Goal: Transaction & Acquisition: Purchase product/service

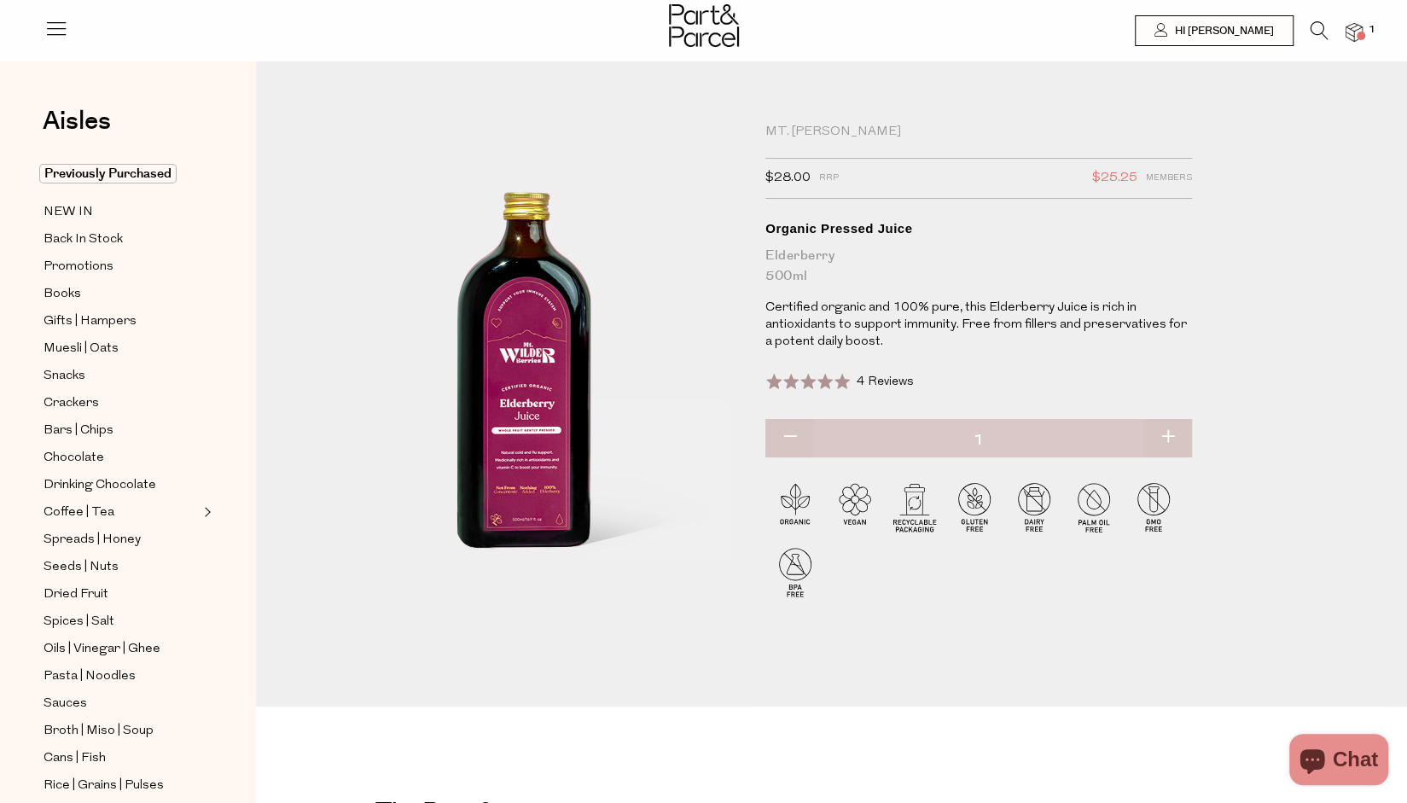
click at [1176, 432] on button "button" at bounding box center [1168, 438] width 49 height 38
type input "2"
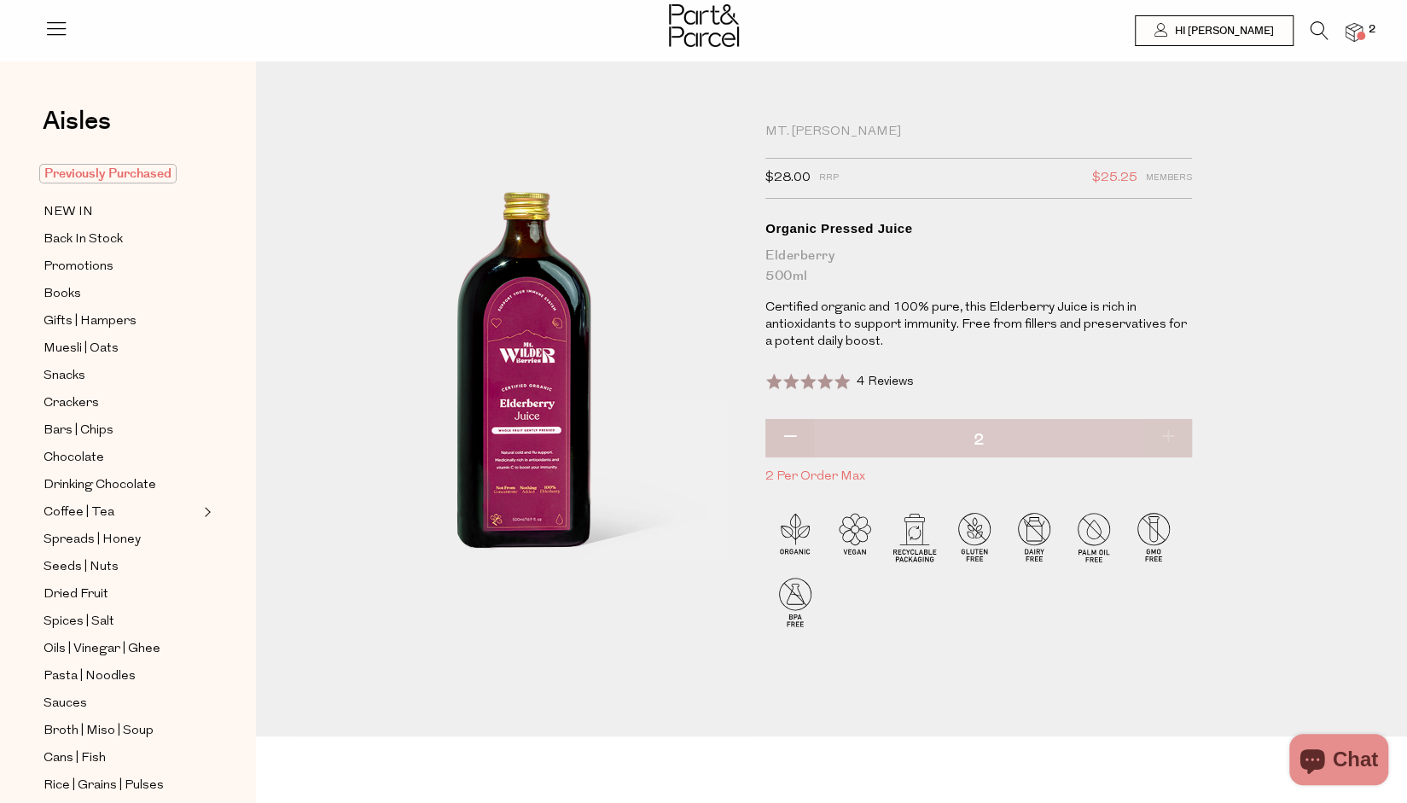
click at [115, 173] on span "Previously Purchased" at bounding box center [107, 174] width 137 height 20
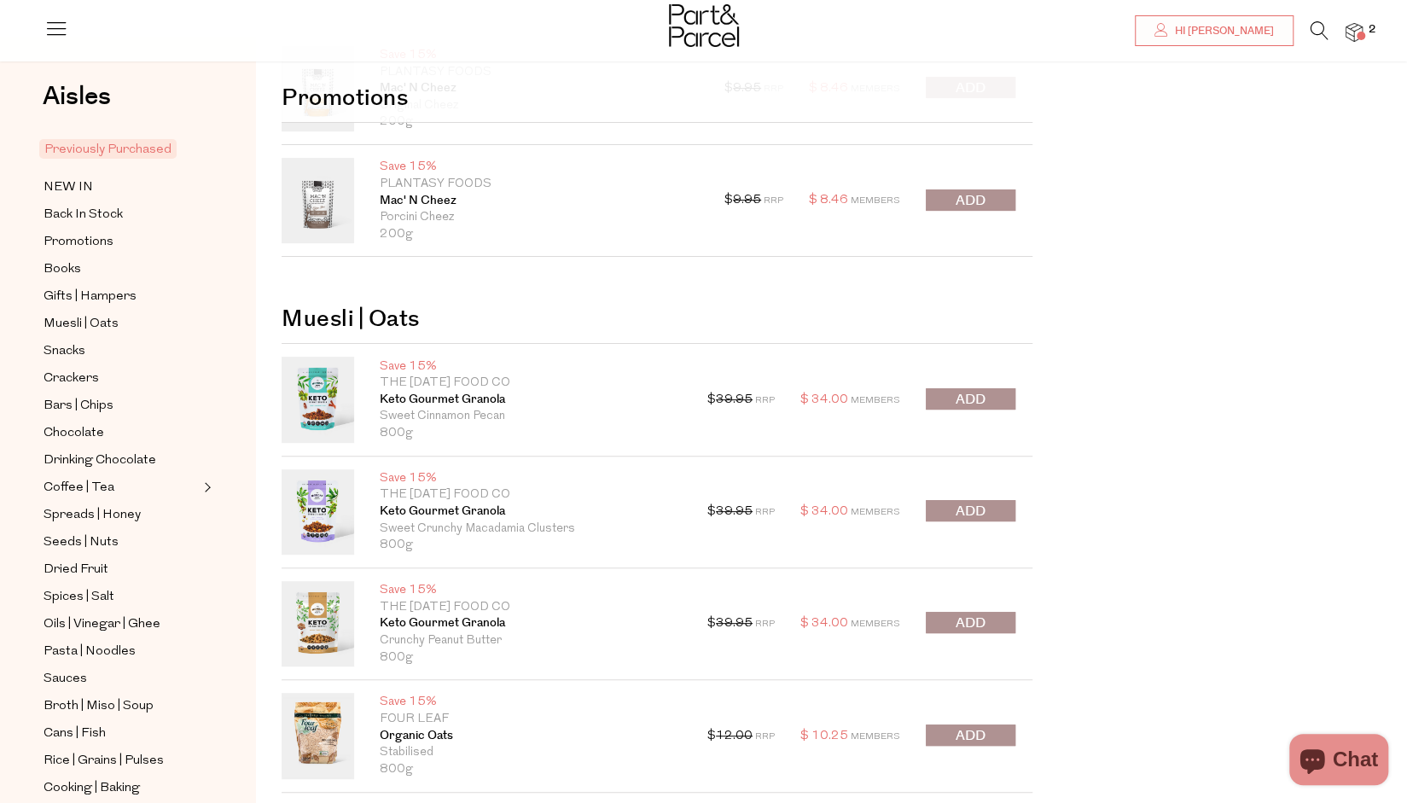
scroll to position [256, 0]
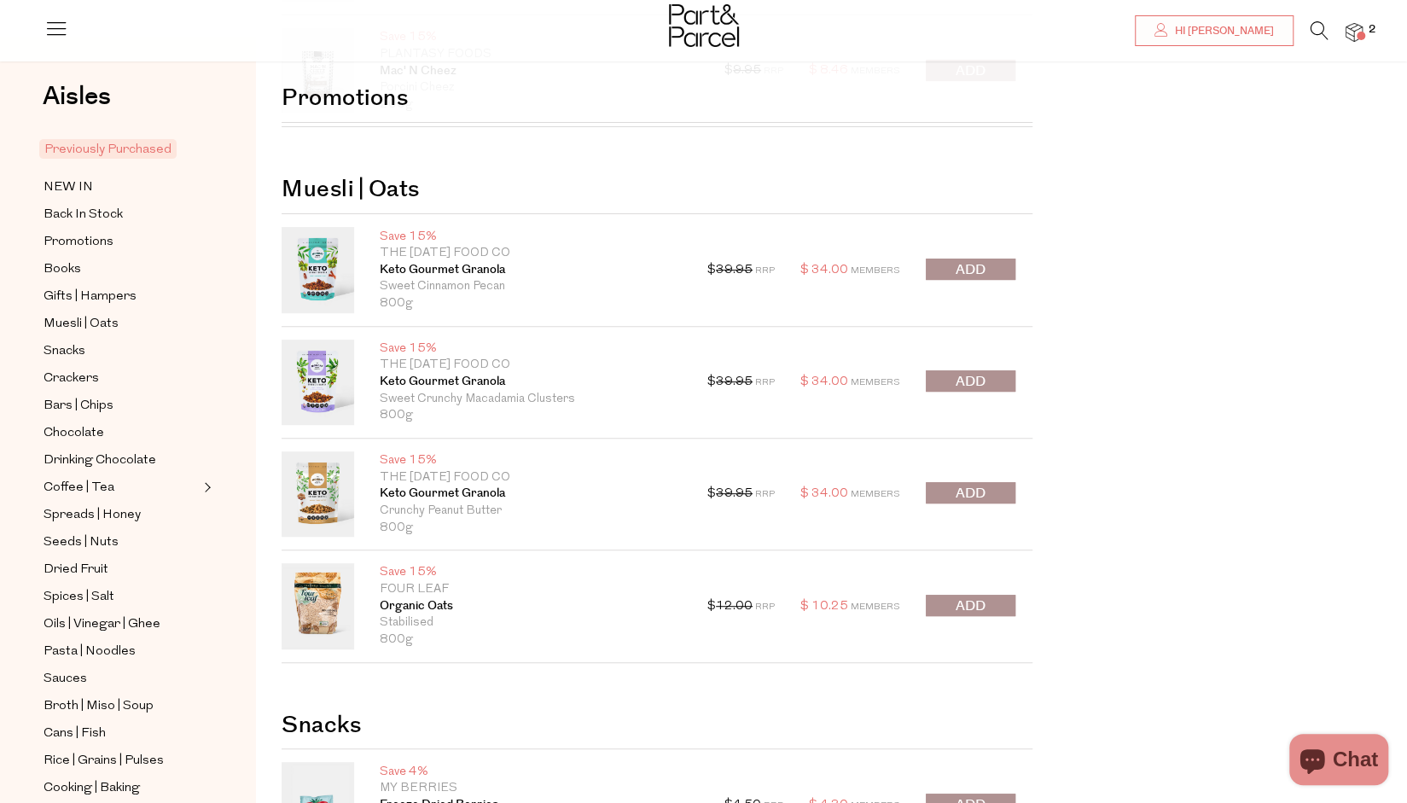
click at [986, 263] on button "submit" at bounding box center [971, 269] width 90 height 21
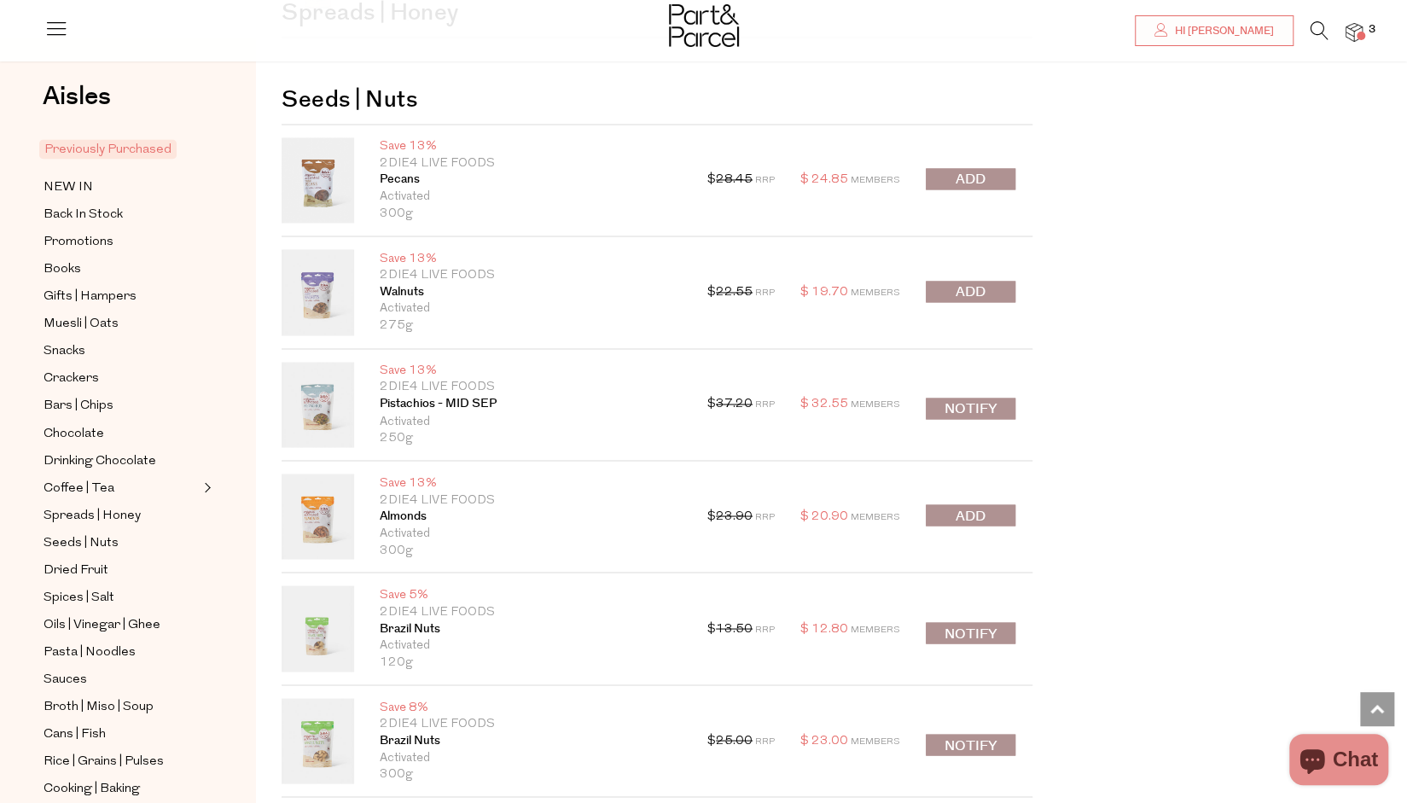
scroll to position [5912, 0]
click at [979, 504] on span "submit" at bounding box center [971, 514] width 30 height 20
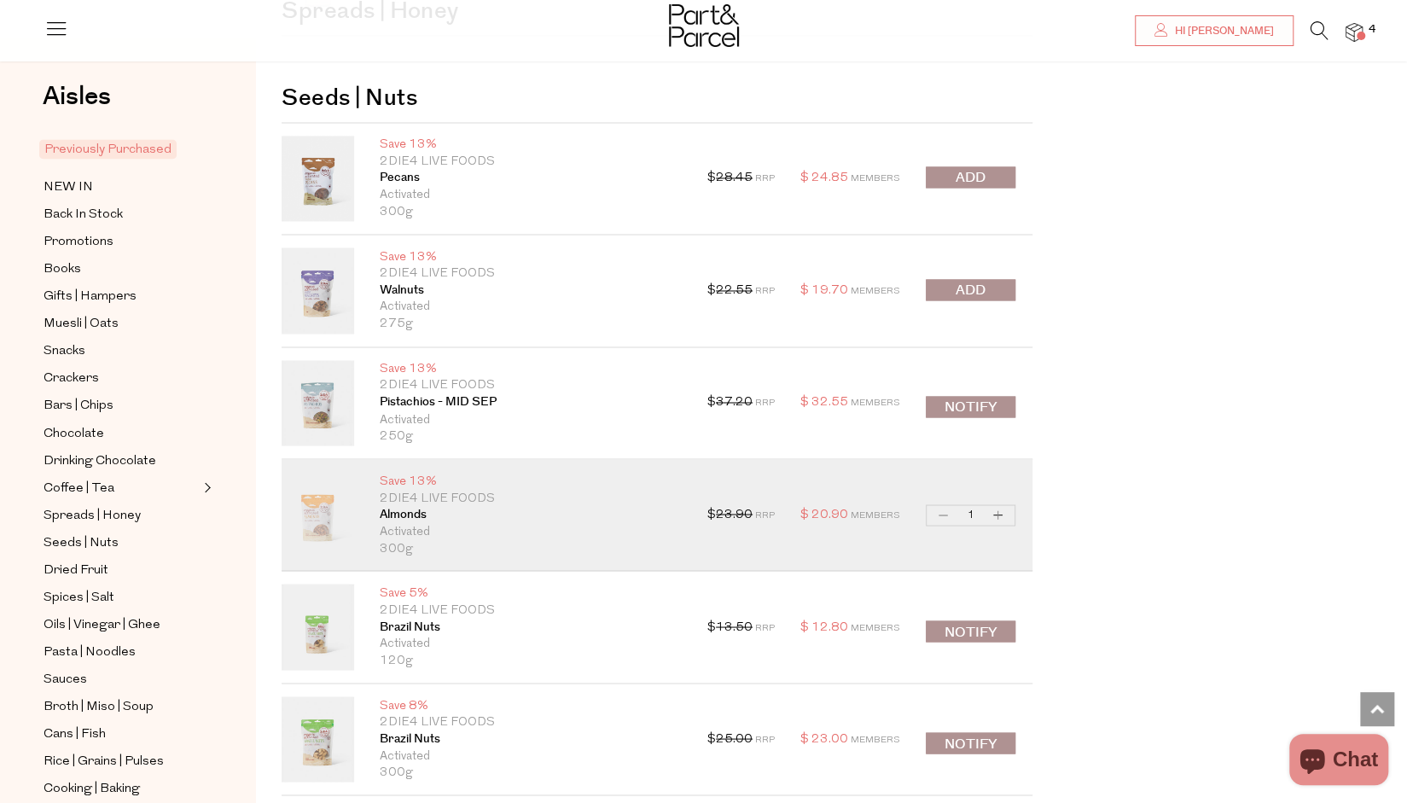
click at [975, 281] on span "submit" at bounding box center [971, 291] width 30 height 20
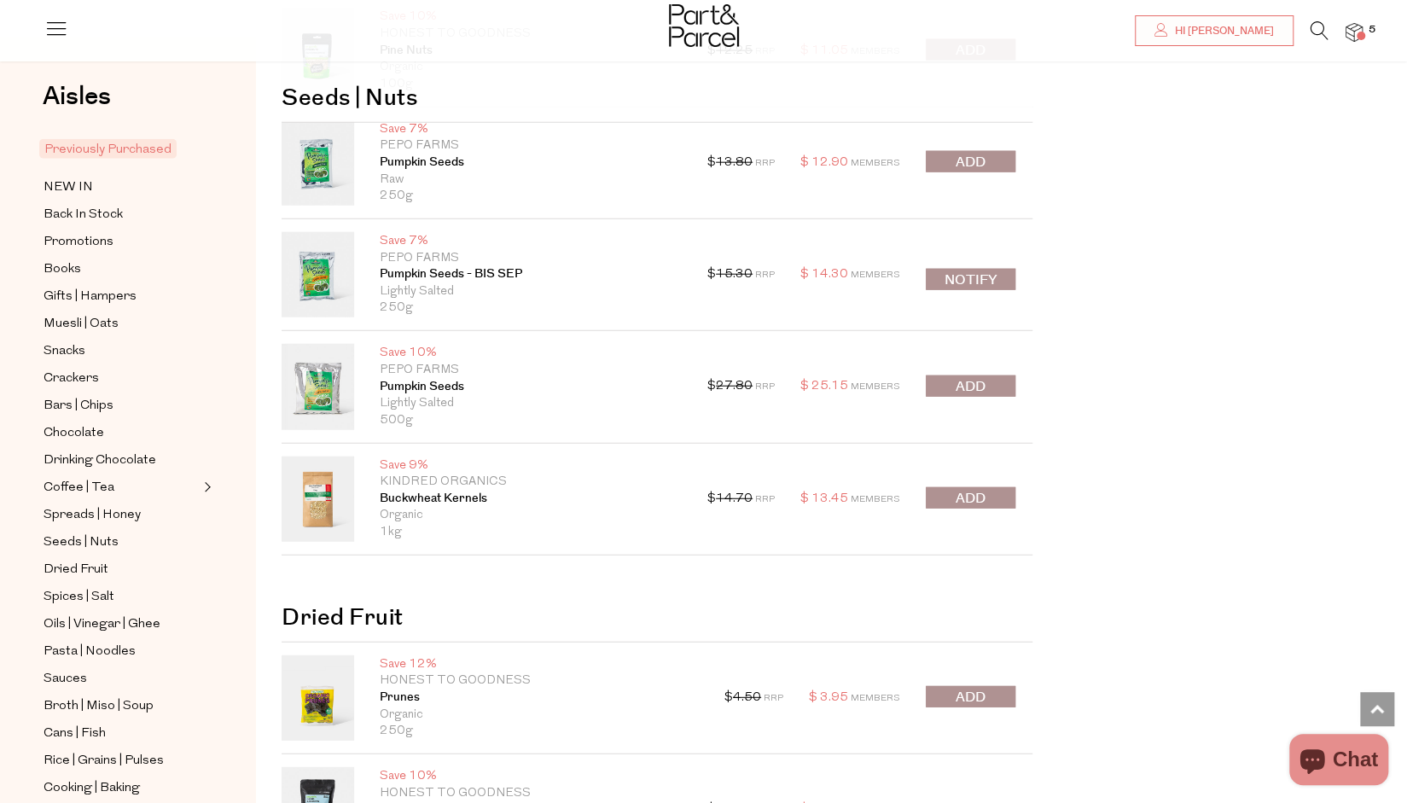
scroll to position [6936, 0]
click at [993, 375] on button "submit" at bounding box center [971, 385] width 90 height 21
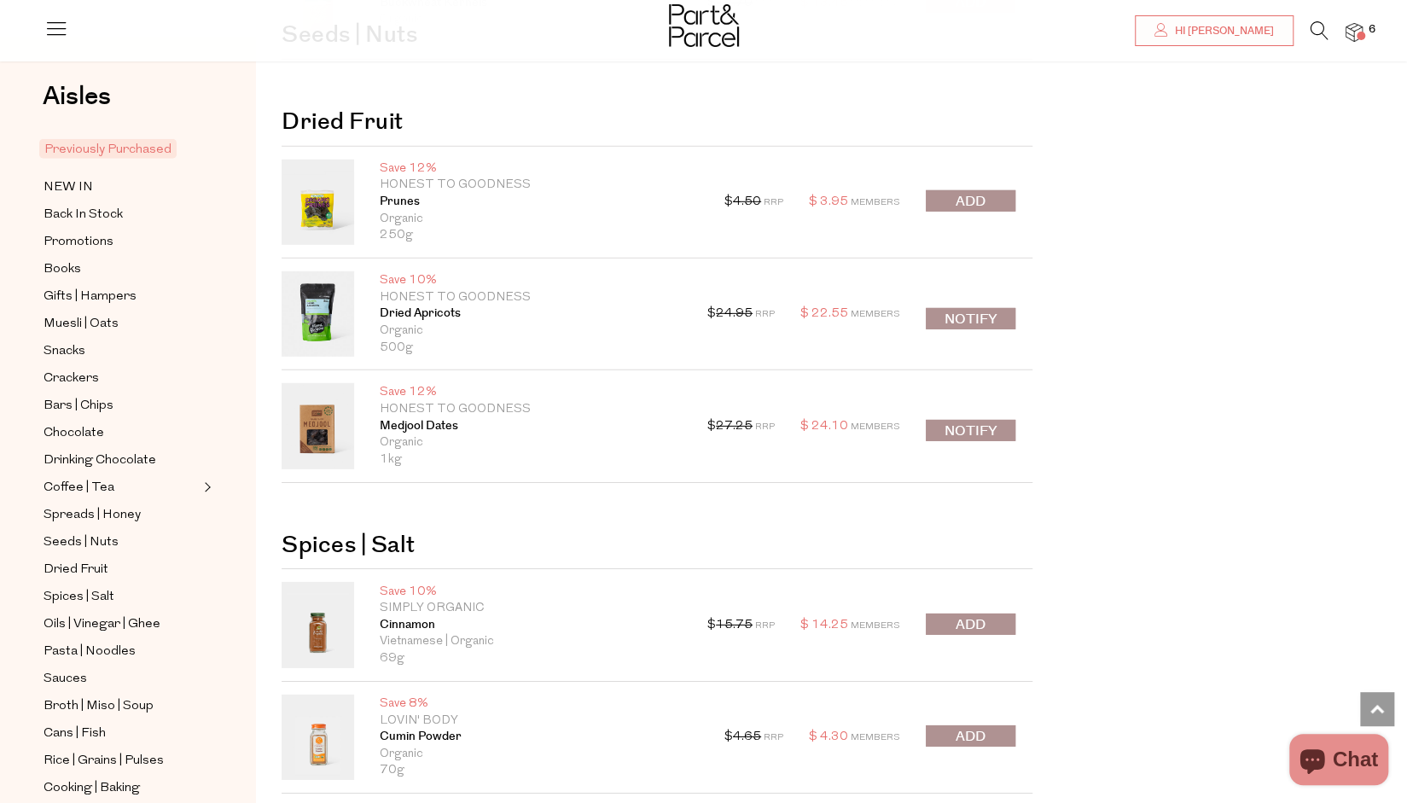
scroll to position [7440, 0]
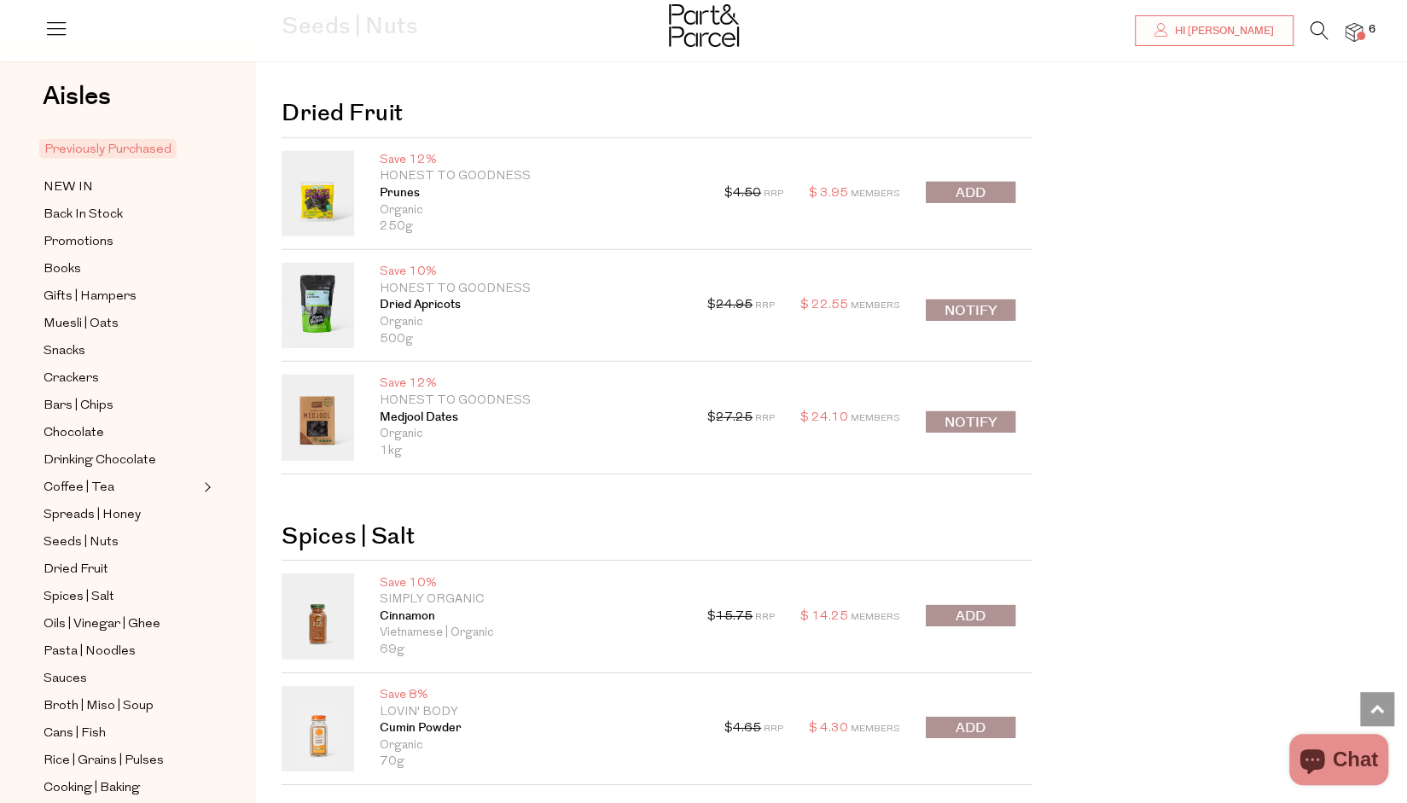
click at [936, 182] on button "submit" at bounding box center [971, 192] width 90 height 21
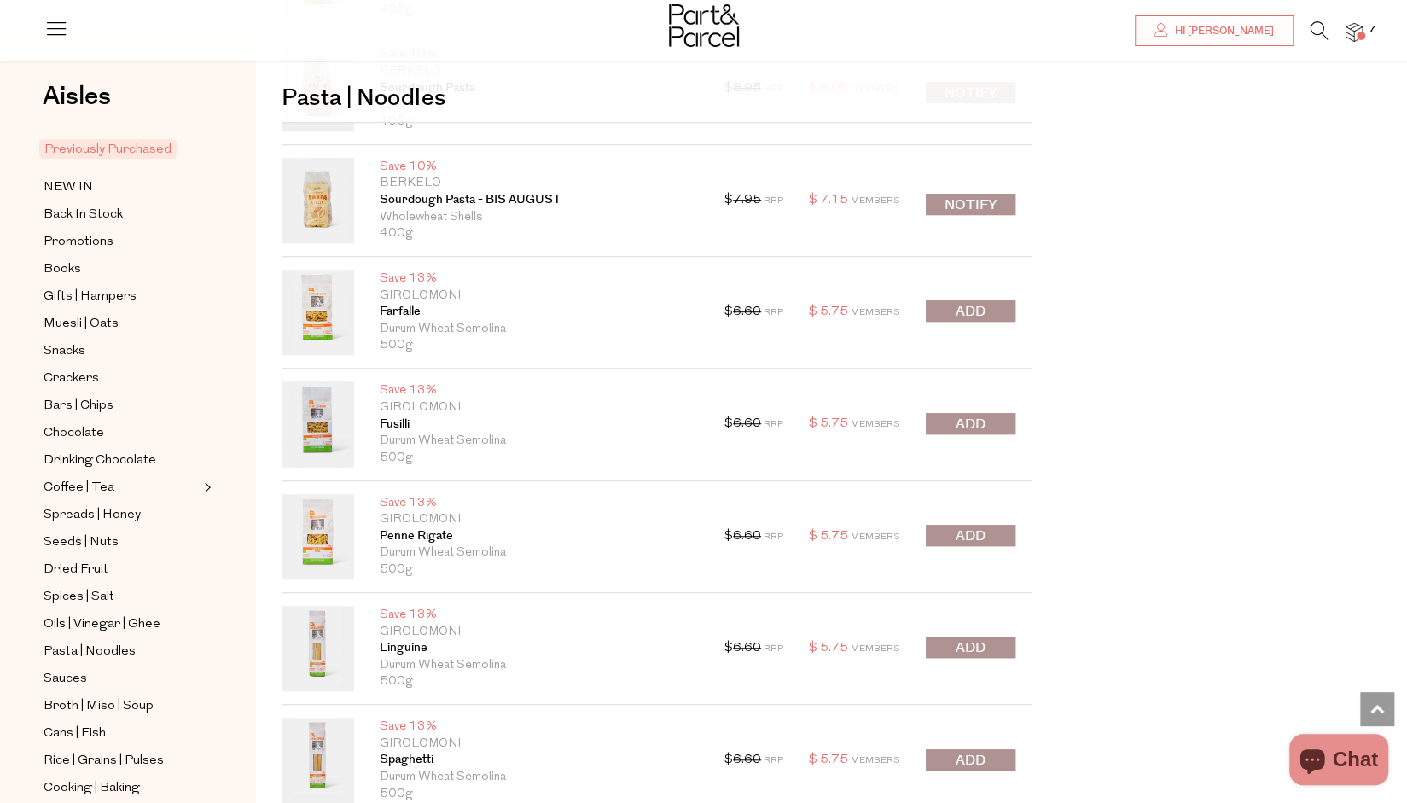
scroll to position [8946, 0]
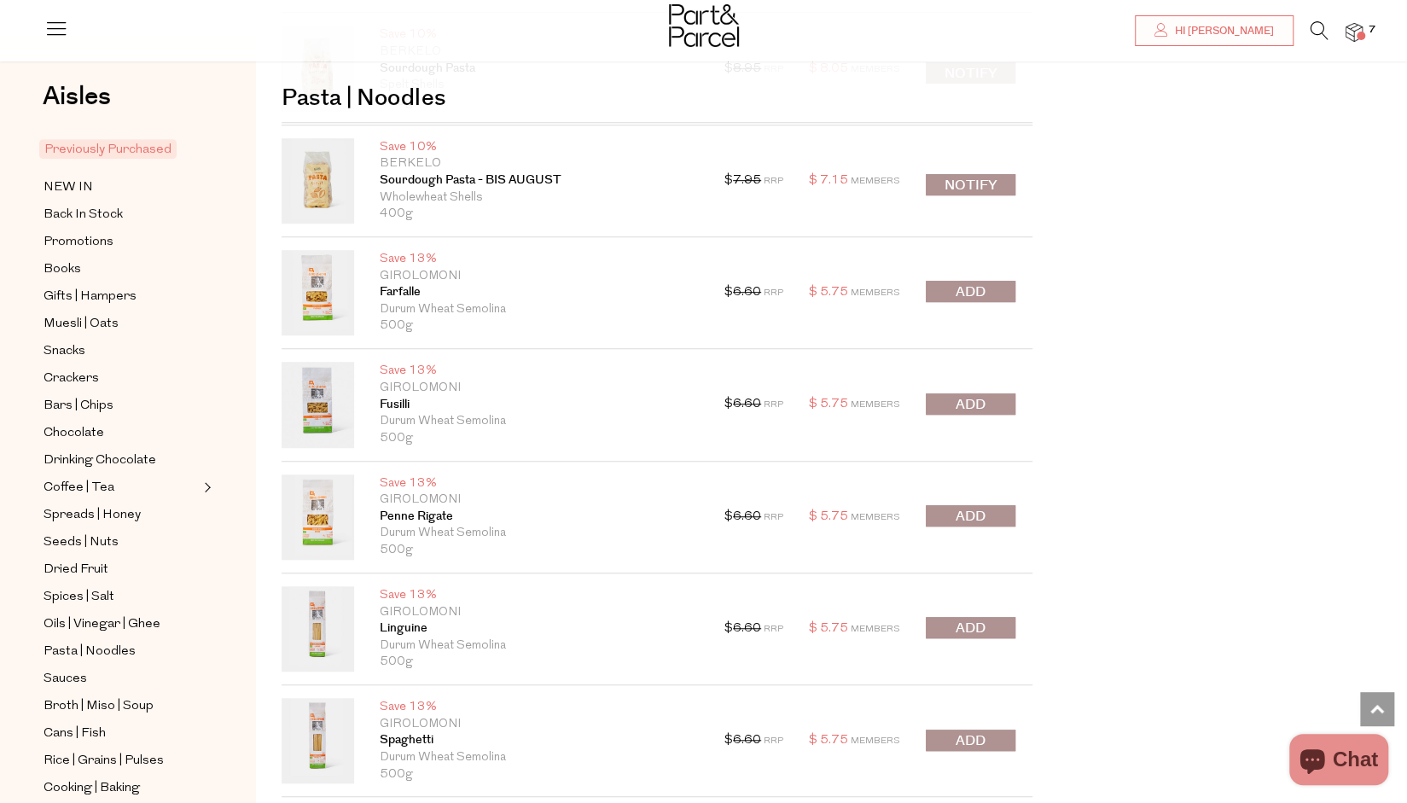
click at [975, 282] on span "submit" at bounding box center [971, 292] width 30 height 20
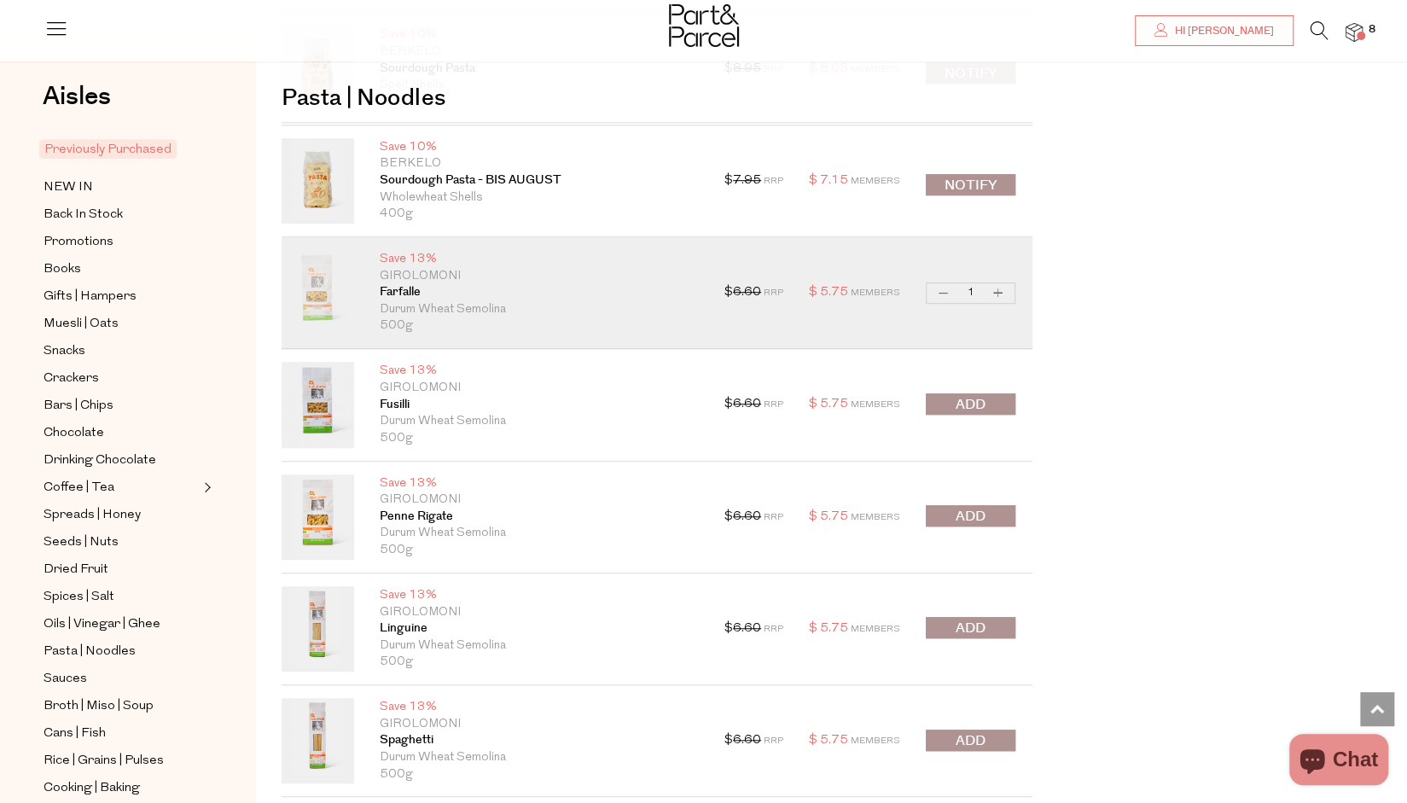
click at [963, 507] on span "submit" at bounding box center [971, 517] width 30 height 20
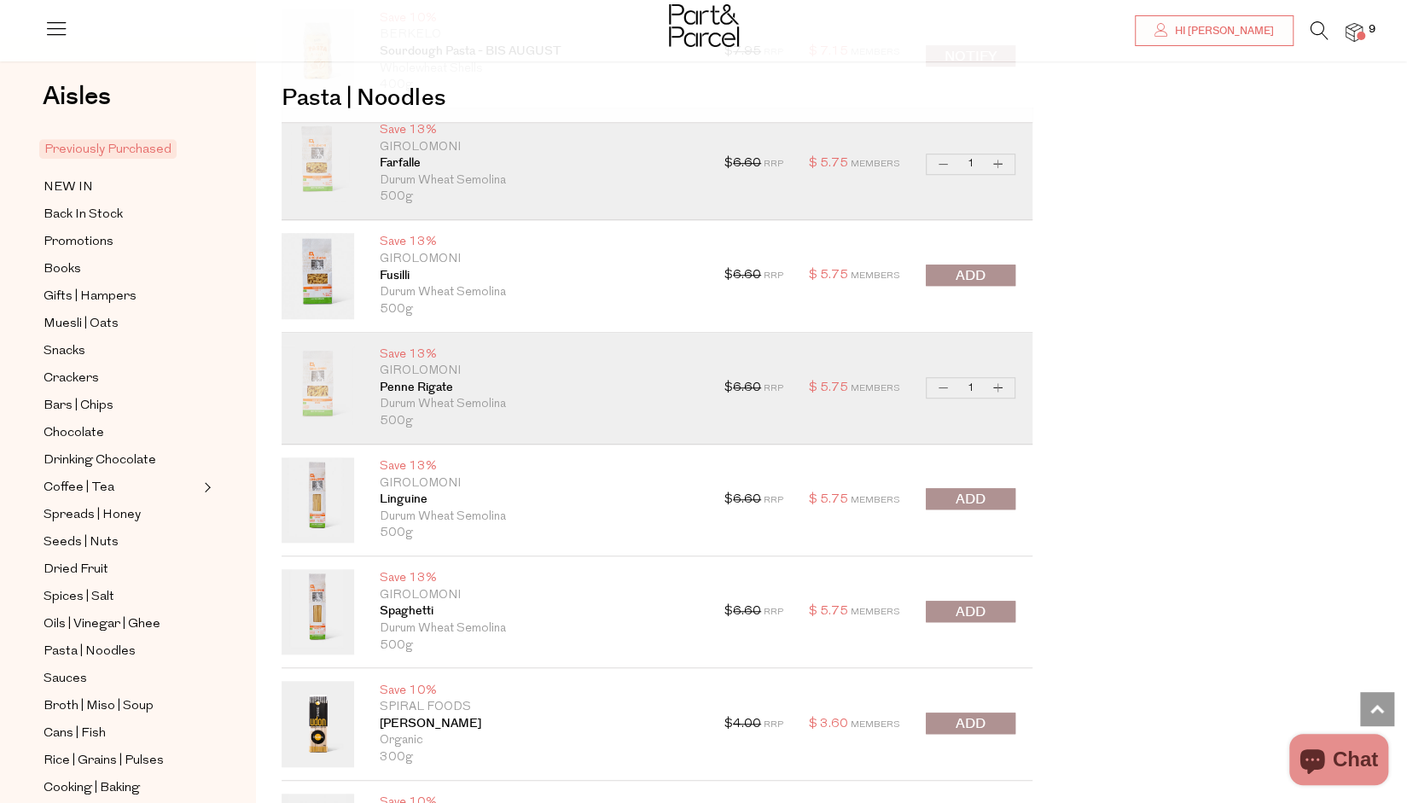
scroll to position [9202, 0]
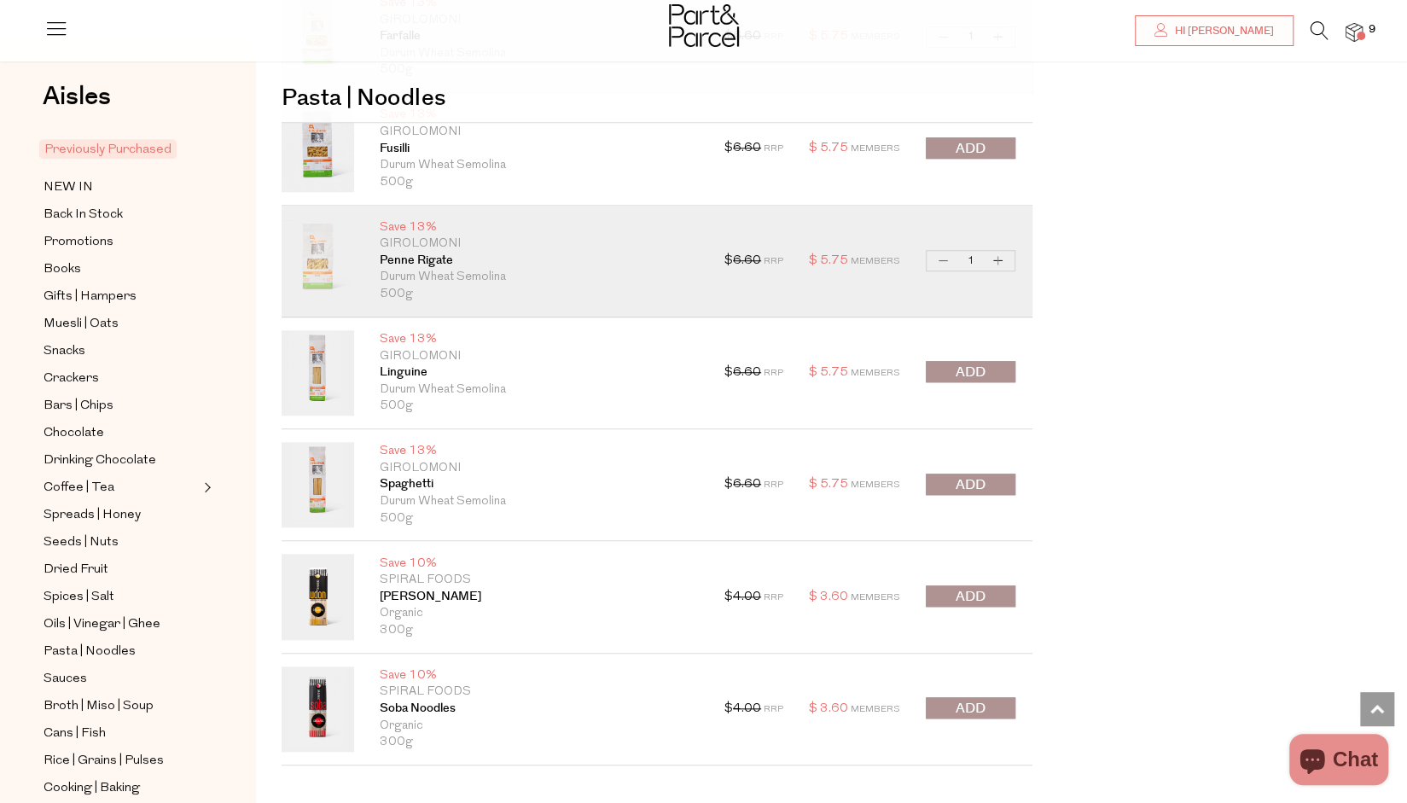
click at [986, 361] on button "submit" at bounding box center [971, 371] width 90 height 21
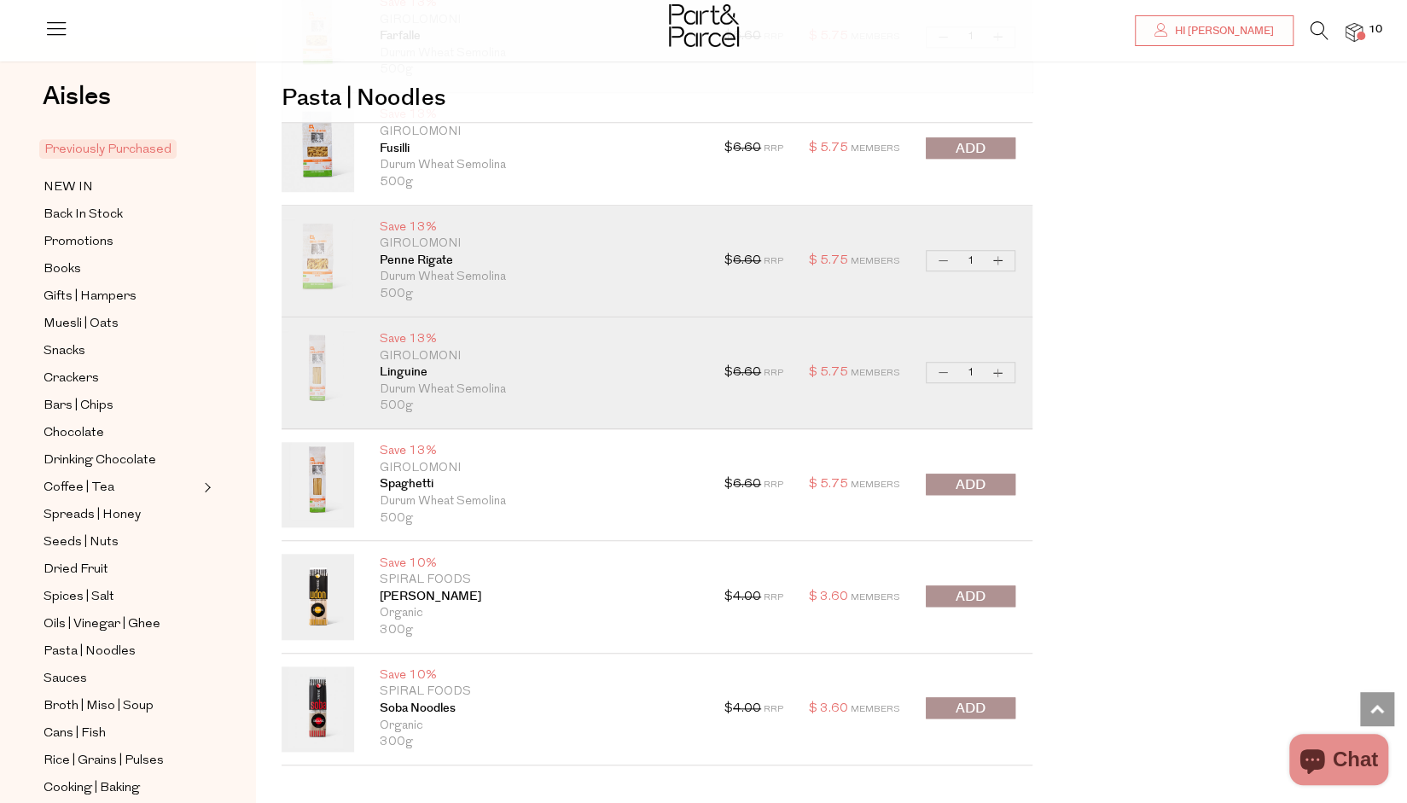
click at [961, 475] on span "submit" at bounding box center [971, 485] width 30 height 20
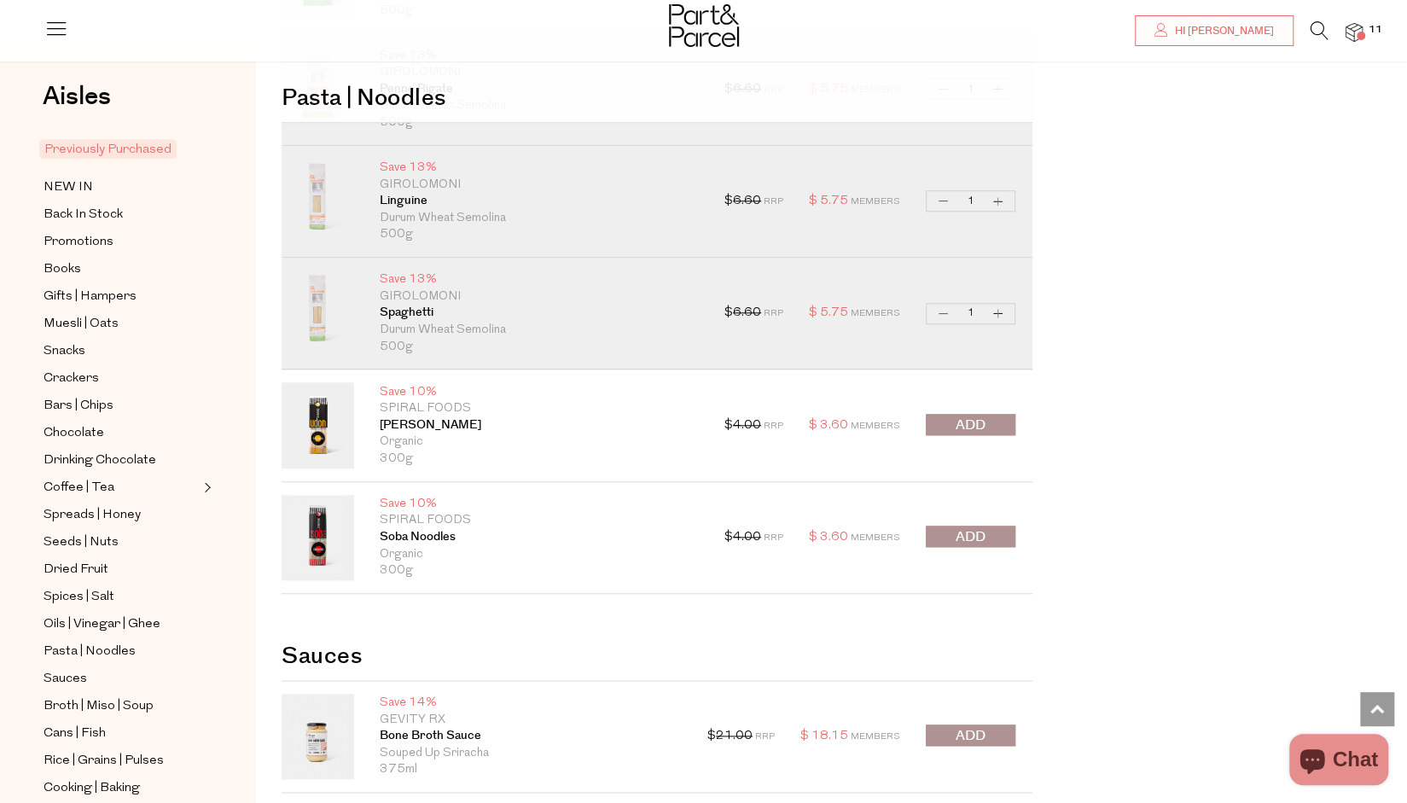
scroll to position [9373, 0]
click at [977, 416] on span "submit" at bounding box center [971, 426] width 30 height 20
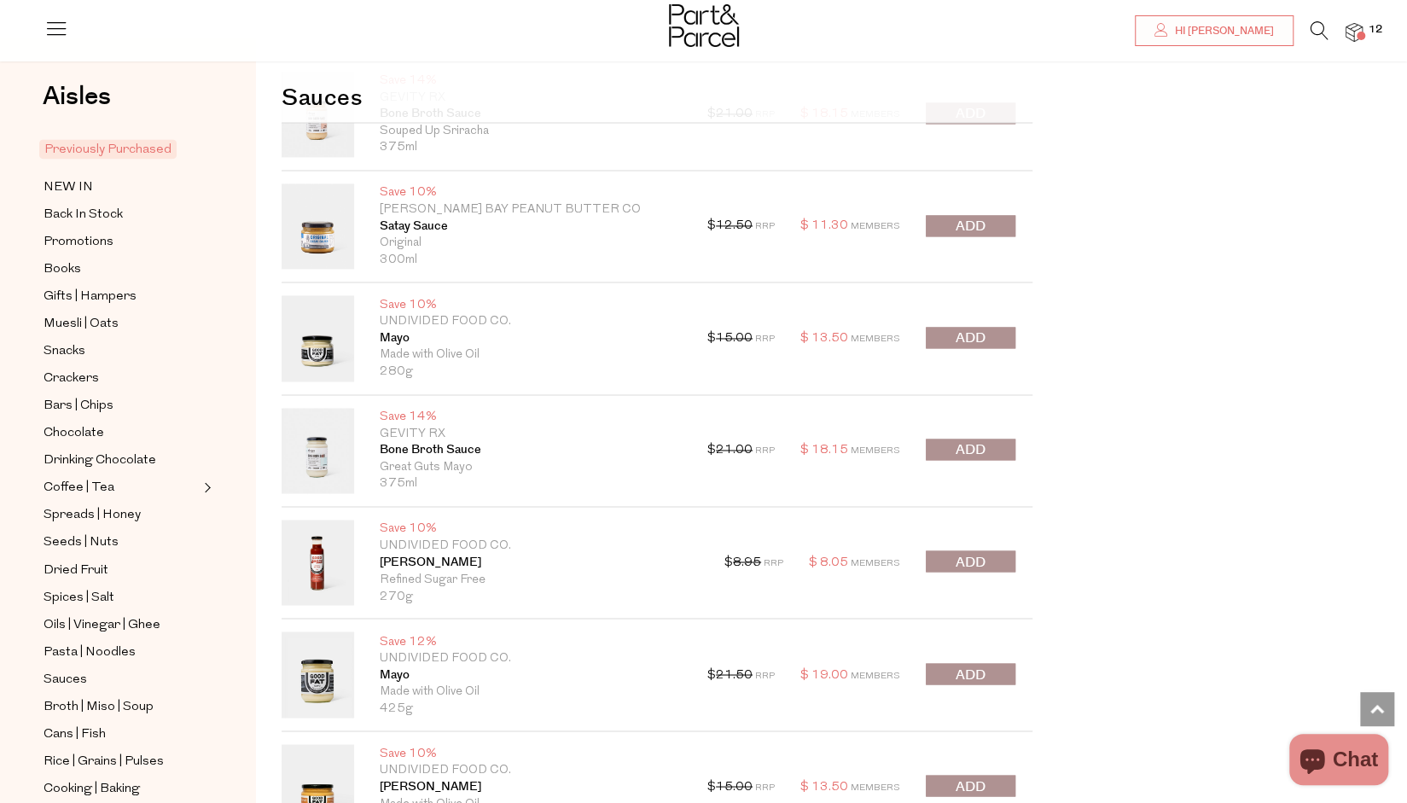
scroll to position [10141, 0]
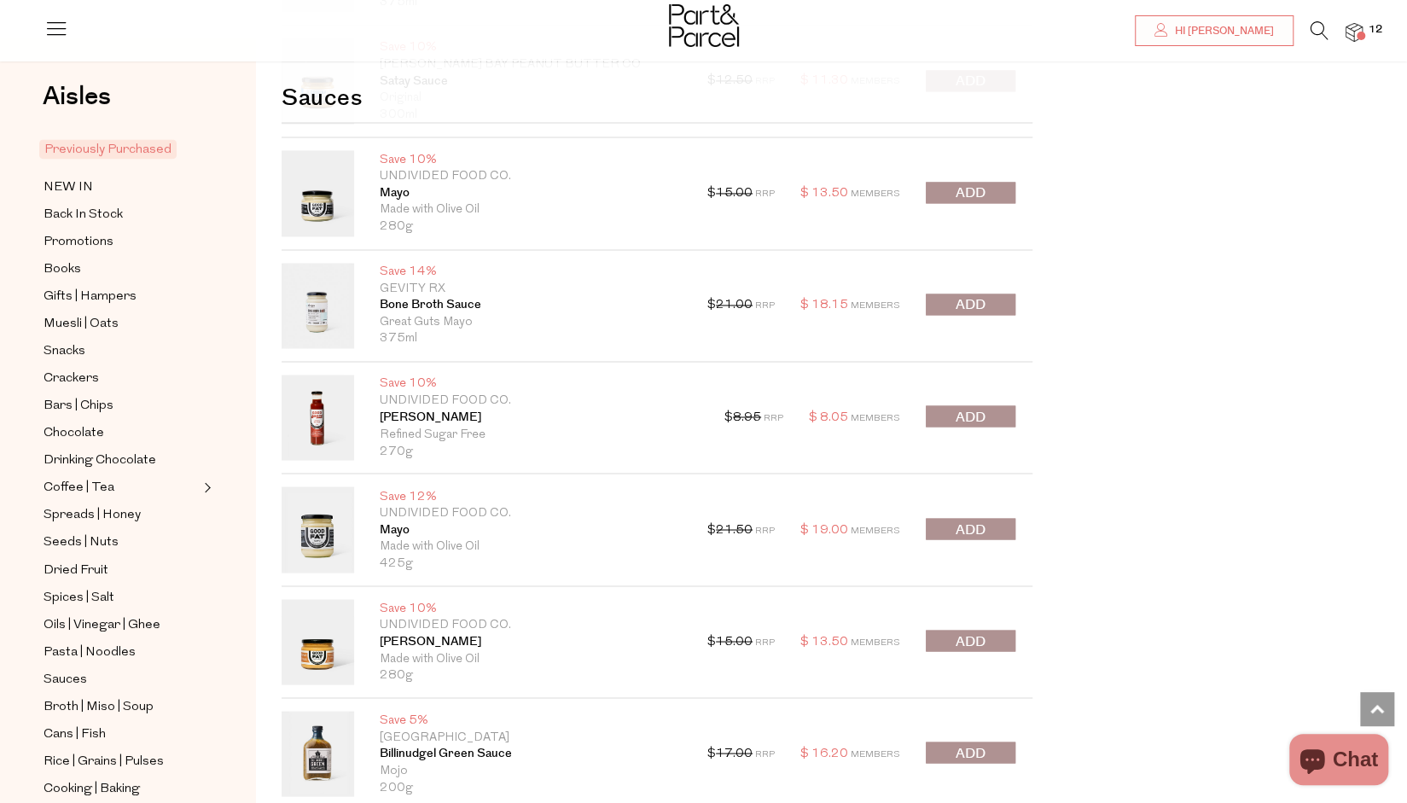
click at [966, 520] on span "submit" at bounding box center [971, 530] width 30 height 20
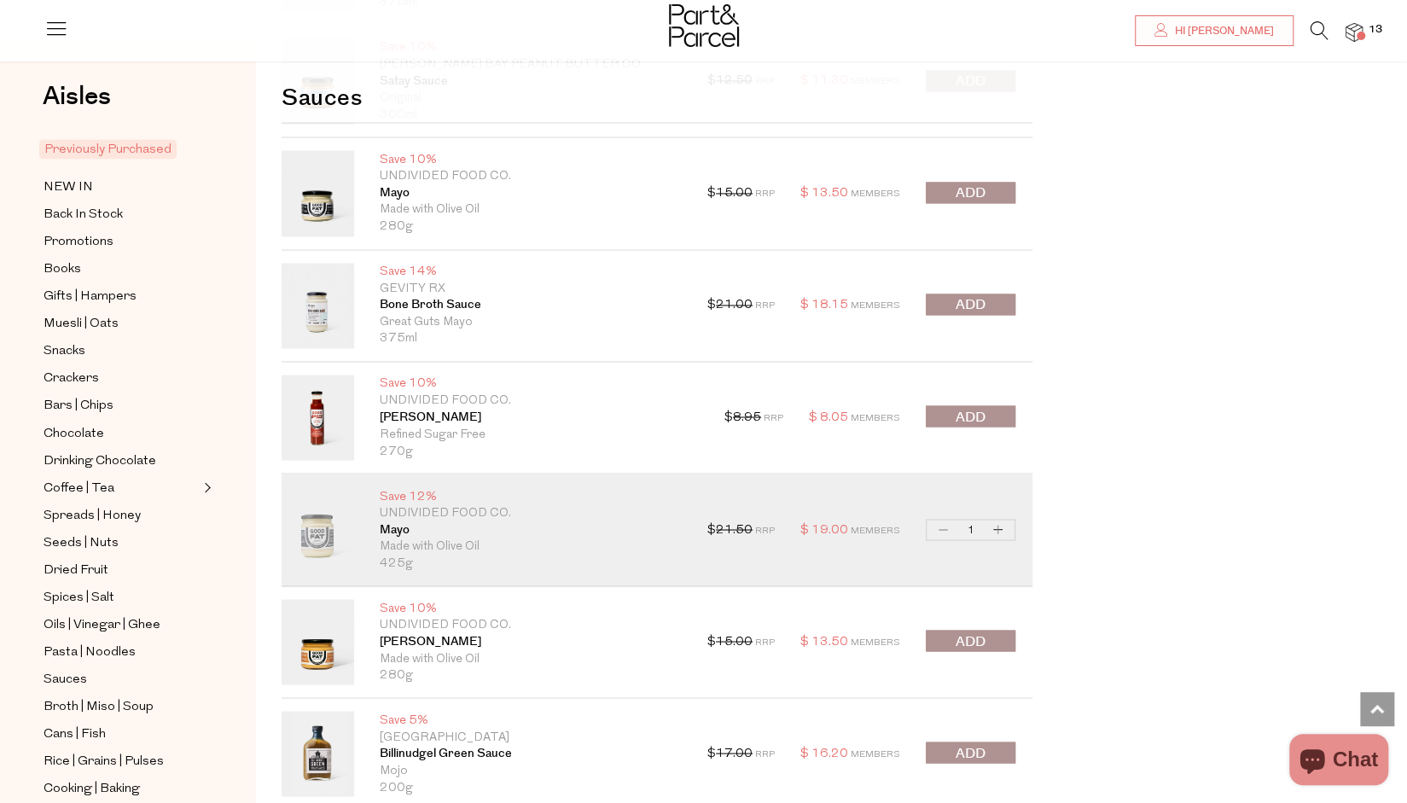
scroll to position [10482, 0]
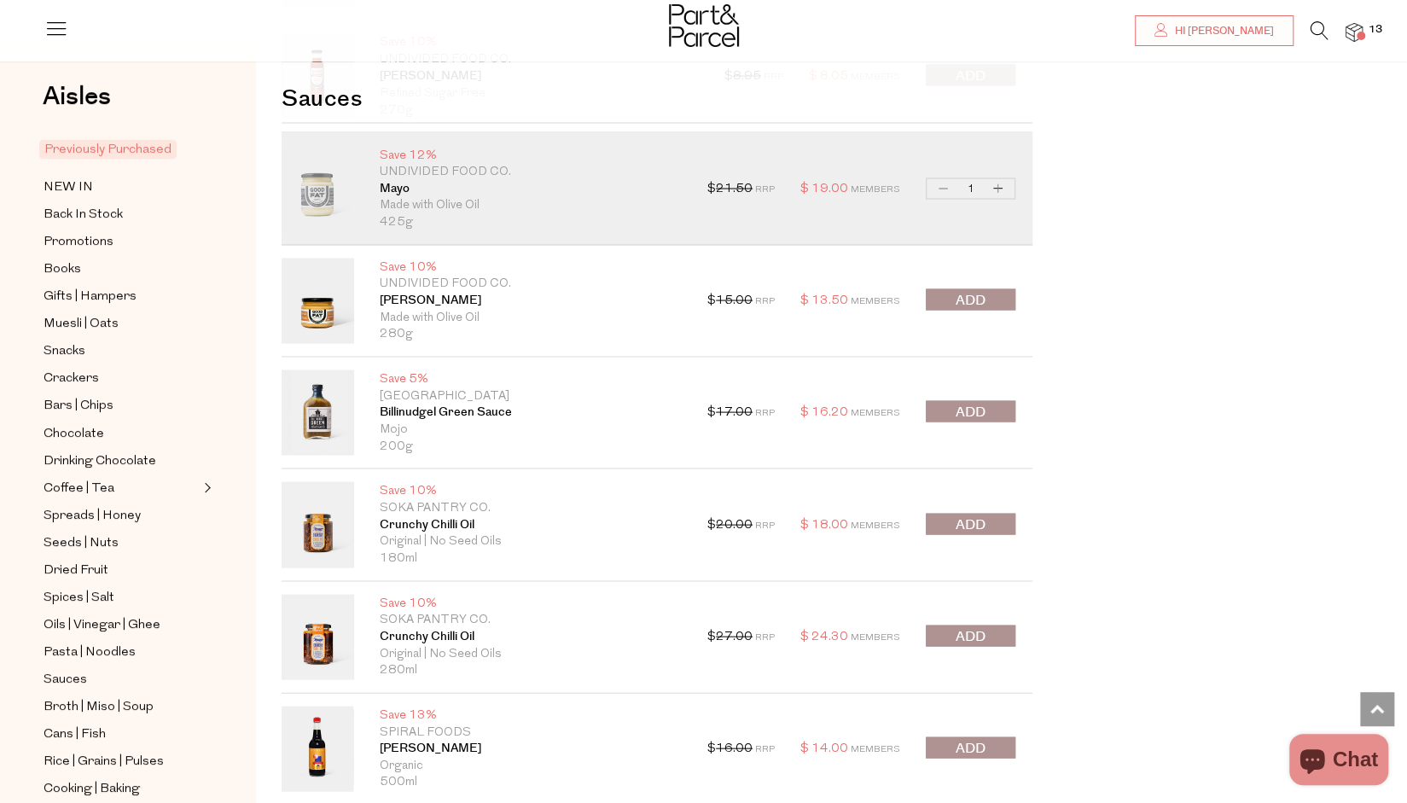
click at [993, 288] on button "submit" at bounding box center [971, 298] width 90 height 21
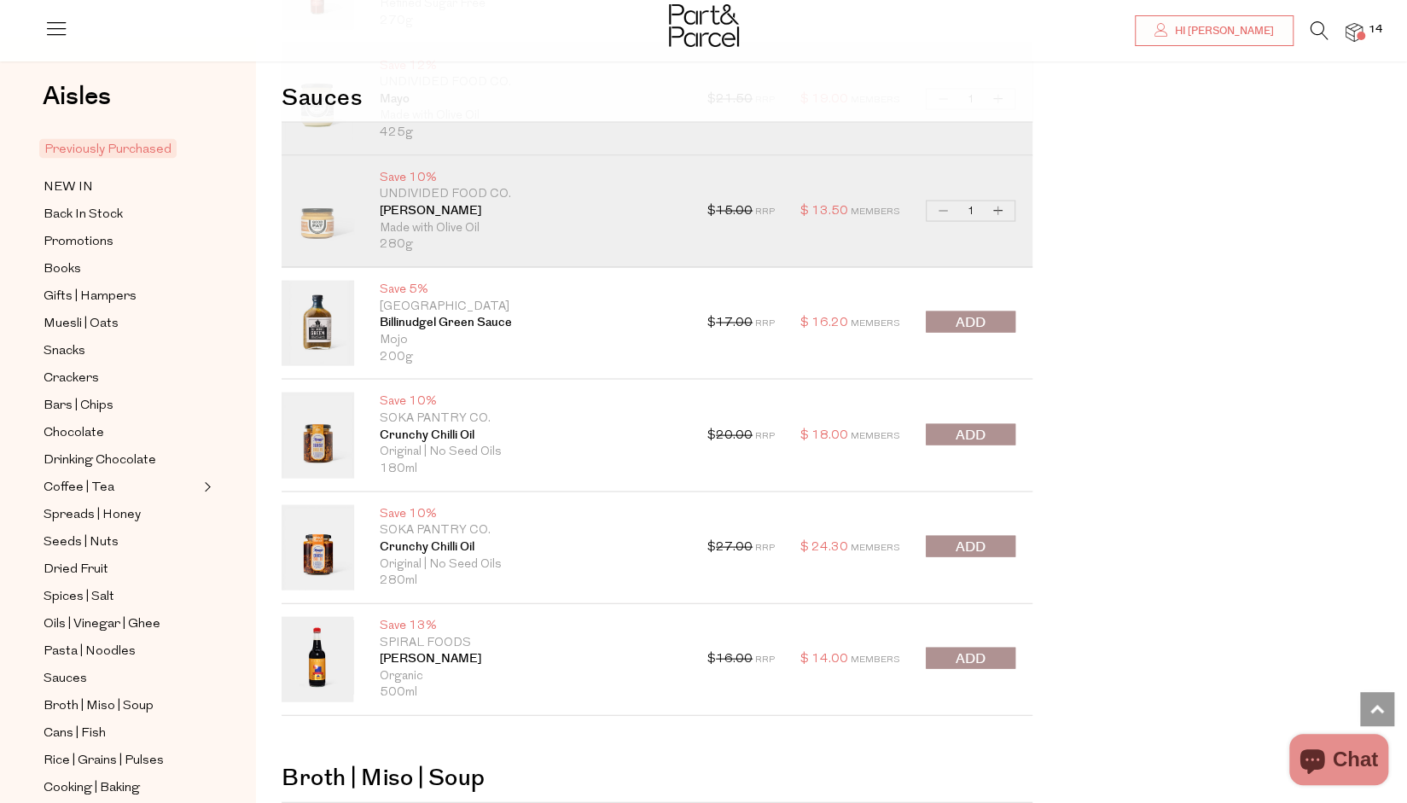
scroll to position [10568, 0]
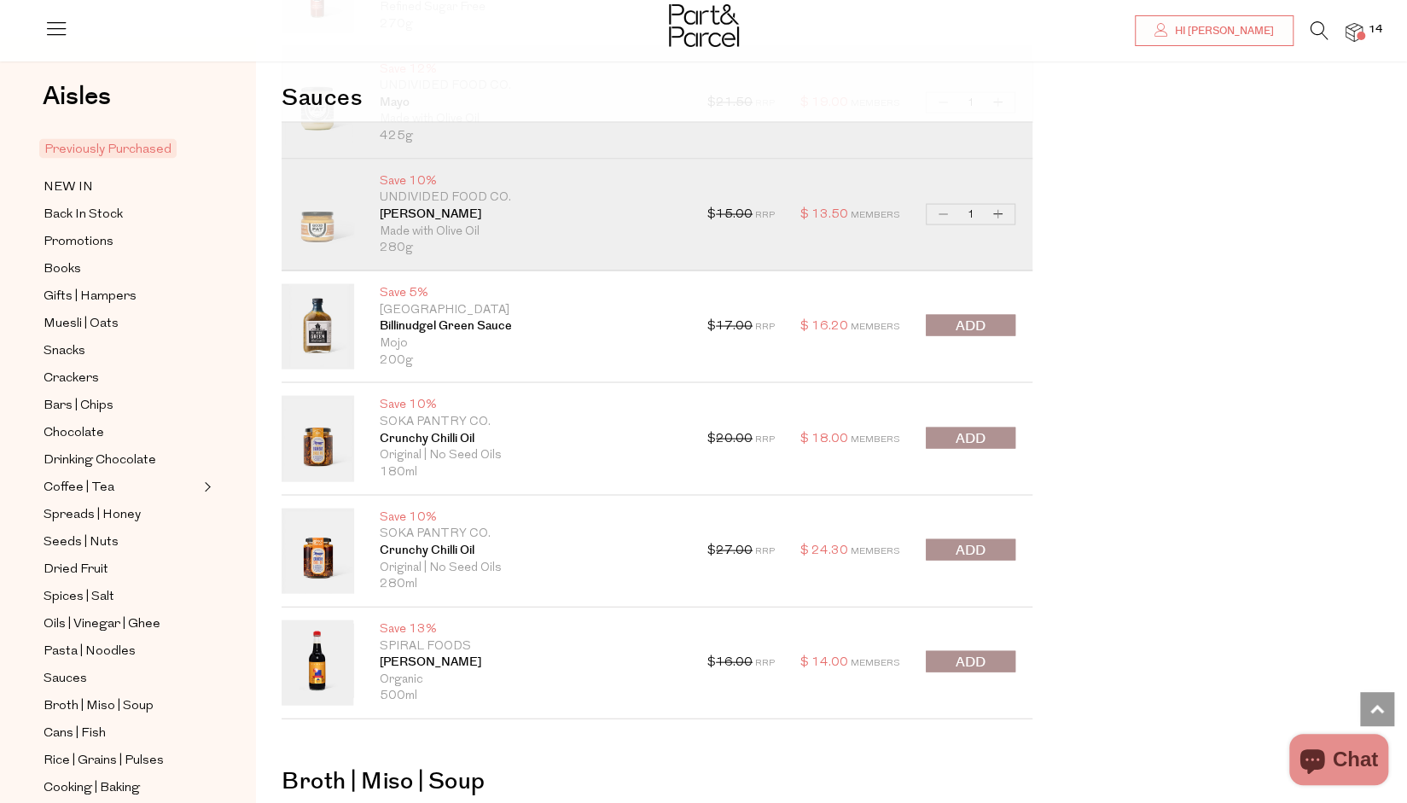
click at [976, 541] on span "submit" at bounding box center [971, 551] width 30 height 20
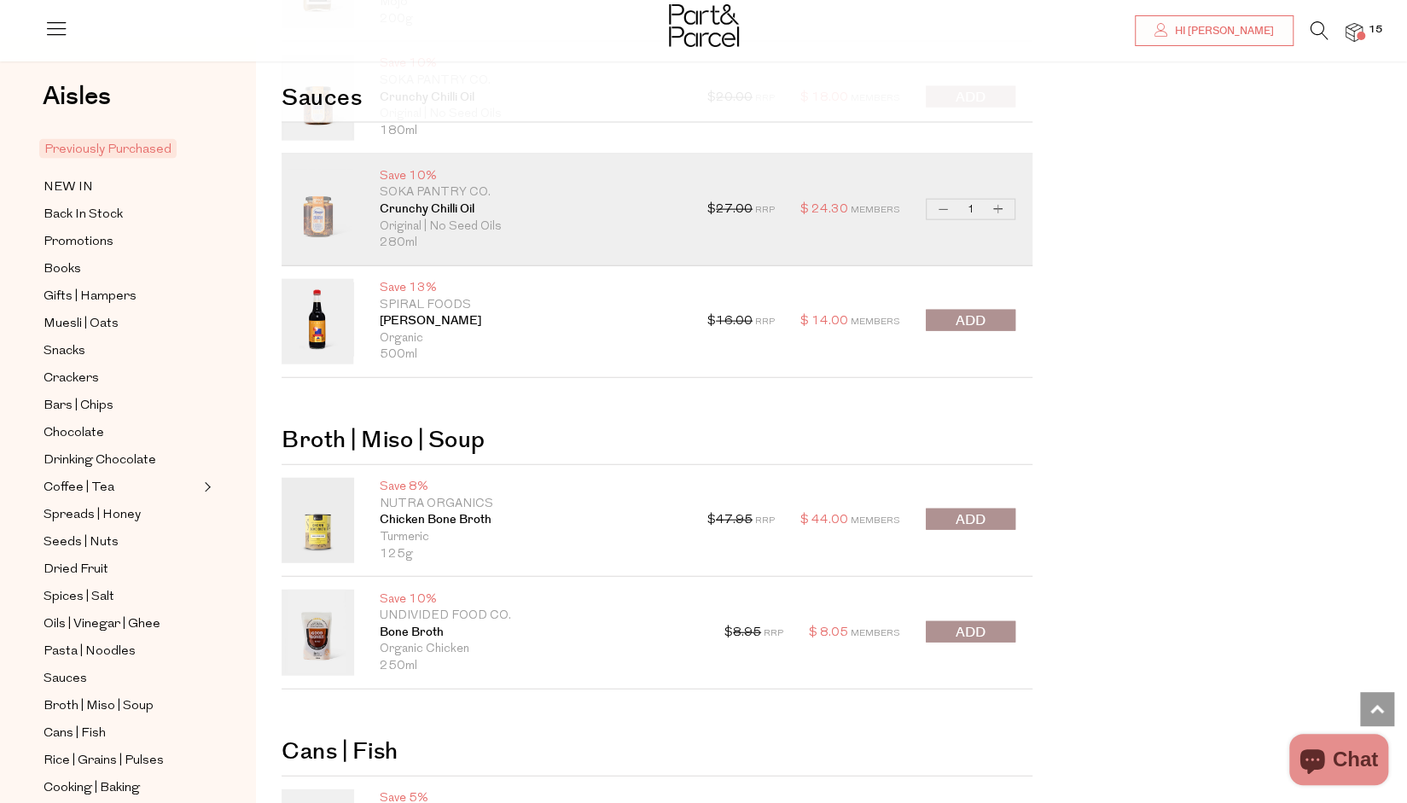
click at [968, 312] on span "submit" at bounding box center [971, 322] width 30 height 20
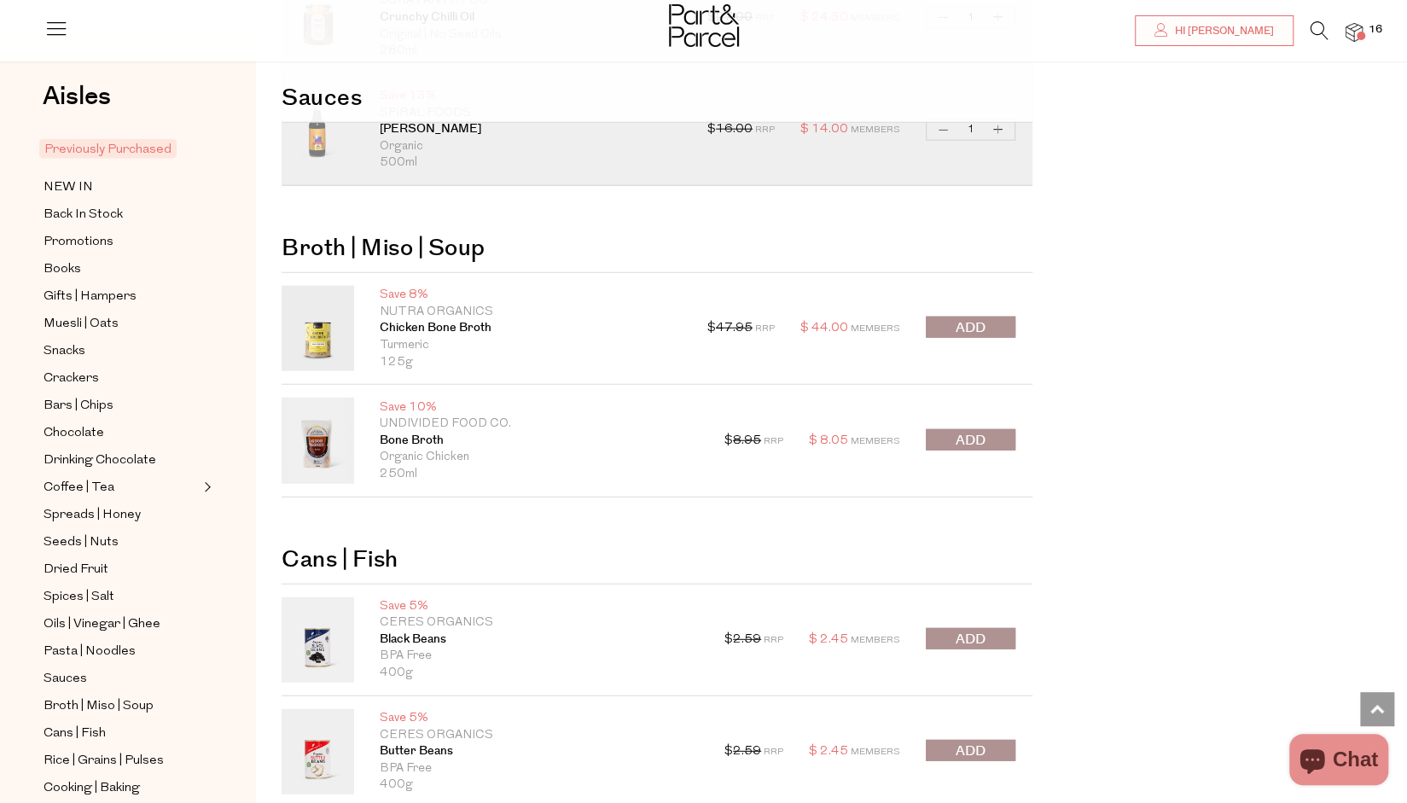
scroll to position [11165, 0]
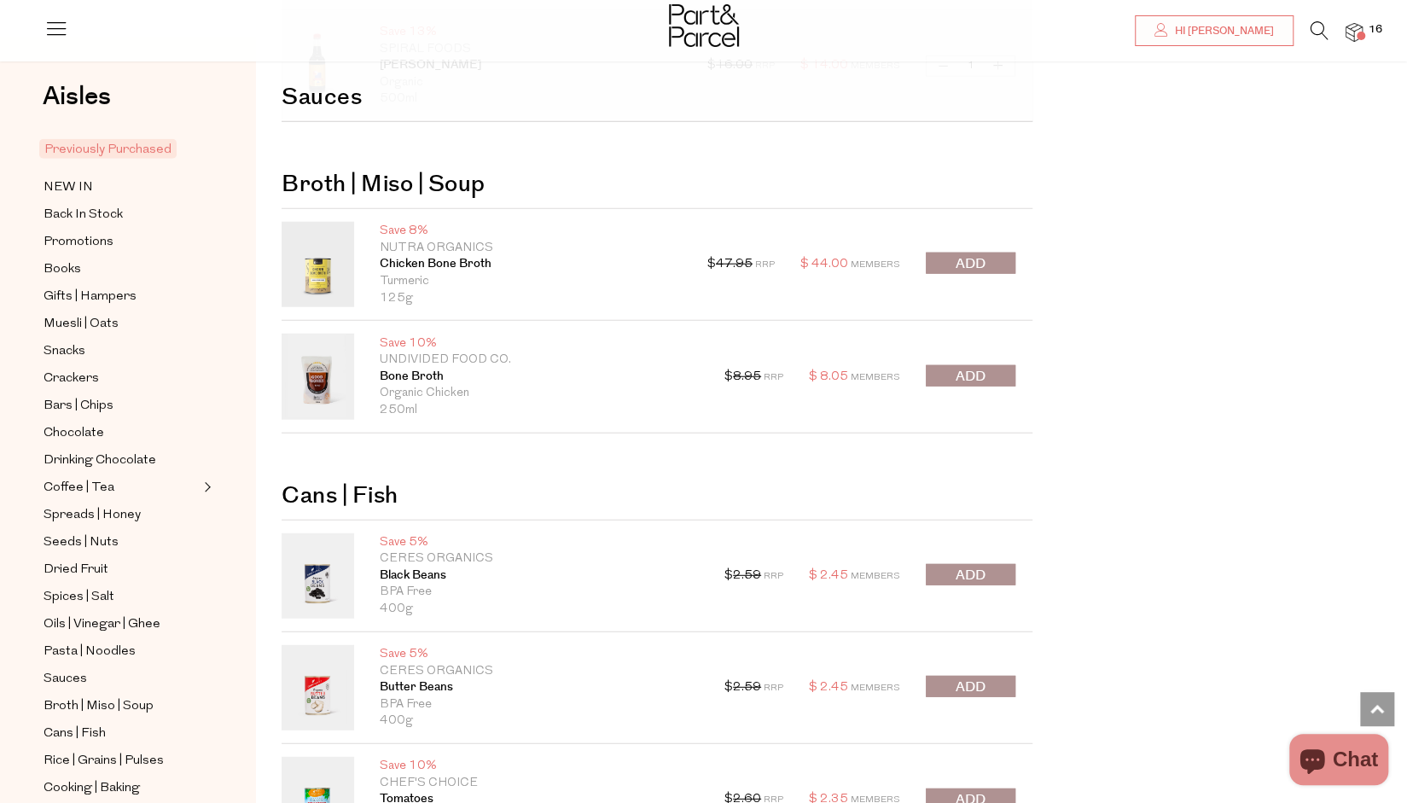
click at [948, 365] on button "submit" at bounding box center [971, 375] width 90 height 21
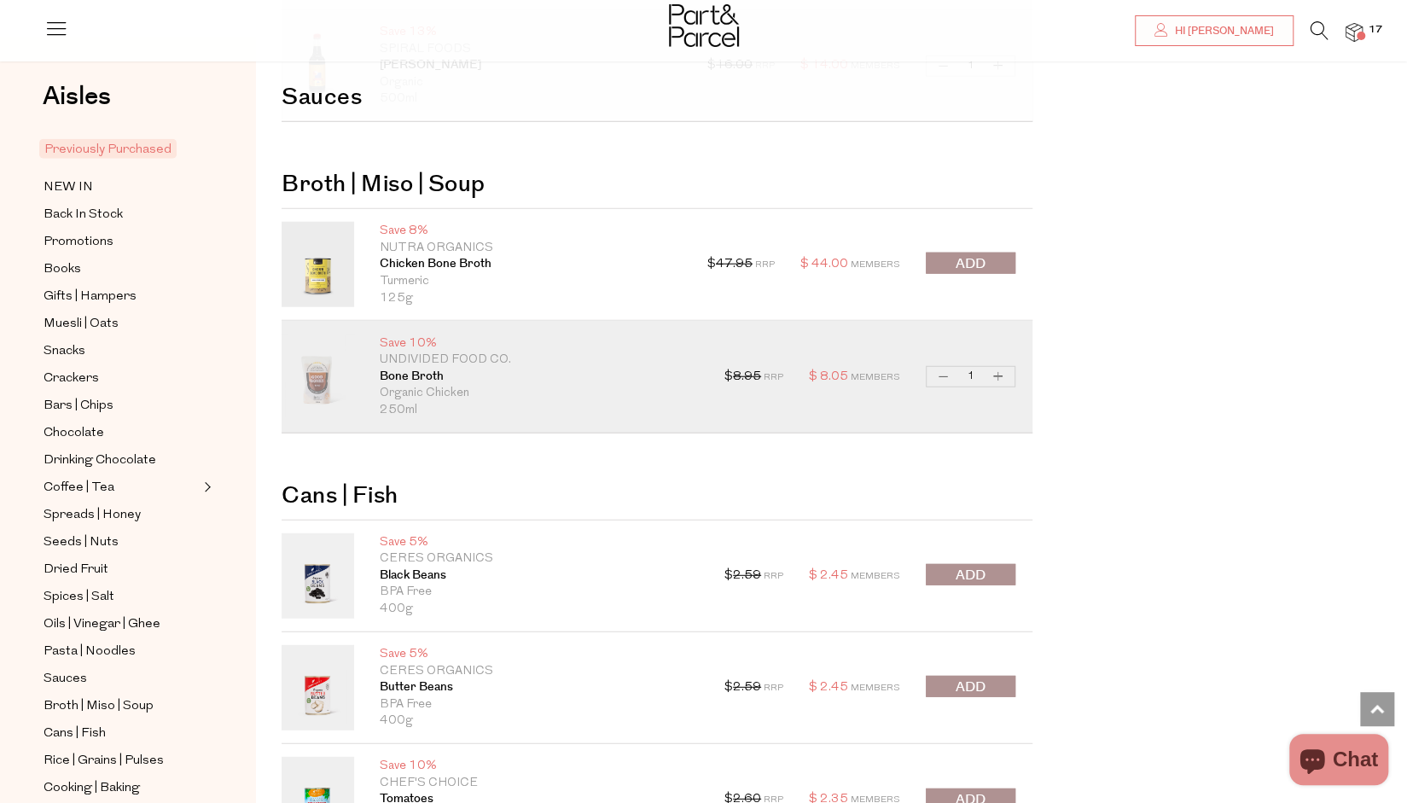
click at [1004, 367] on button "Increase Bone Broth" at bounding box center [998, 377] width 20 height 20
type input "2"
click at [1000, 367] on button "Increase Bone Broth" at bounding box center [998, 377] width 20 height 20
type input "3"
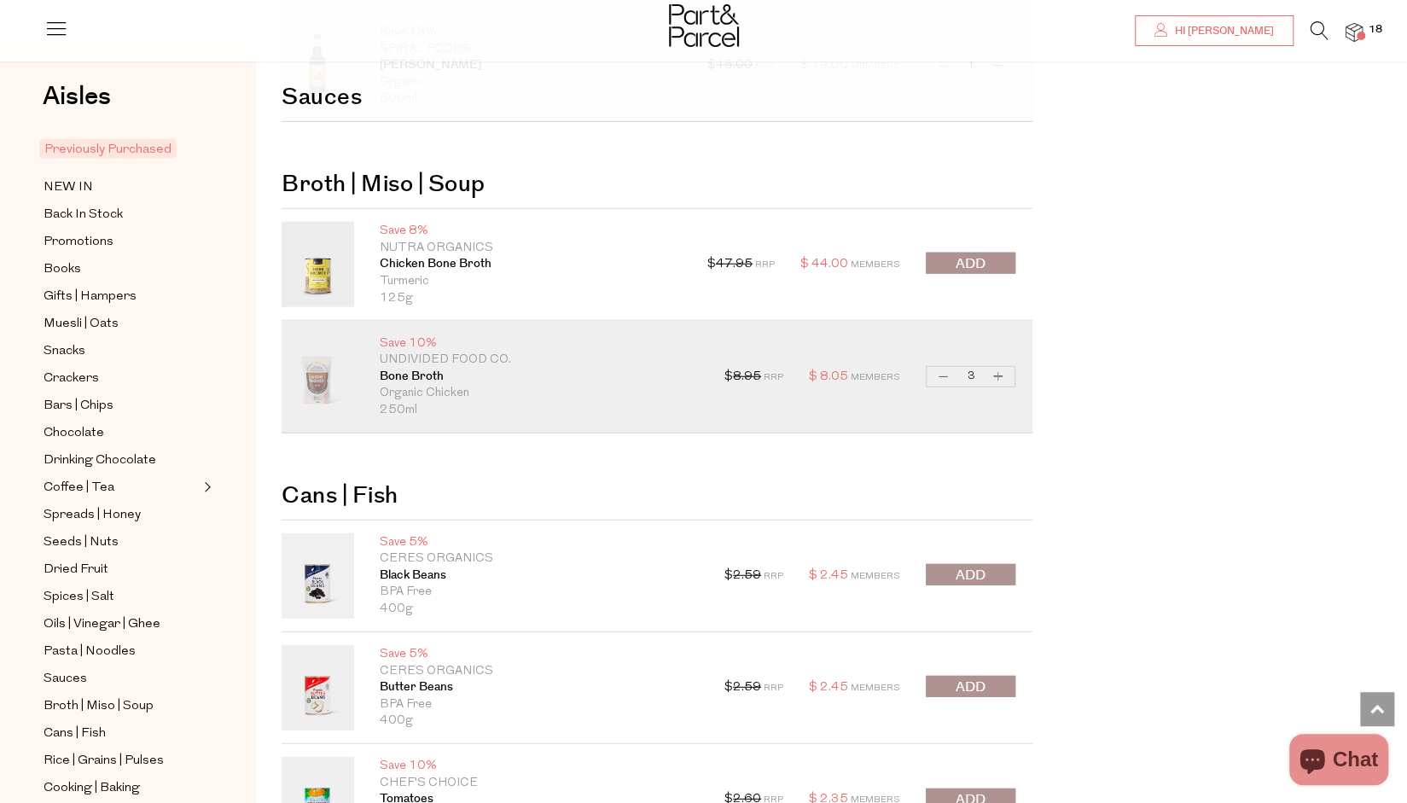
type input "3"
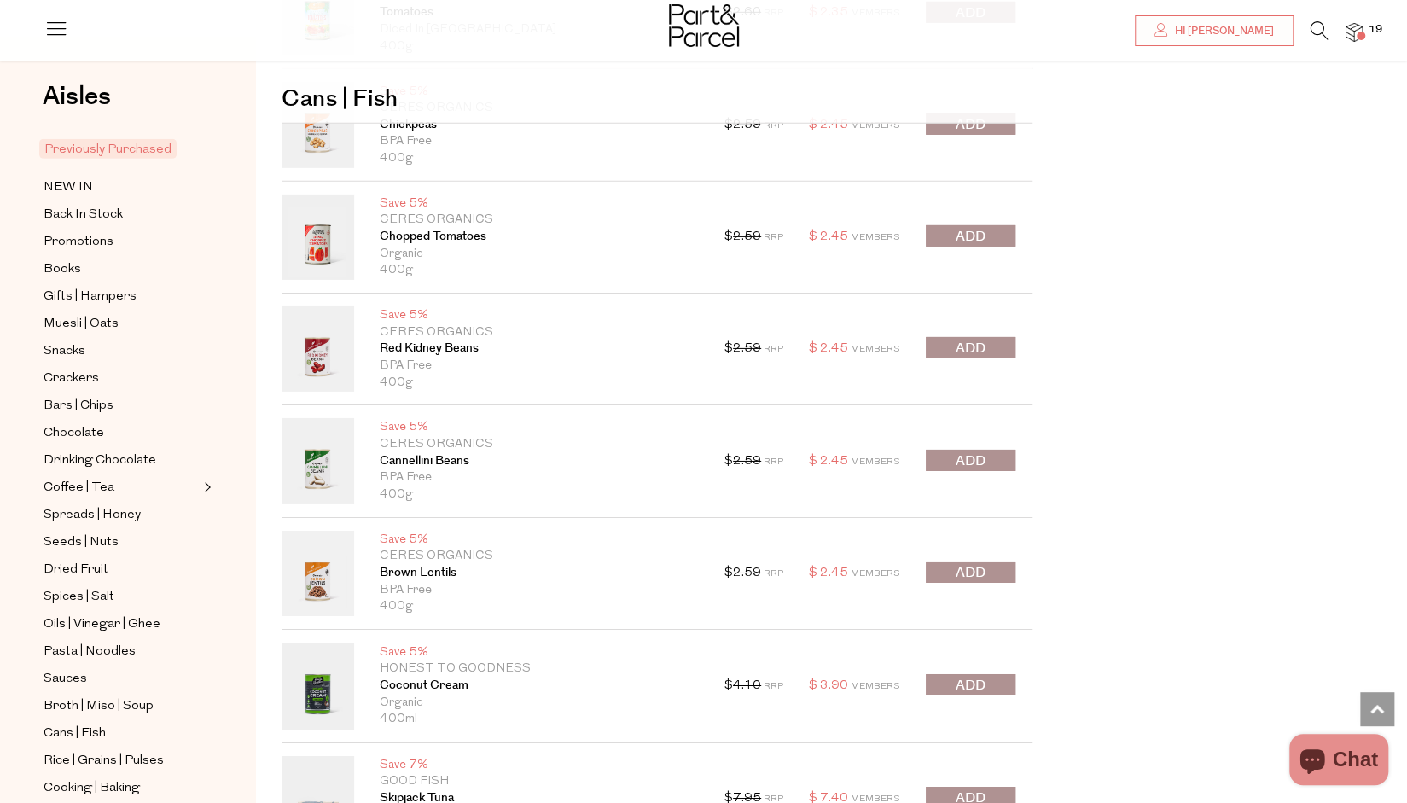
scroll to position [12104, 0]
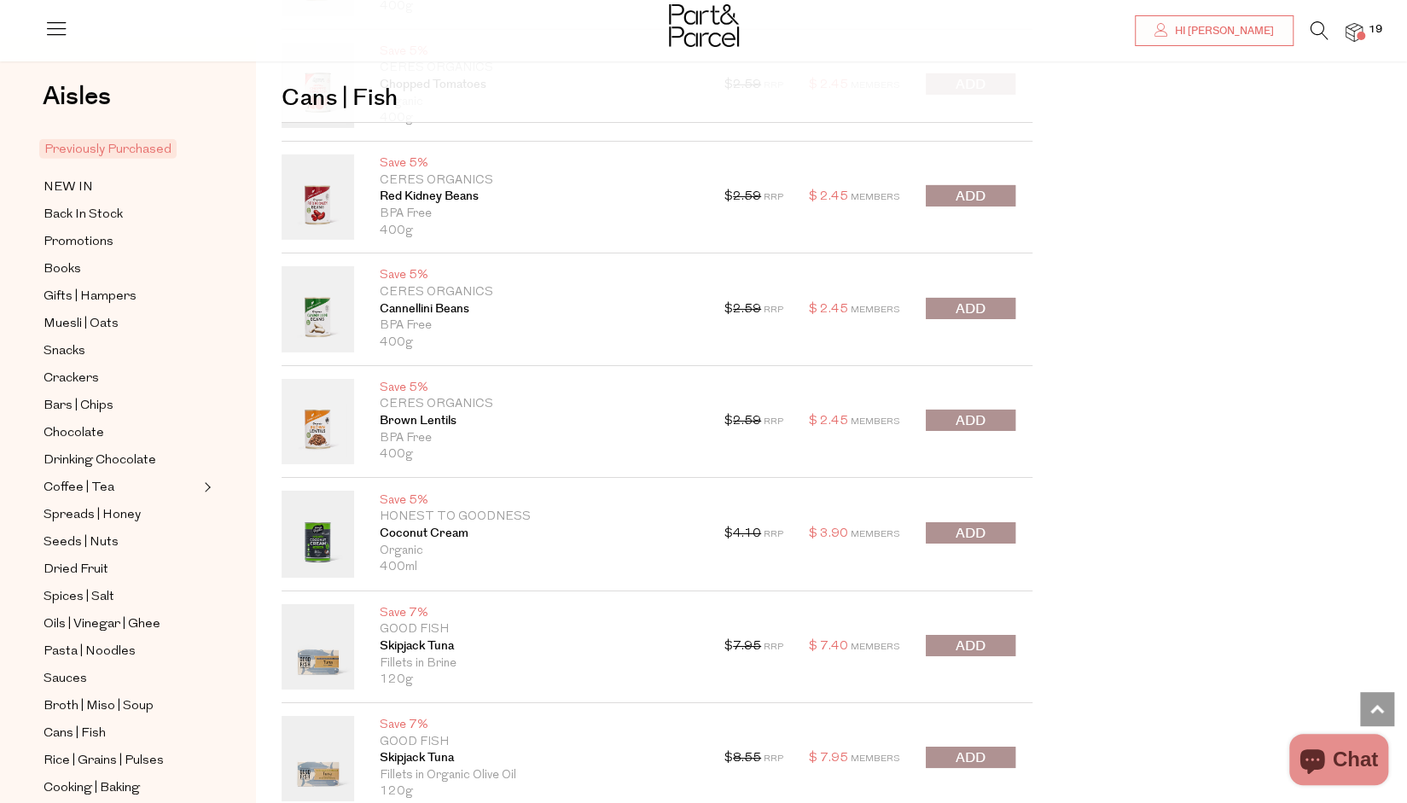
click at [973, 524] on span "submit" at bounding box center [971, 534] width 30 height 20
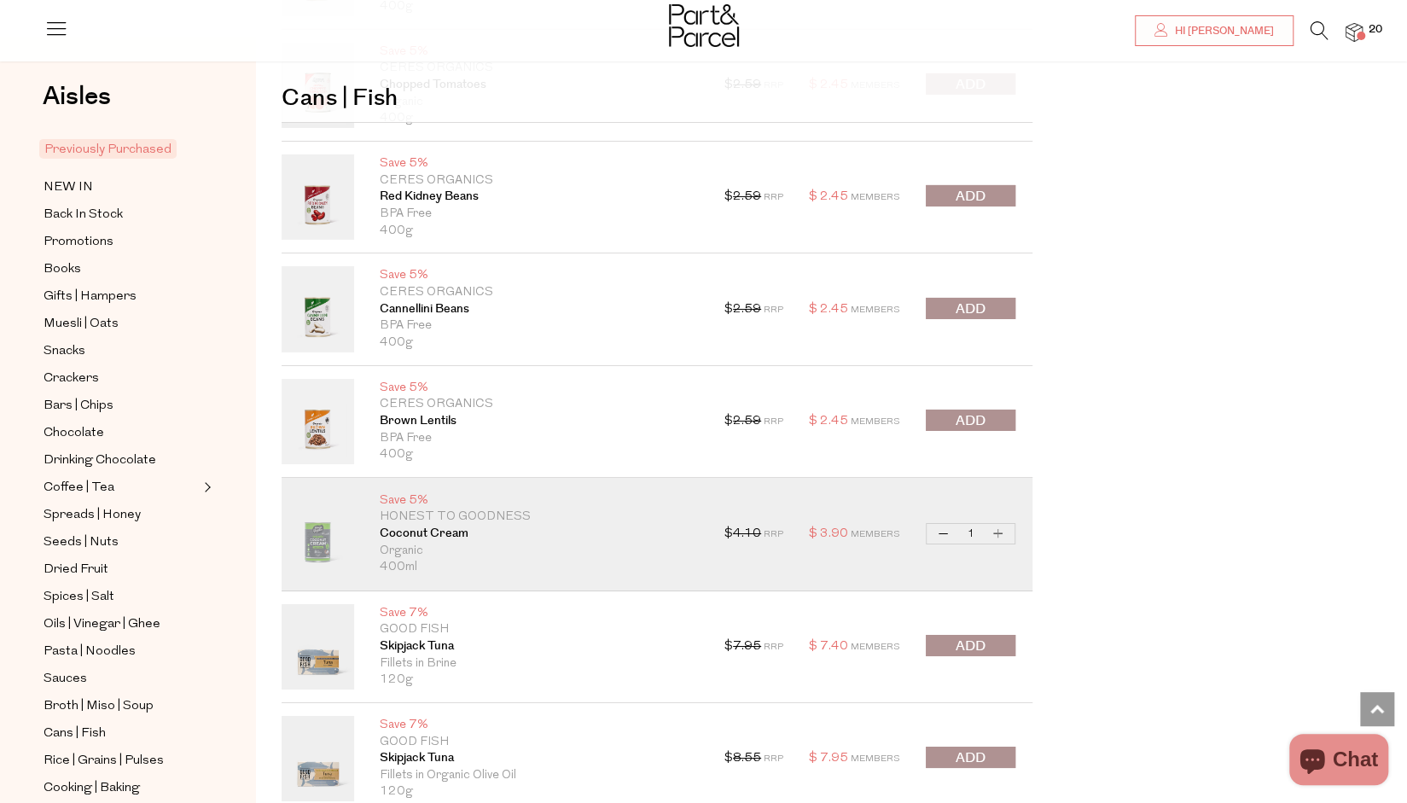
click at [985, 523] on quantity-input "Decrease Coconut Cream 1 Increase Coconut Cream" at bounding box center [971, 533] width 90 height 21
click at [1000, 524] on button "Increase Coconut Cream" at bounding box center [998, 534] width 20 height 20
type input "2"
click at [1000, 524] on button "Increase Coconut Cream" at bounding box center [998, 534] width 20 height 20
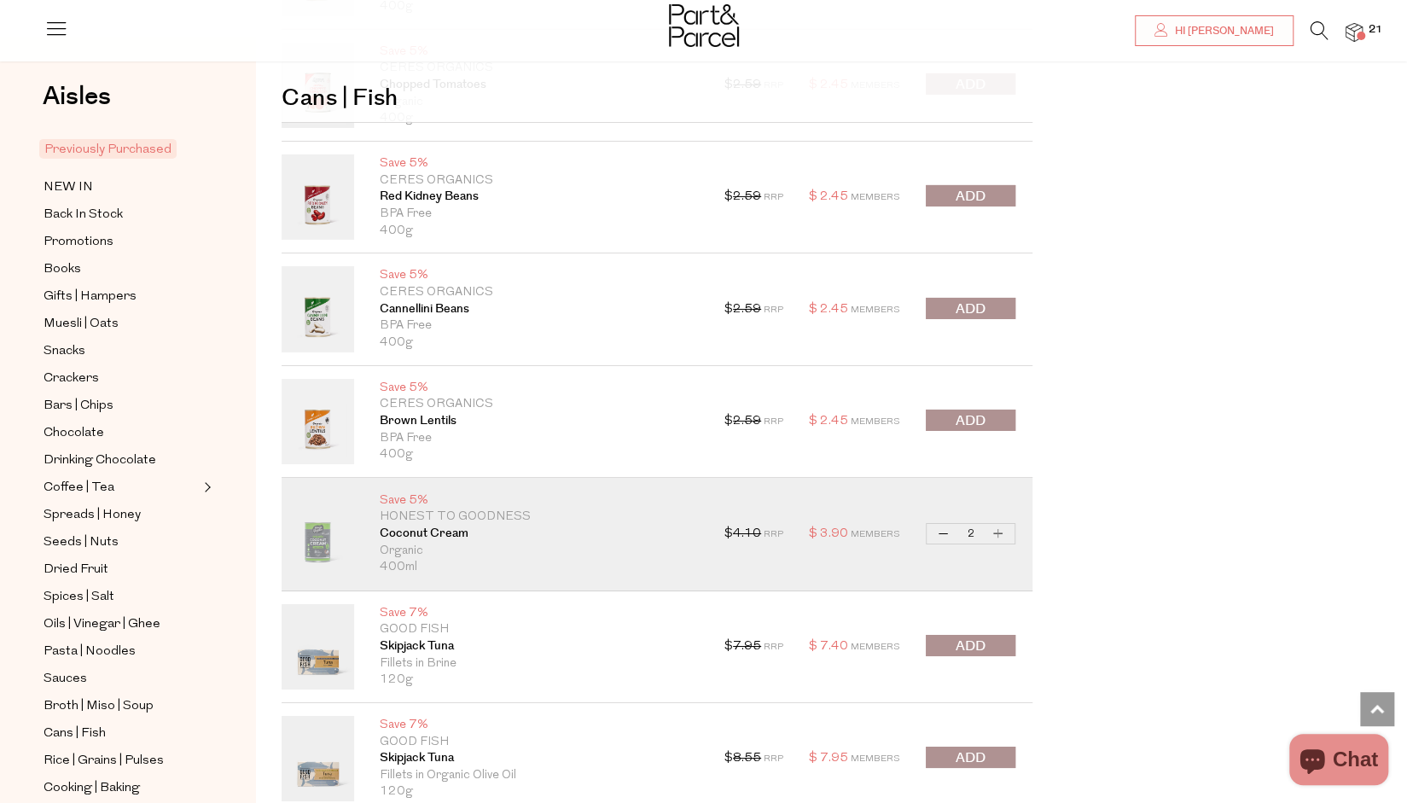
type input "3"
click at [999, 524] on button "Increase Coconut Cream" at bounding box center [998, 534] width 20 height 20
type input "4"
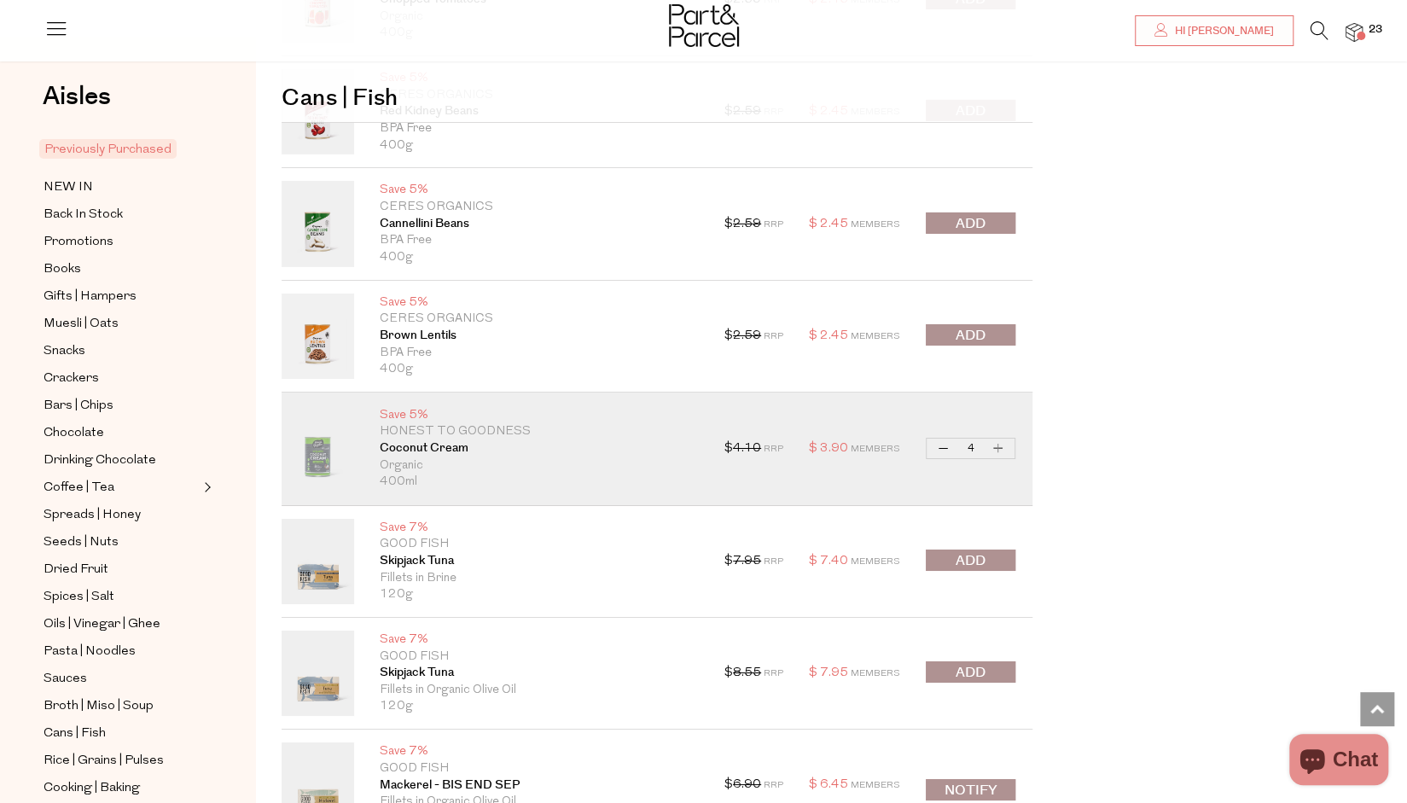
scroll to position [12360, 0]
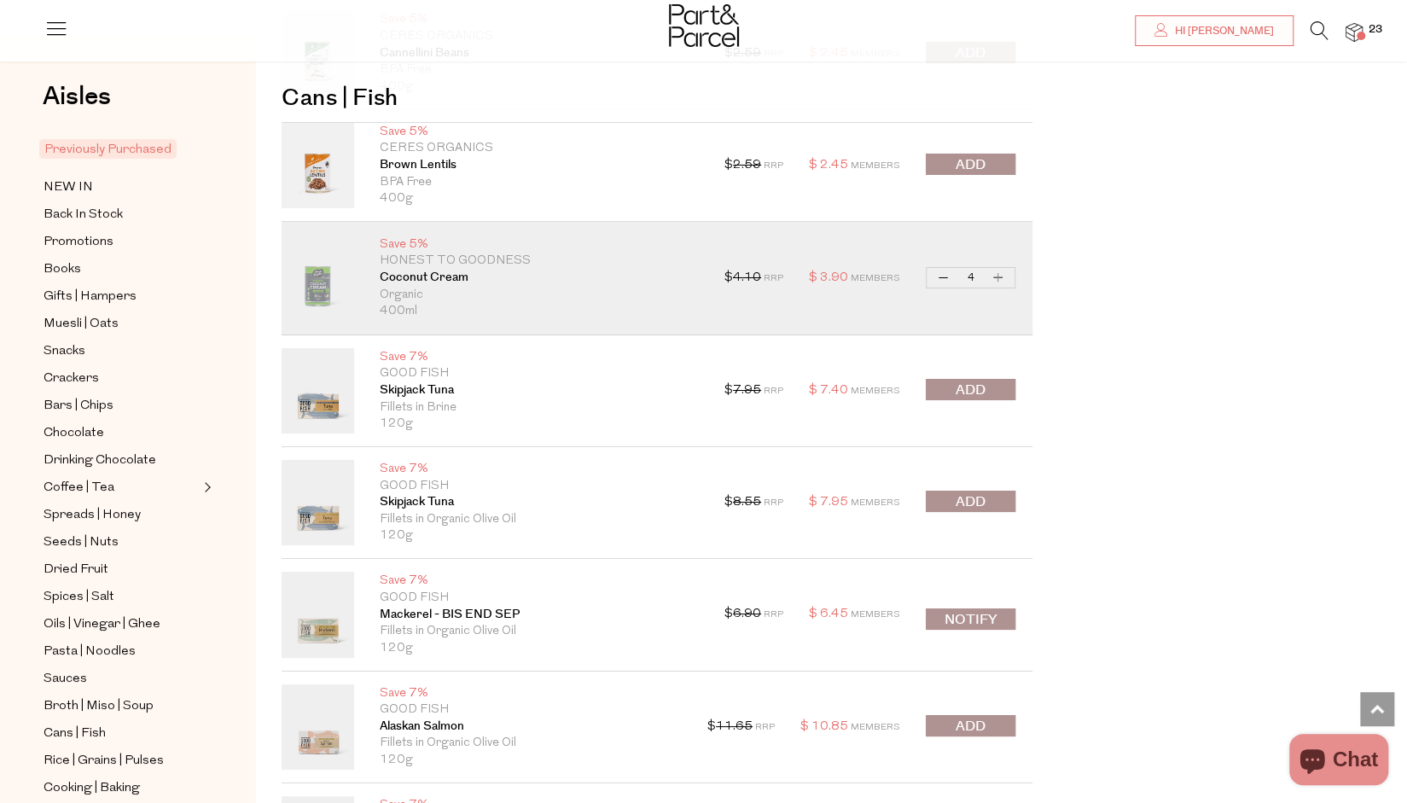
click at [974, 381] on span "submit" at bounding box center [971, 391] width 30 height 20
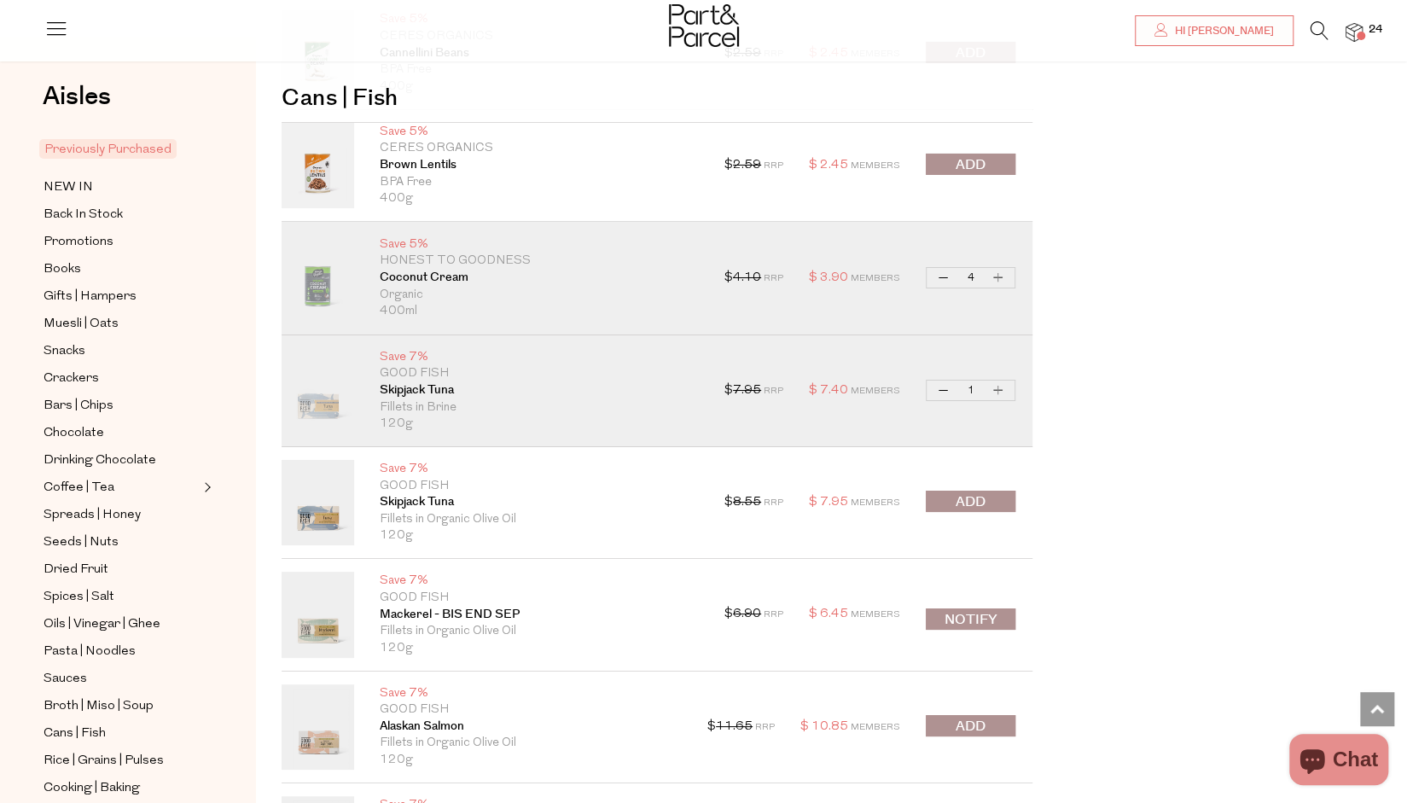
click at [947, 381] on button "Decrease Skipjack Tuna" at bounding box center [944, 391] width 20 height 20
type input "0"
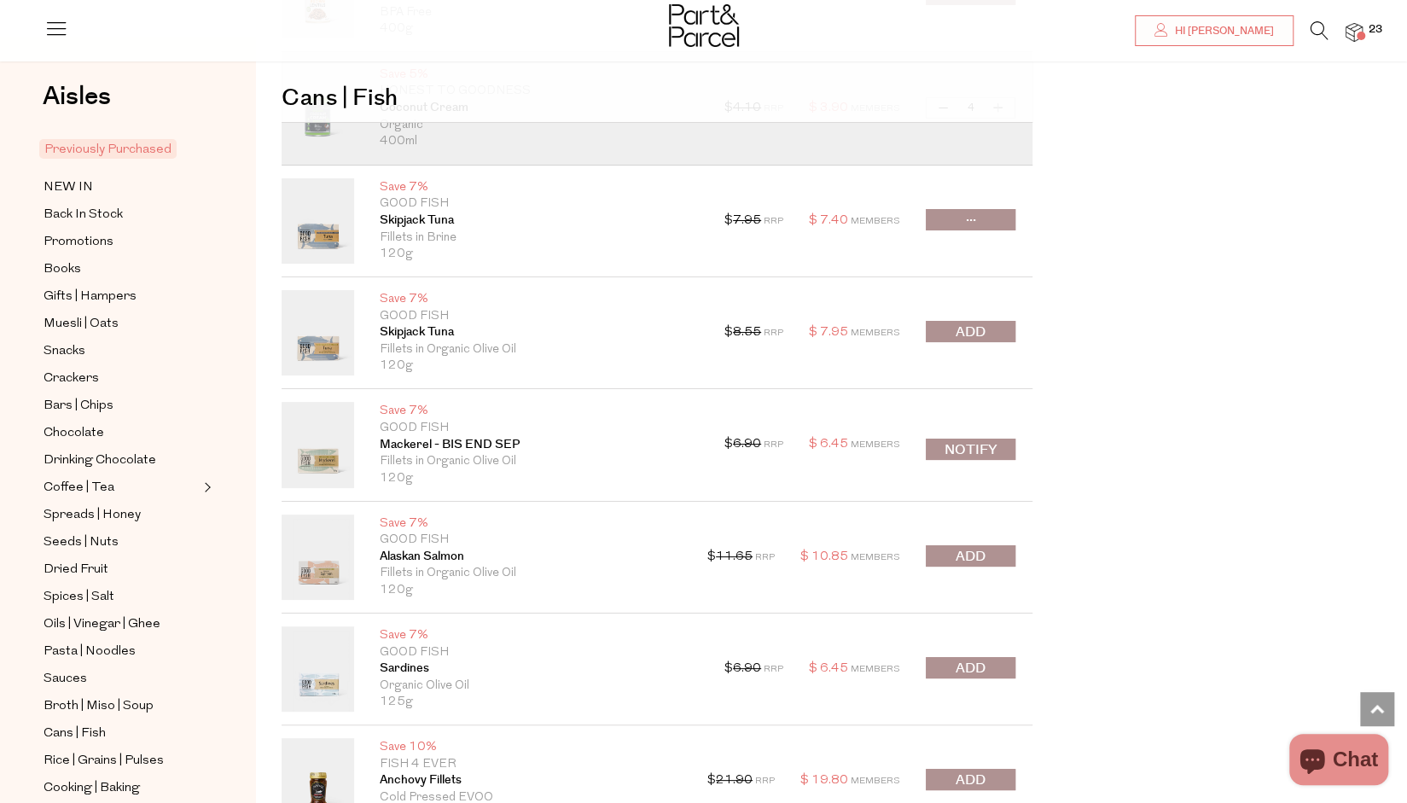
scroll to position [12531, 0]
click at [953, 320] on button "submit" at bounding box center [971, 330] width 90 height 21
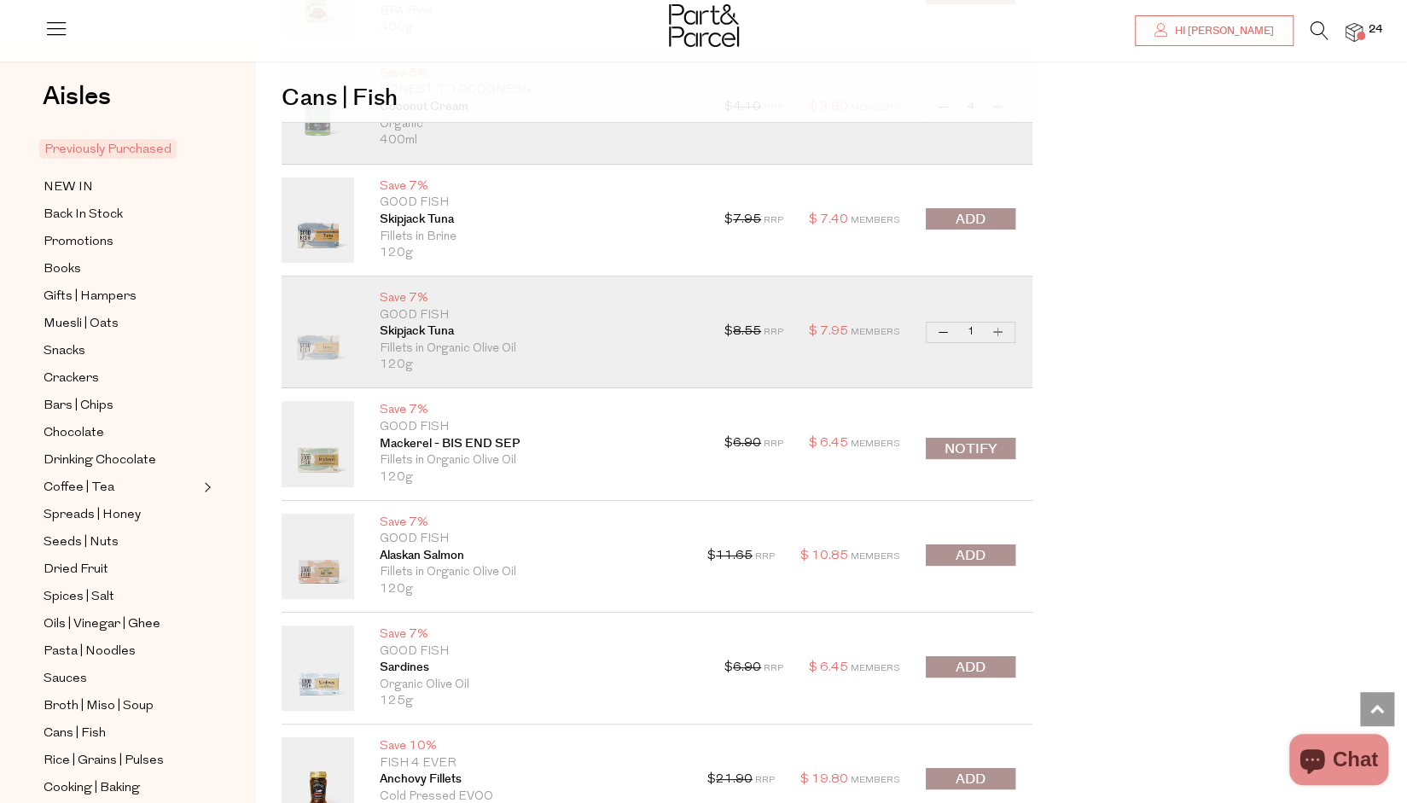
click at [1001, 323] on button "Increase Skipjack Tuna" at bounding box center [998, 333] width 20 height 20
type input "2"
click at [1000, 323] on button "Increase Skipjack Tuna" at bounding box center [998, 333] width 20 height 20
type input "3"
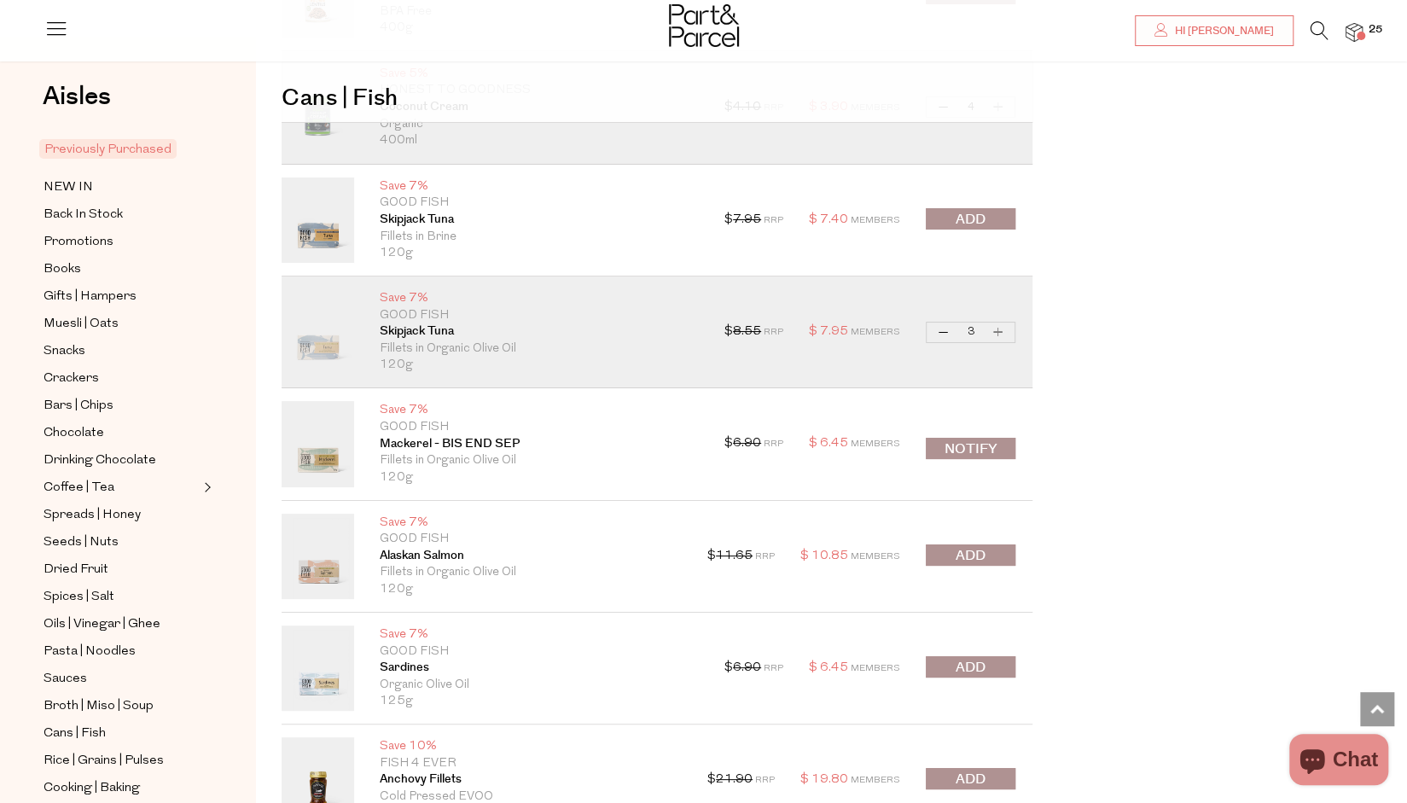
type input "3"
click at [1000, 323] on button "Increase Skipjack Tuna" at bounding box center [998, 333] width 20 height 20
type input "4"
click at [1000, 323] on button "Increase Skipjack Tuna" at bounding box center [998, 333] width 20 height 20
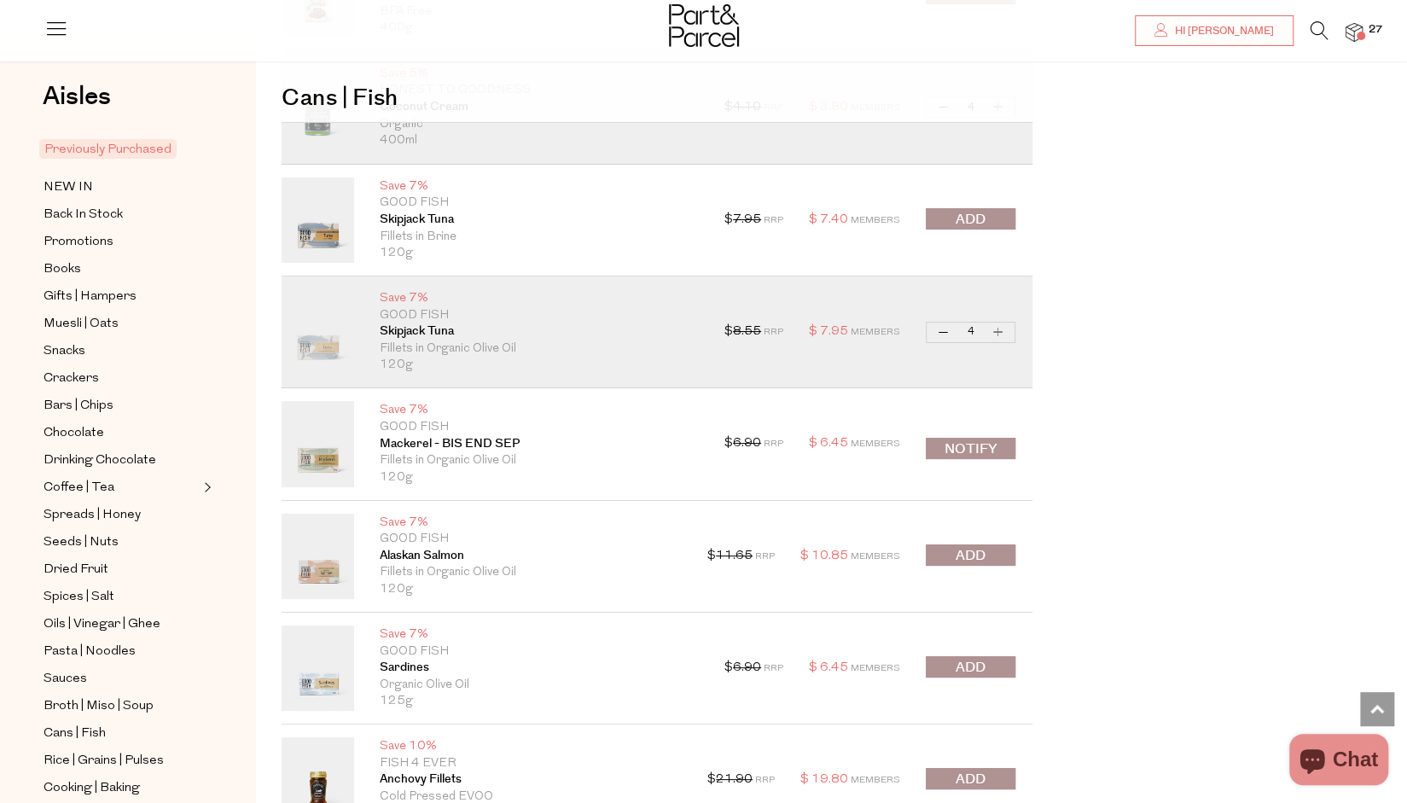
type input "5"
click at [1000, 323] on button "Increase Skipjack Tuna" at bounding box center [998, 333] width 20 height 20
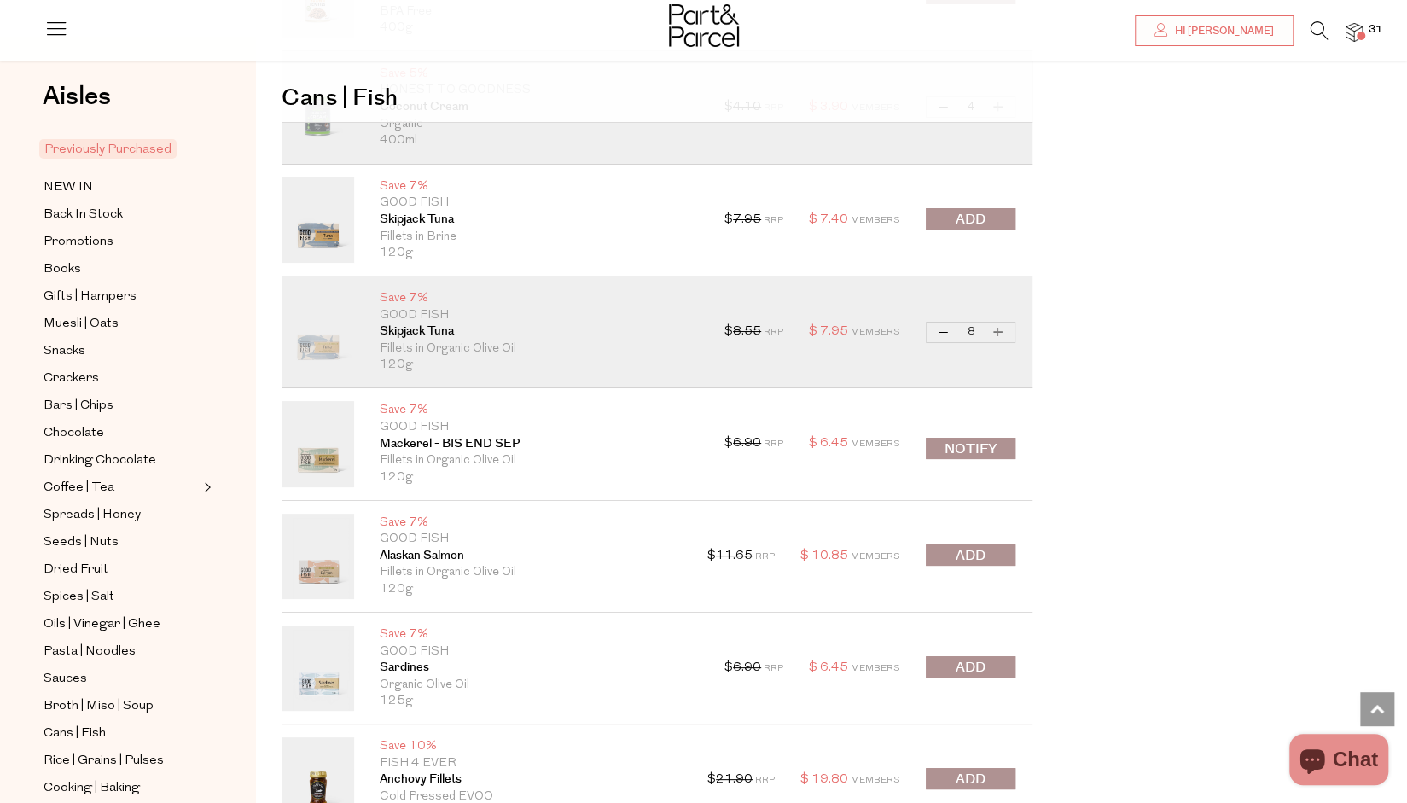
click at [1000, 323] on button "Increase Skipjack Tuna" at bounding box center [998, 333] width 20 height 20
type input "9"
click at [1000, 323] on button "Increase Skipjack Tuna" at bounding box center [998, 333] width 20 height 20
type input "10"
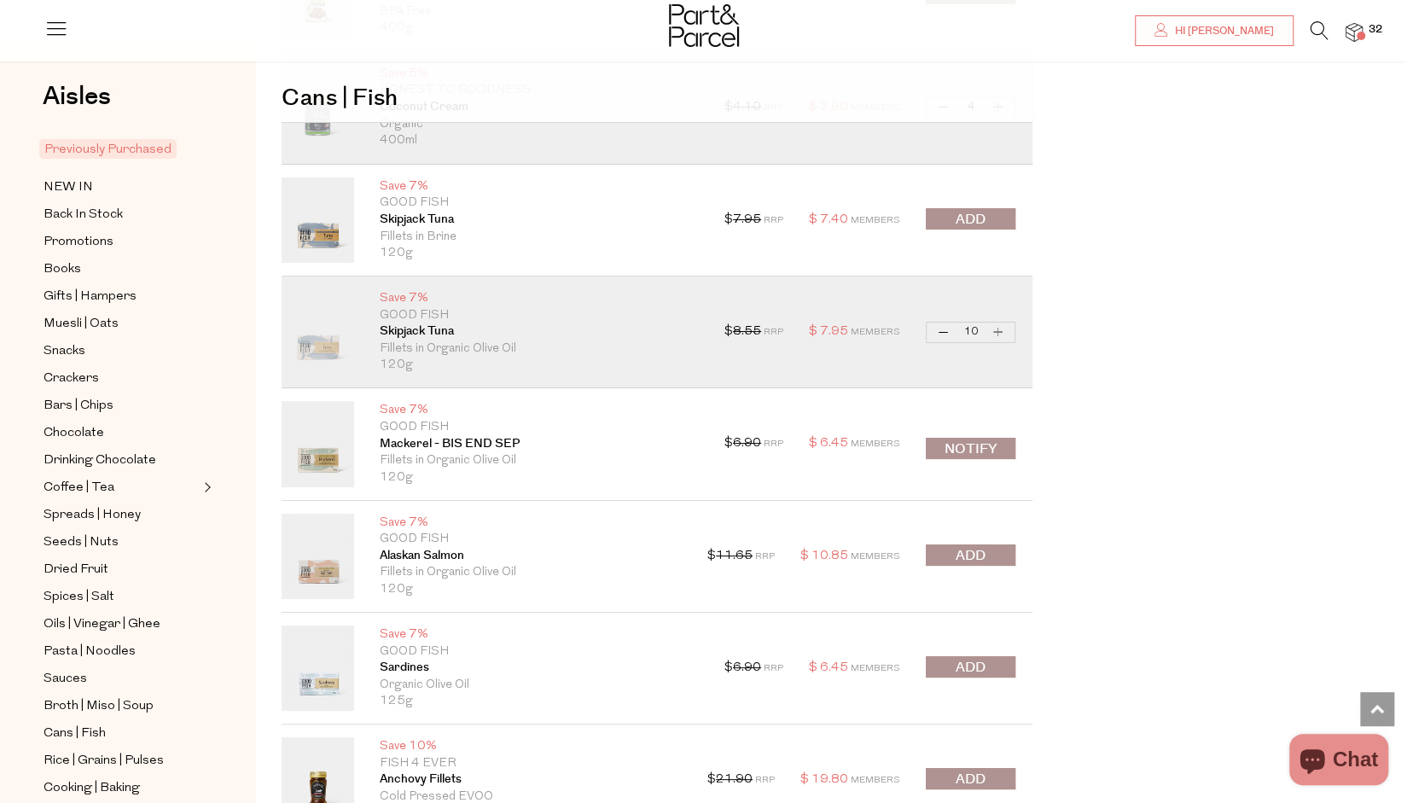
type input "10"
click at [1000, 323] on button "Increase Skipjack Tuna" at bounding box center [998, 333] width 20 height 20
type input "12"
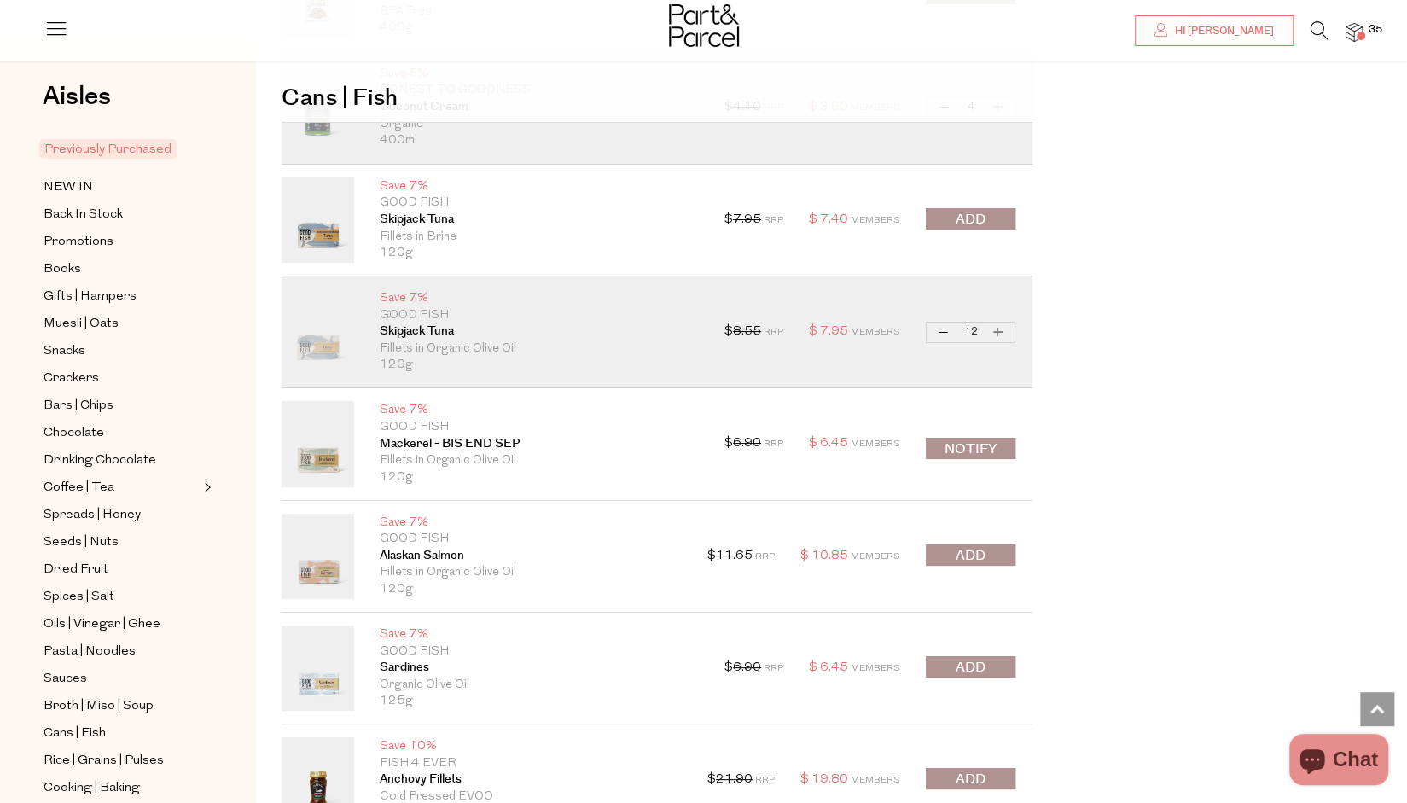
click at [956, 546] on span "submit" at bounding box center [971, 556] width 30 height 20
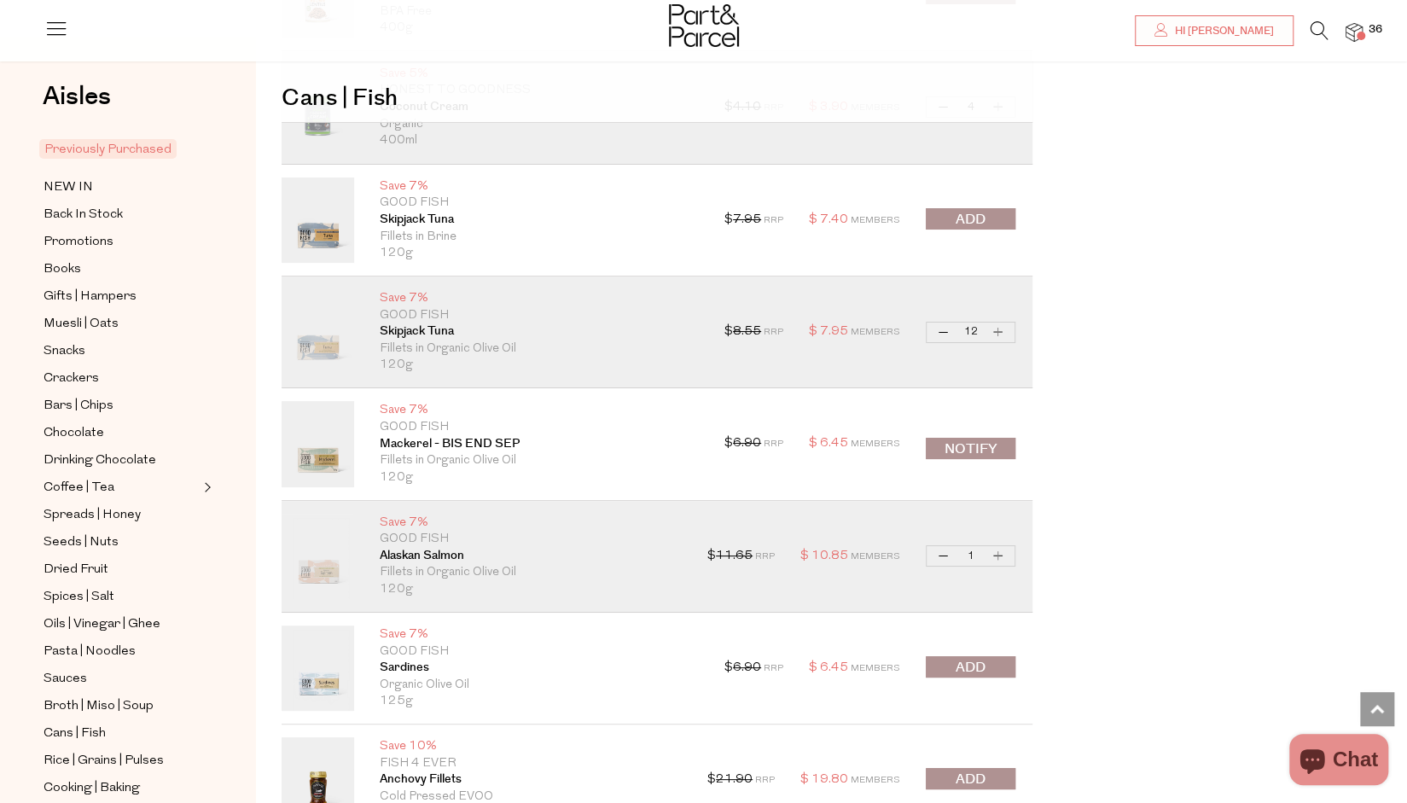
click at [999, 542] on div "$ 11.65 RRP $ 10.85 Members Decrease Alaskan Salmon 1 Increase Alaskan Salmon" at bounding box center [862, 556] width 308 height 85
click at [1002, 546] on button "Increase Alaskan Salmon" at bounding box center [998, 556] width 20 height 20
type input "2"
click at [1000, 546] on button "Increase Alaskan Salmon" at bounding box center [998, 556] width 20 height 20
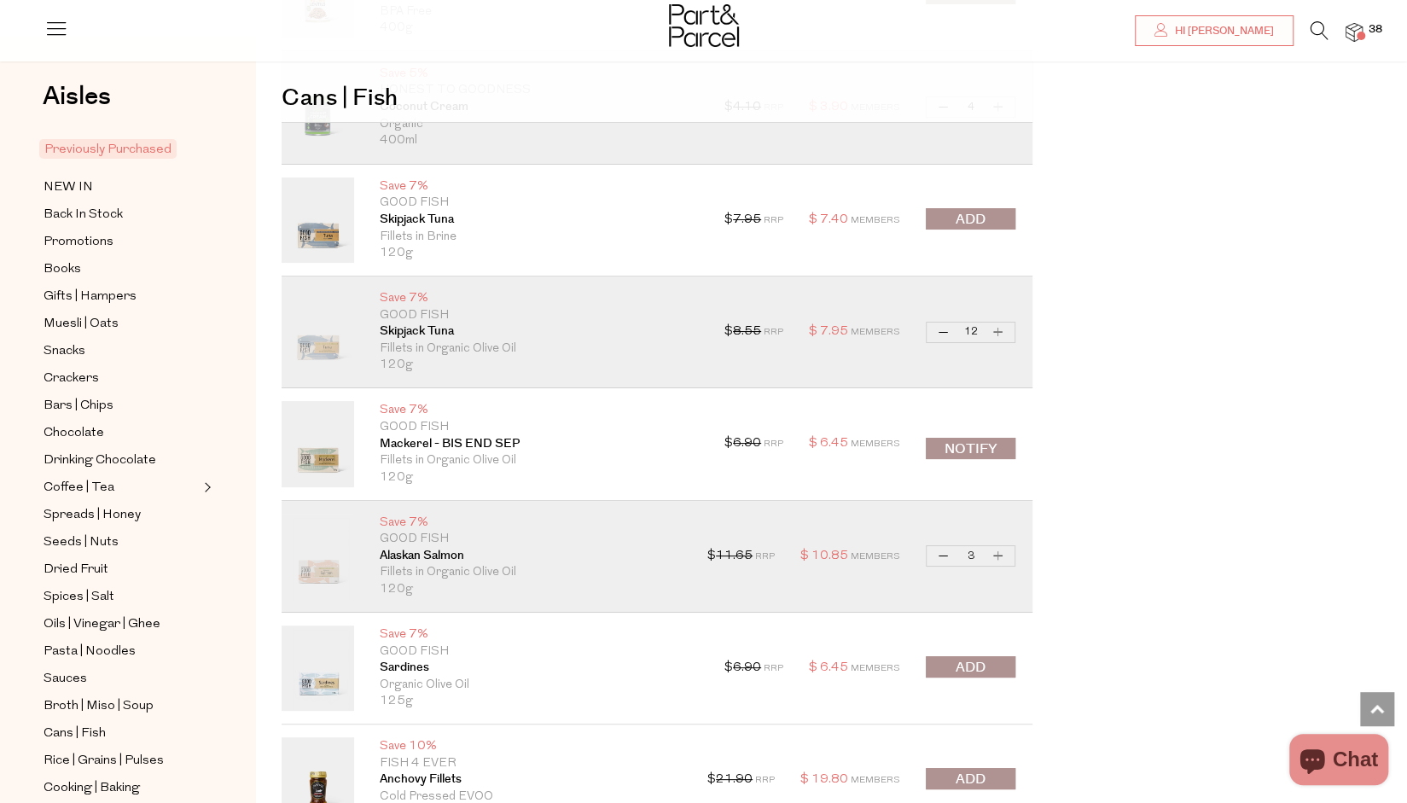
click at [998, 546] on button "Increase Alaskan Salmon" at bounding box center [998, 556] width 20 height 20
type input "4"
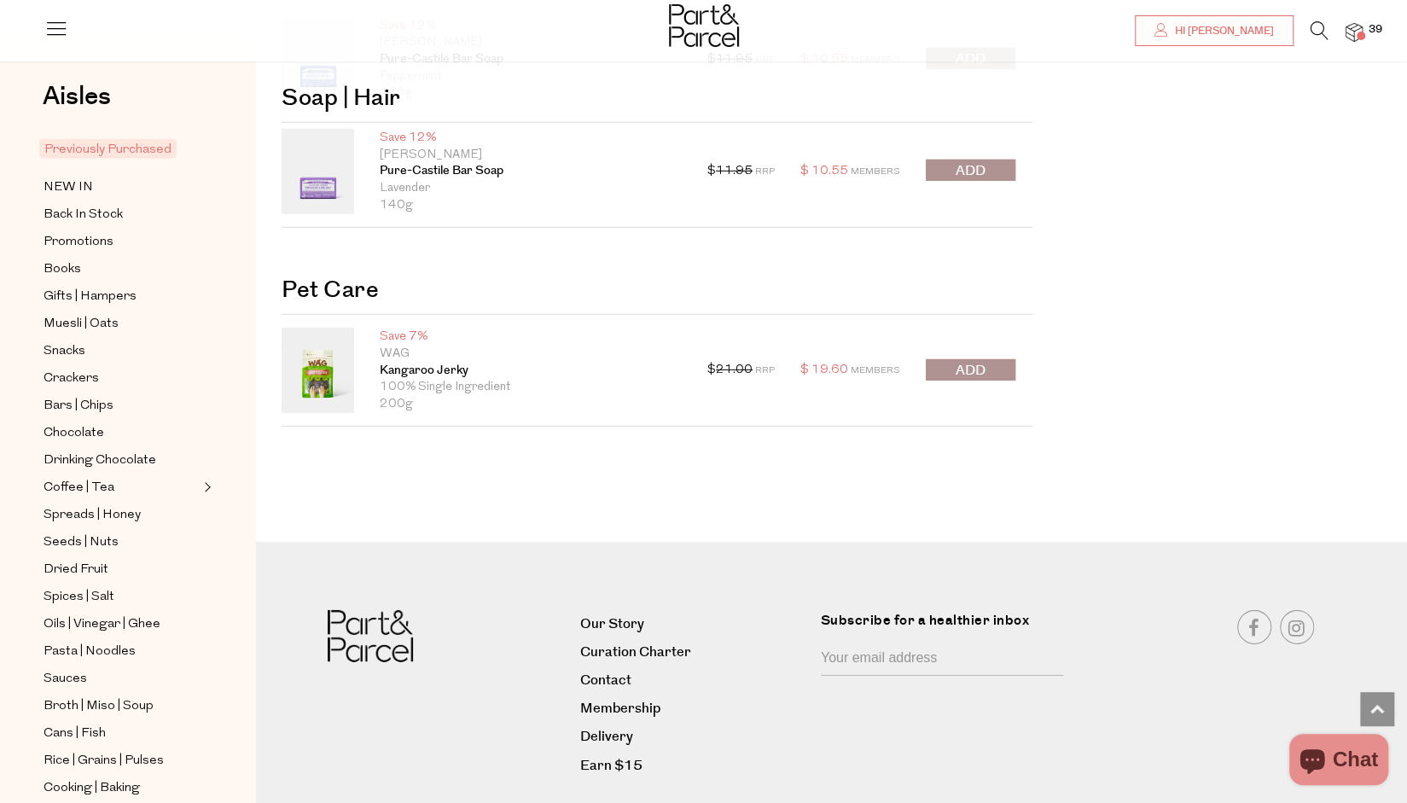
scroll to position [15884, 0]
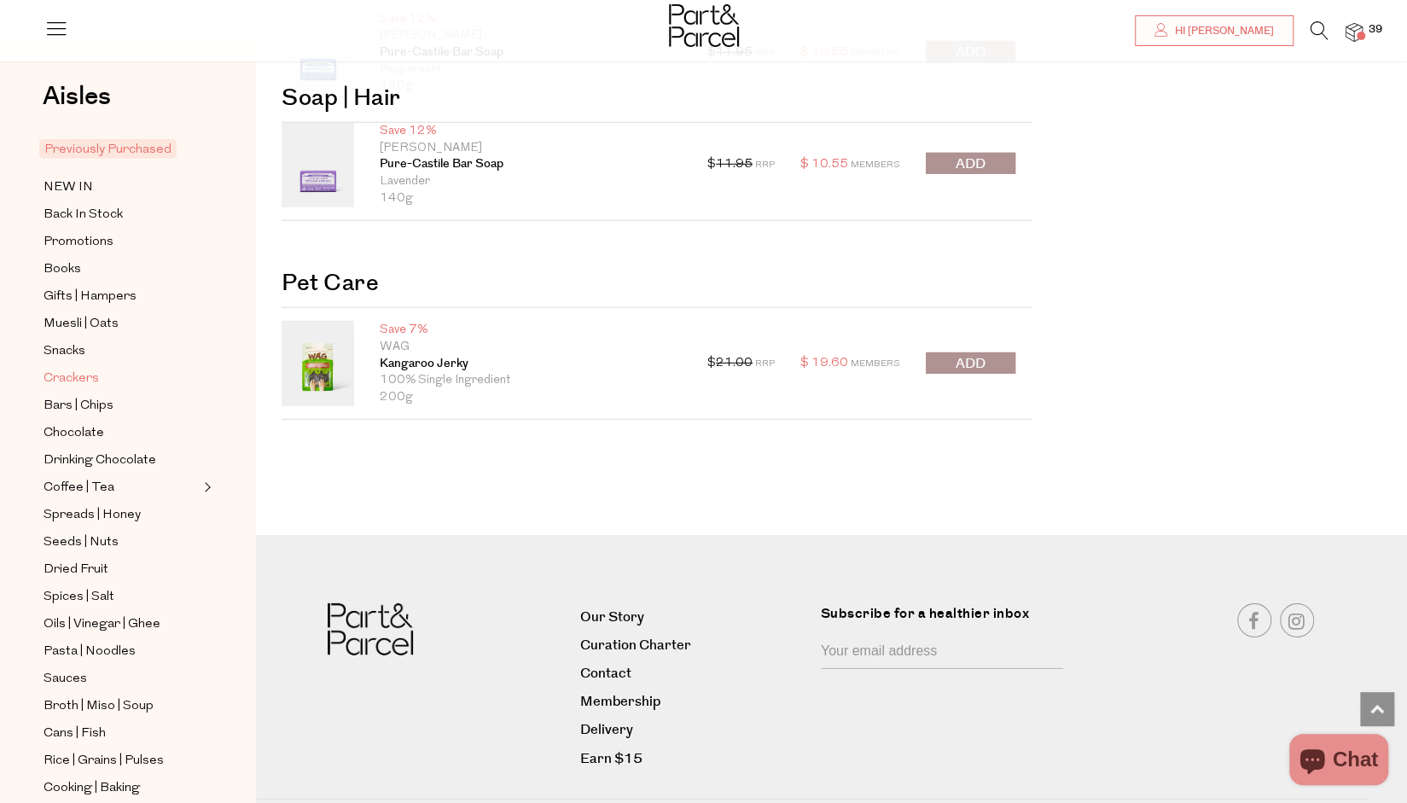
click at [51, 369] on span "Crackers" at bounding box center [71, 379] width 55 height 20
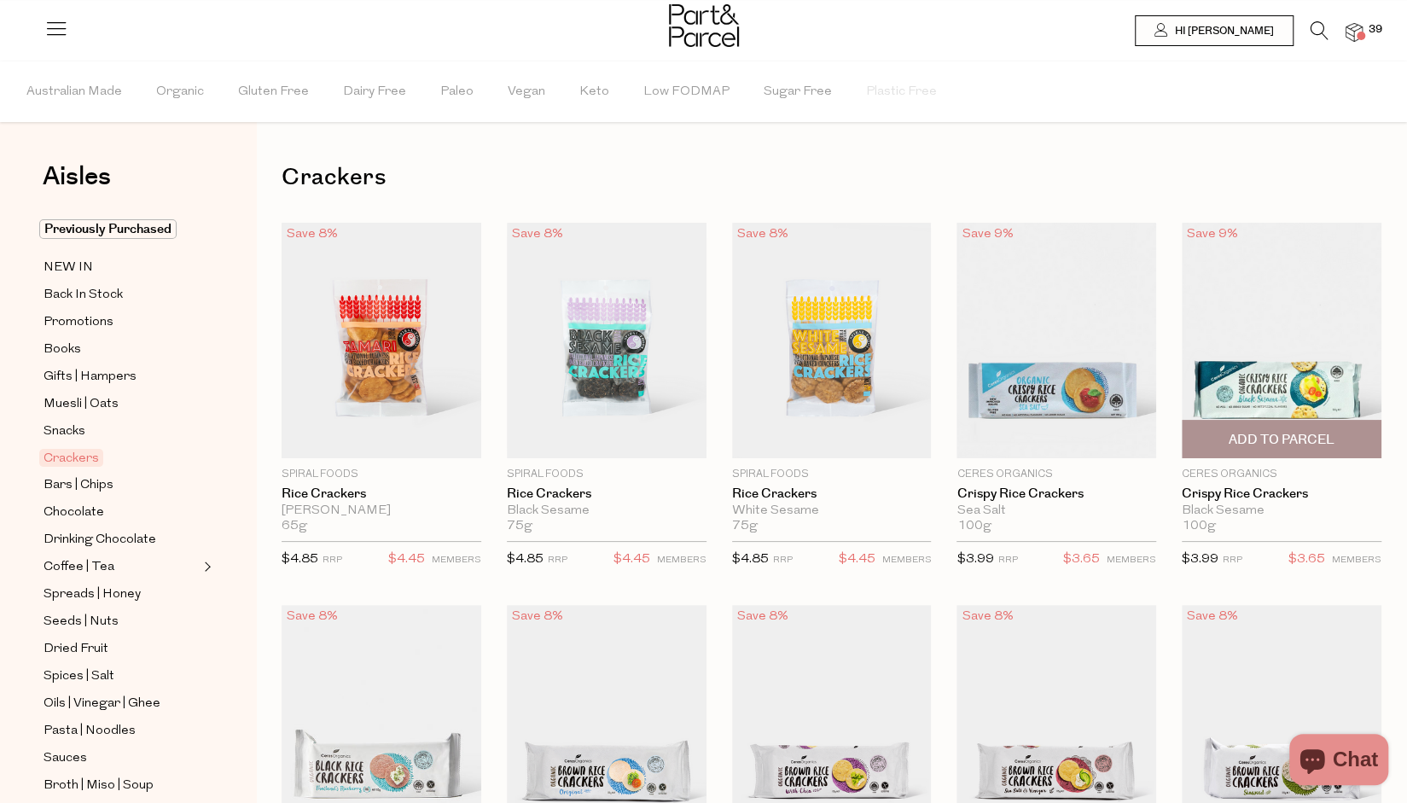
click at [1273, 450] on span "Add To Parcel" at bounding box center [1281, 439] width 189 height 37
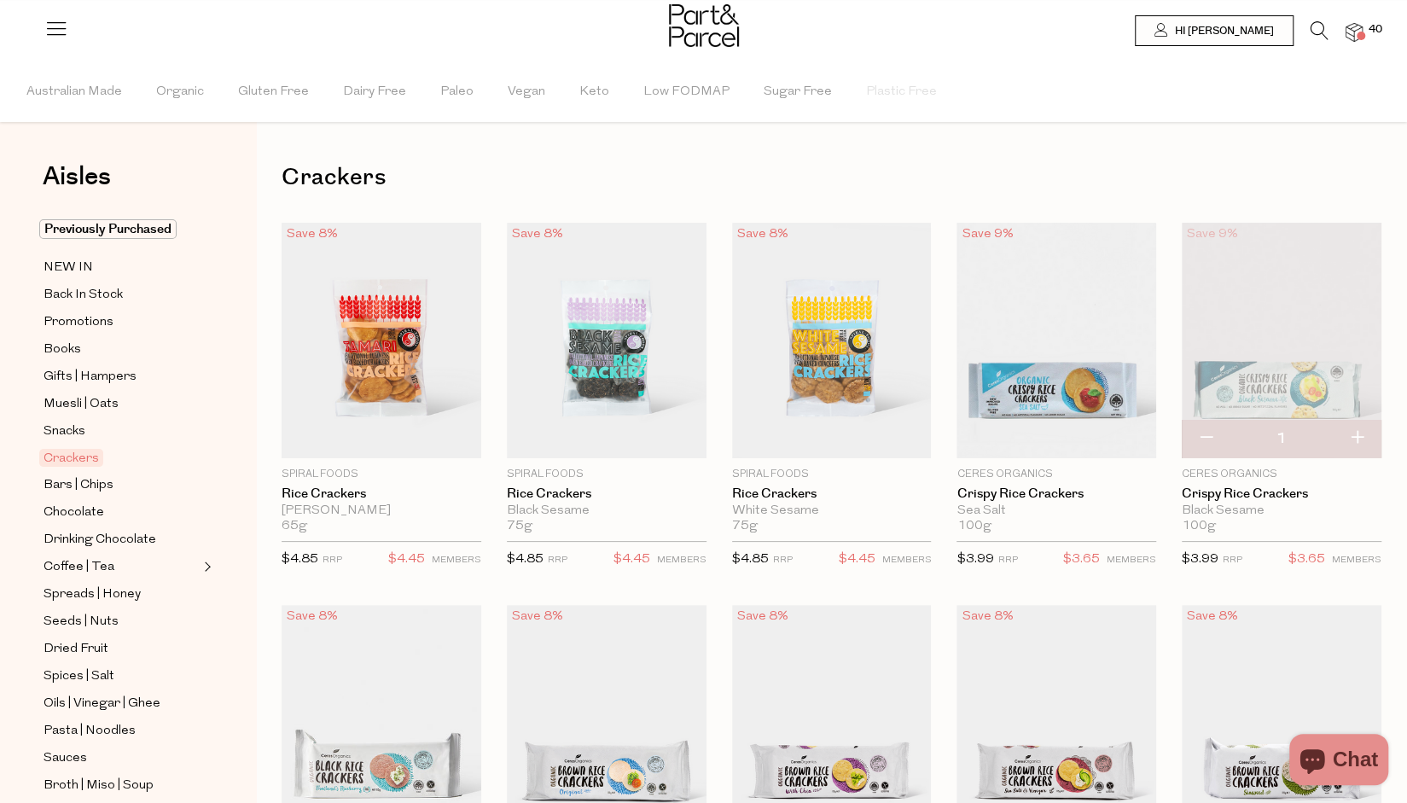
click at [1356, 435] on button "button" at bounding box center [1357, 439] width 49 height 38
type input "2"
click at [1358, 435] on button "button" at bounding box center [1357, 439] width 49 height 38
type input "3"
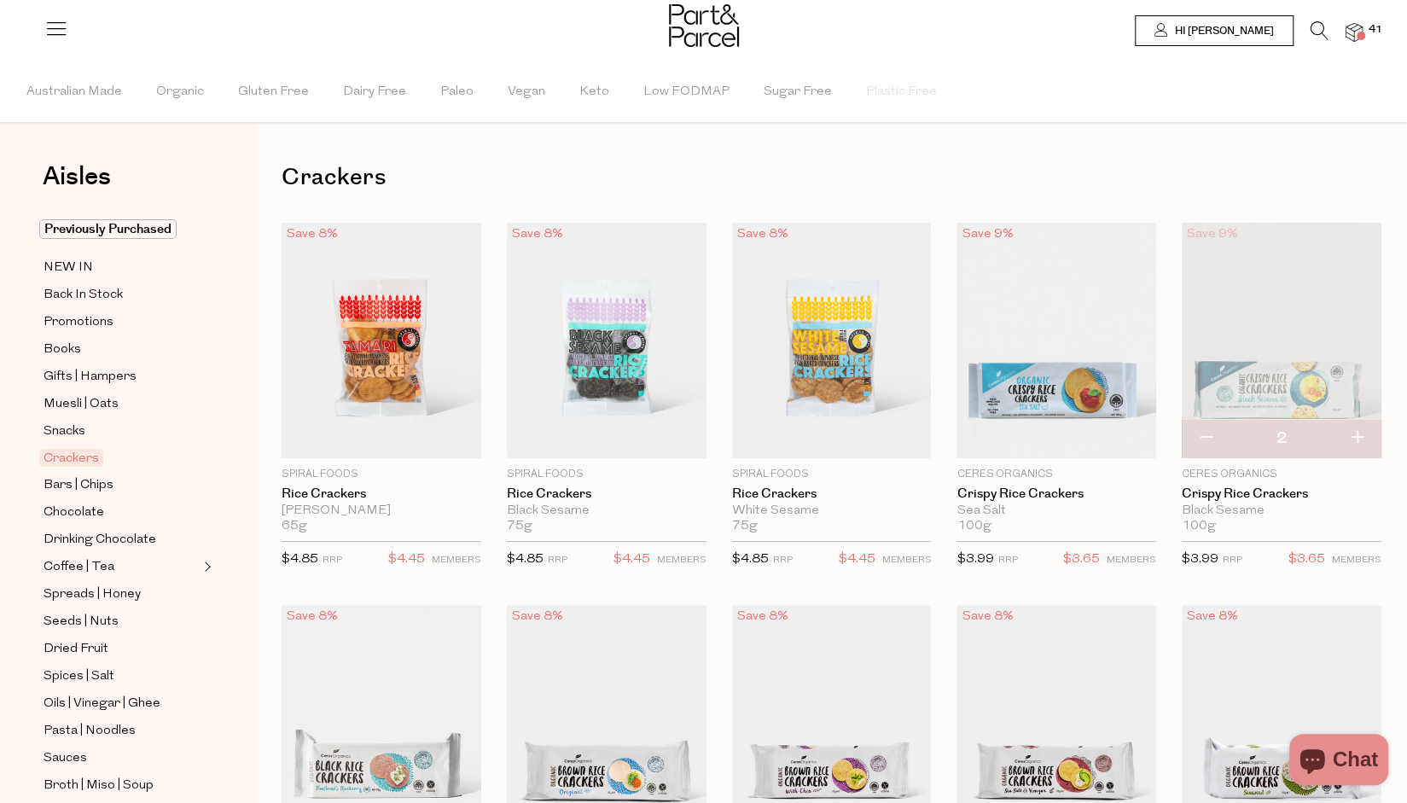
type input "3"
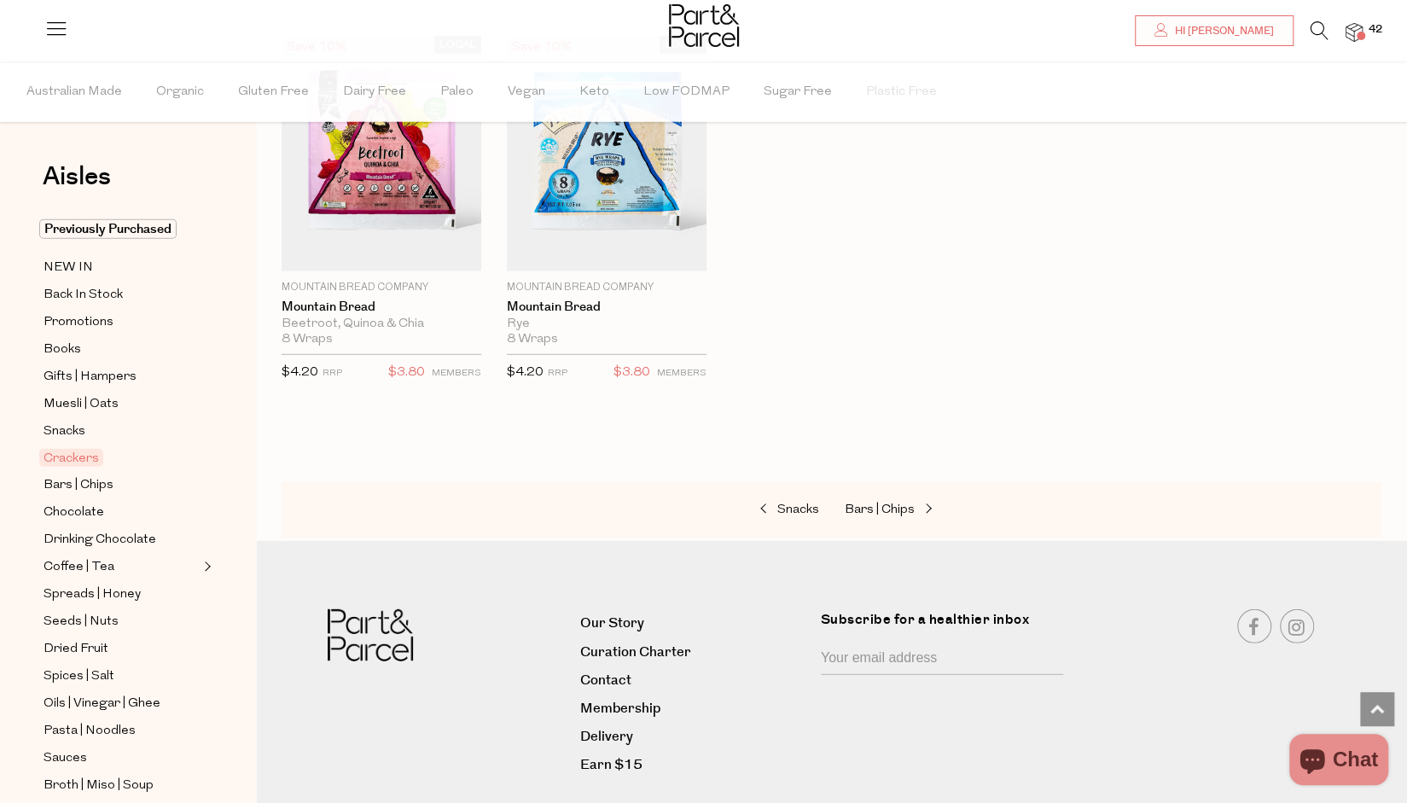
scroll to position [2900, 0]
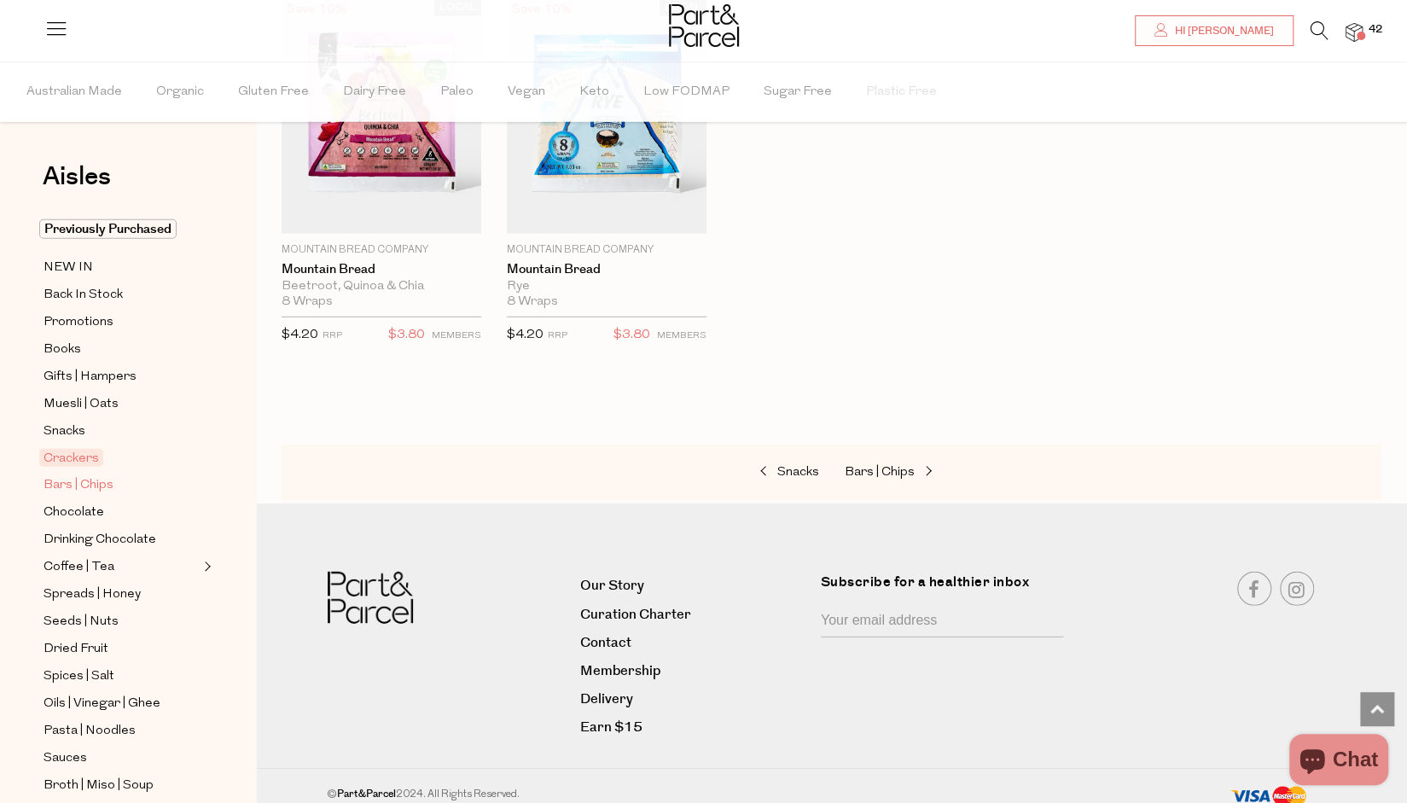
click at [91, 482] on span "Bars | Chips" at bounding box center [79, 485] width 70 height 20
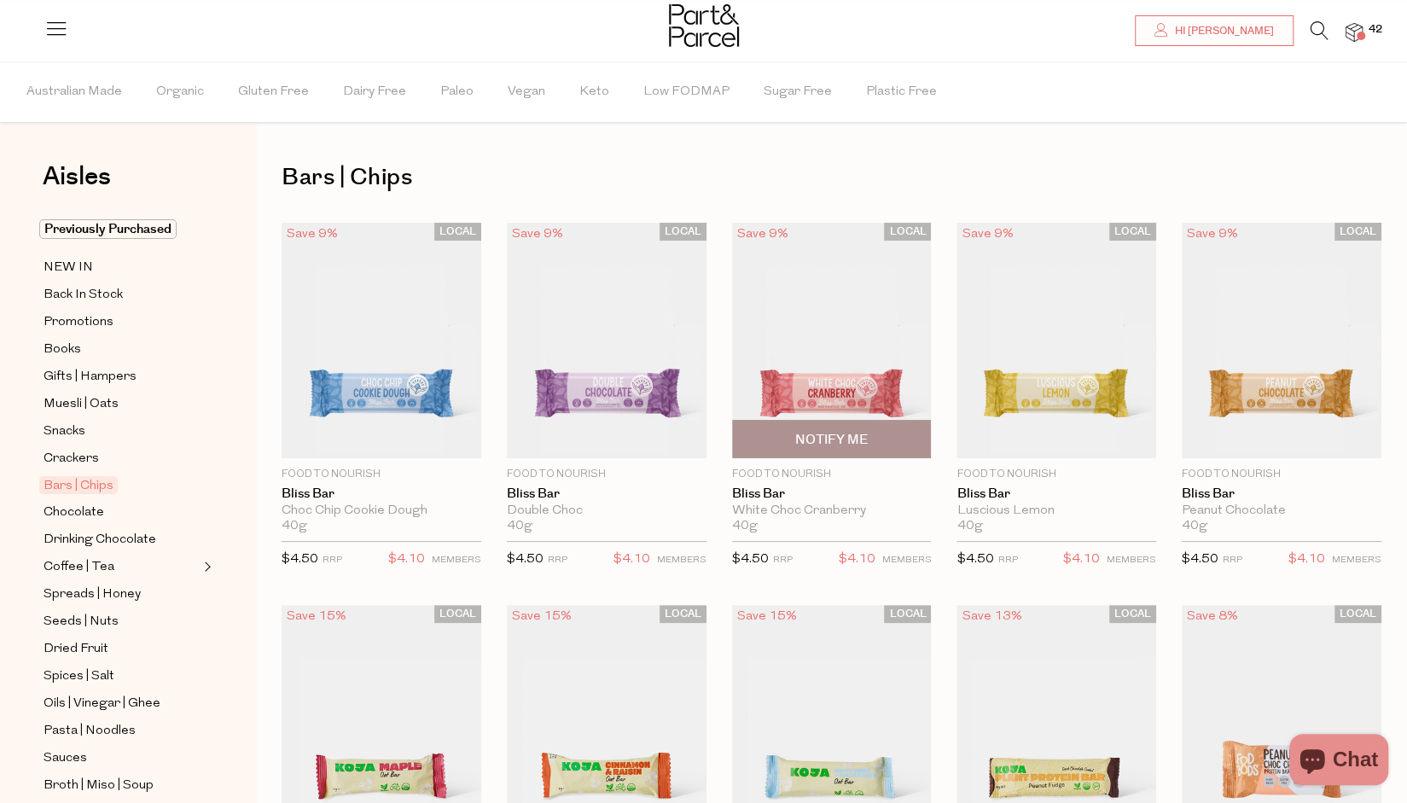
scroll to position [341, 0]
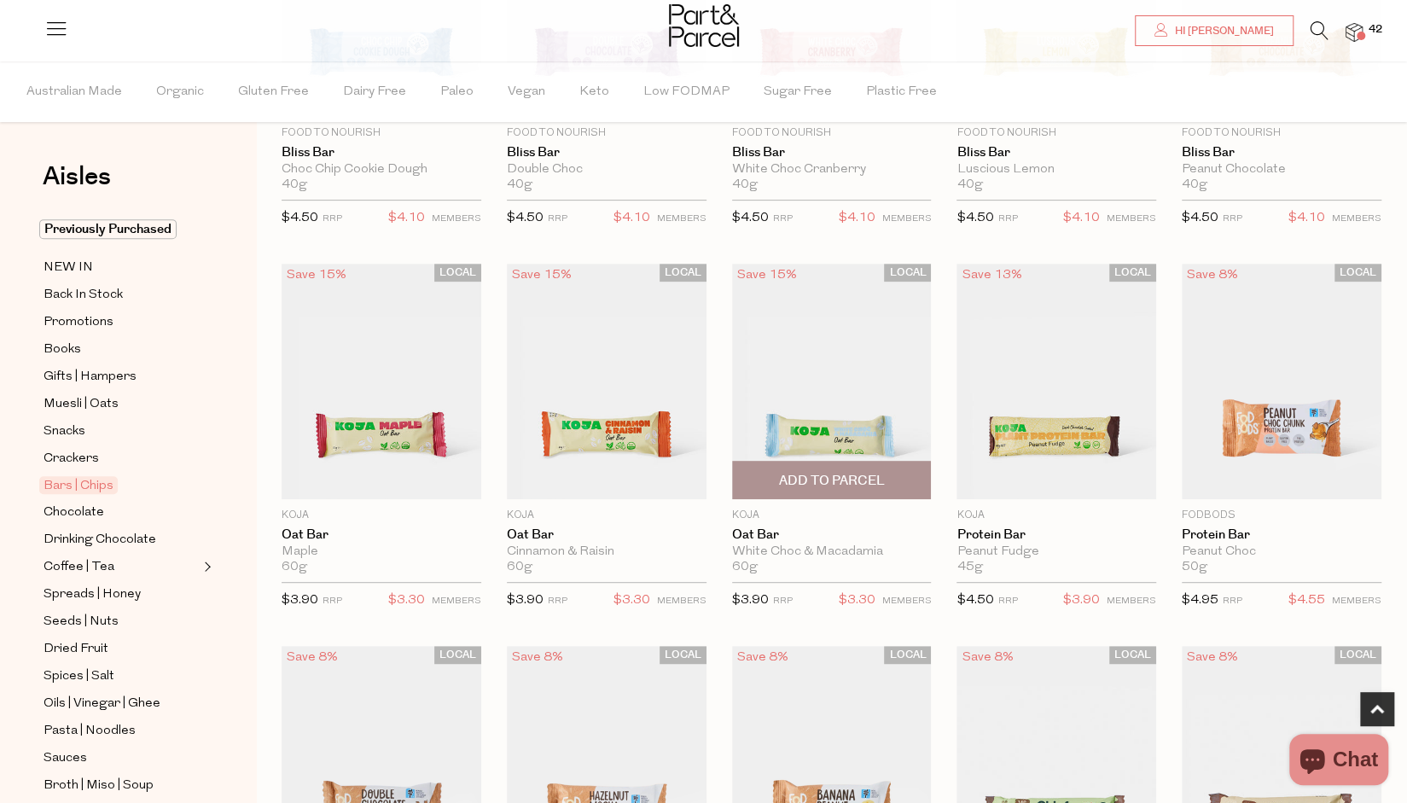
click at [866, 469] on span "Add To Parcel" at bounding box center [831, 480] width 189 height 37
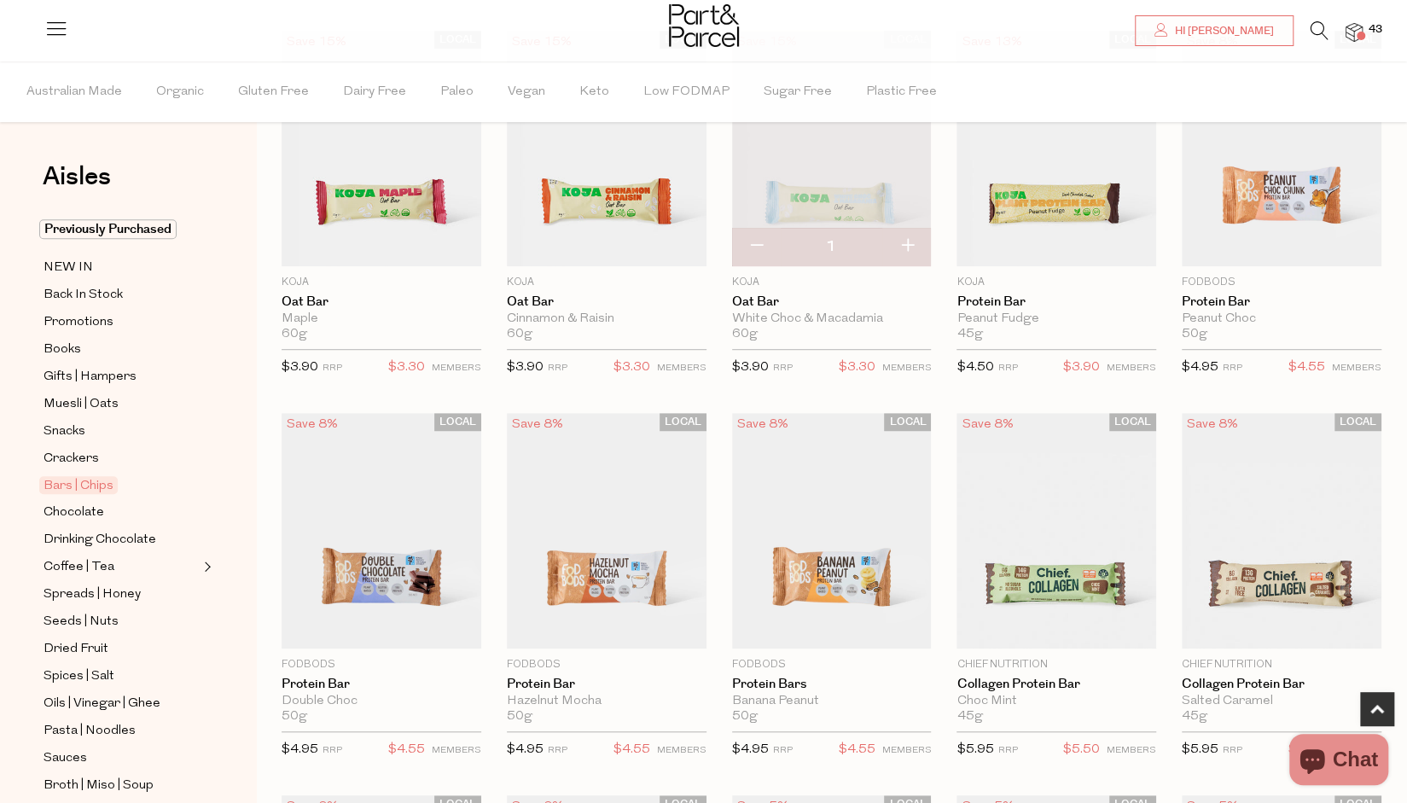
scroll to position [597, 0]
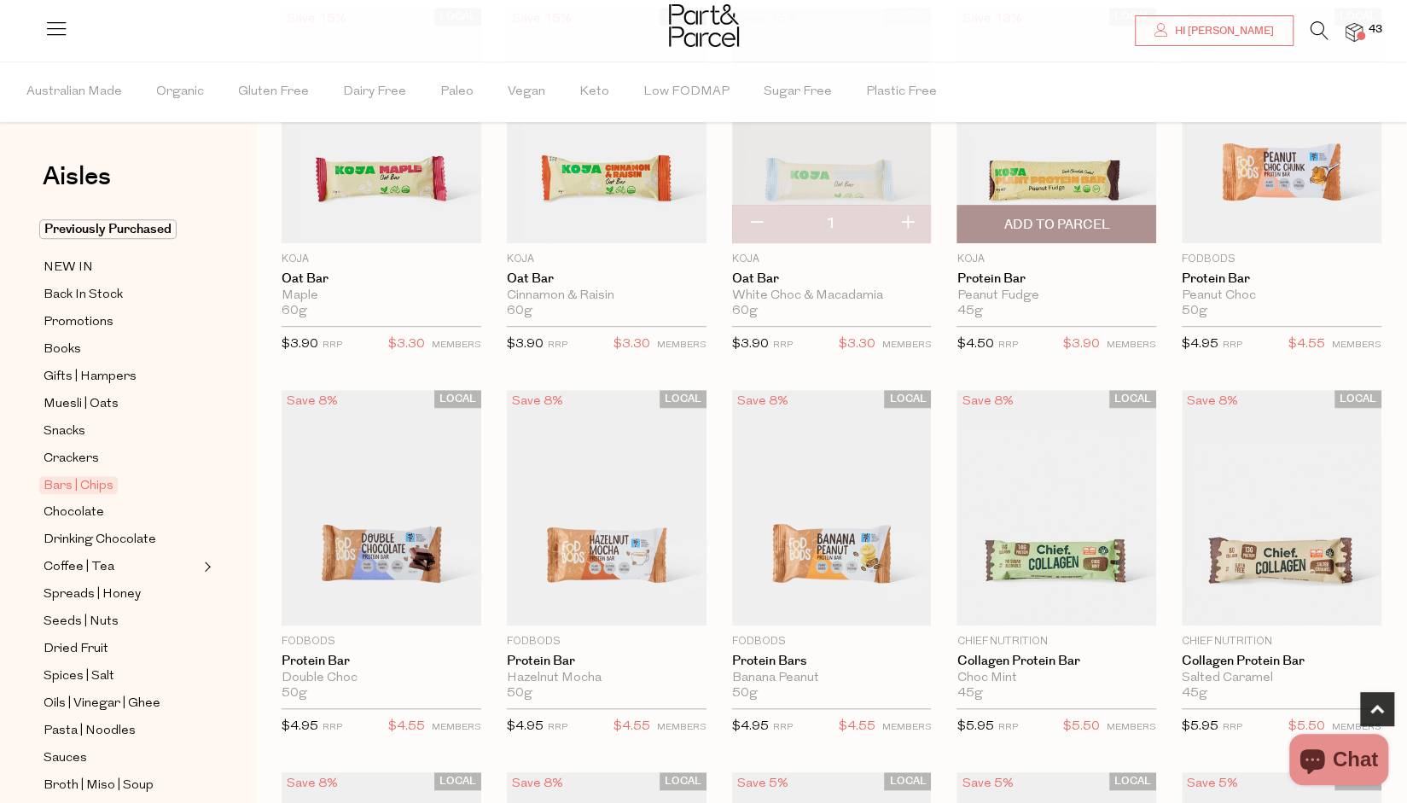
click at [1046, 223] on span "Add To Parcel" at bounding box center [1057, 225] width 106 height 18
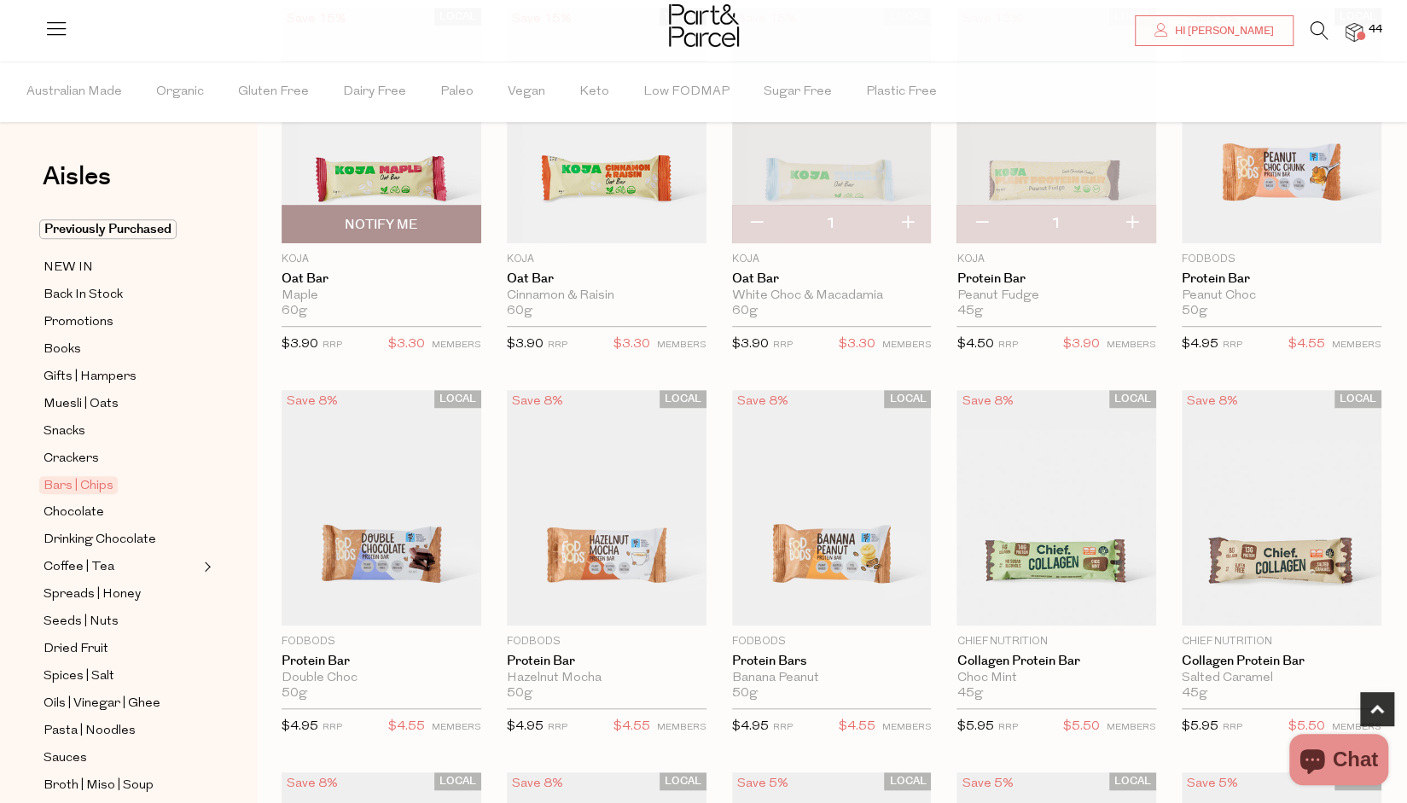
click at [352, 222] on span "Notify Me" at bounding box center [381, 225] width 73 height 18
type input "Notify when available"
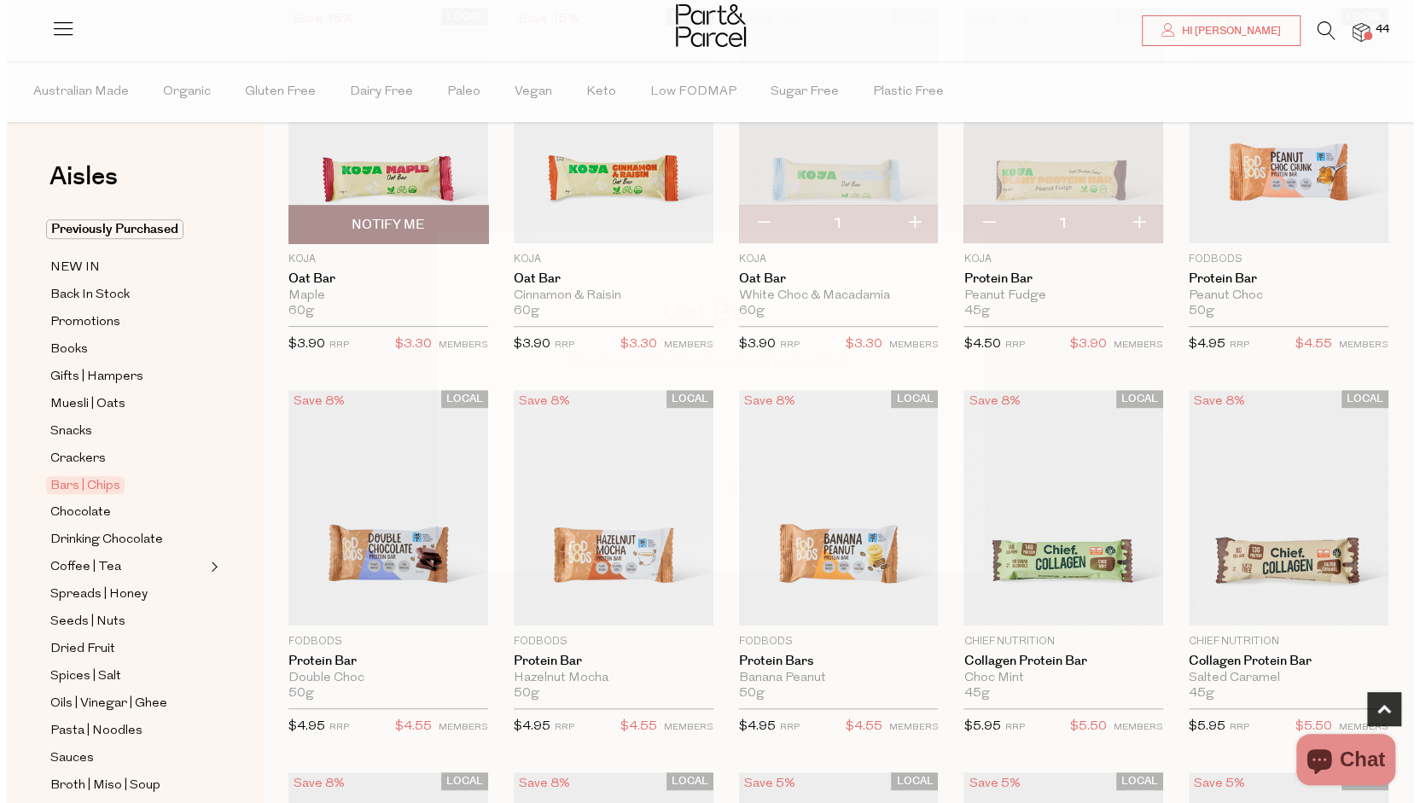
scroll to position [600, 0]
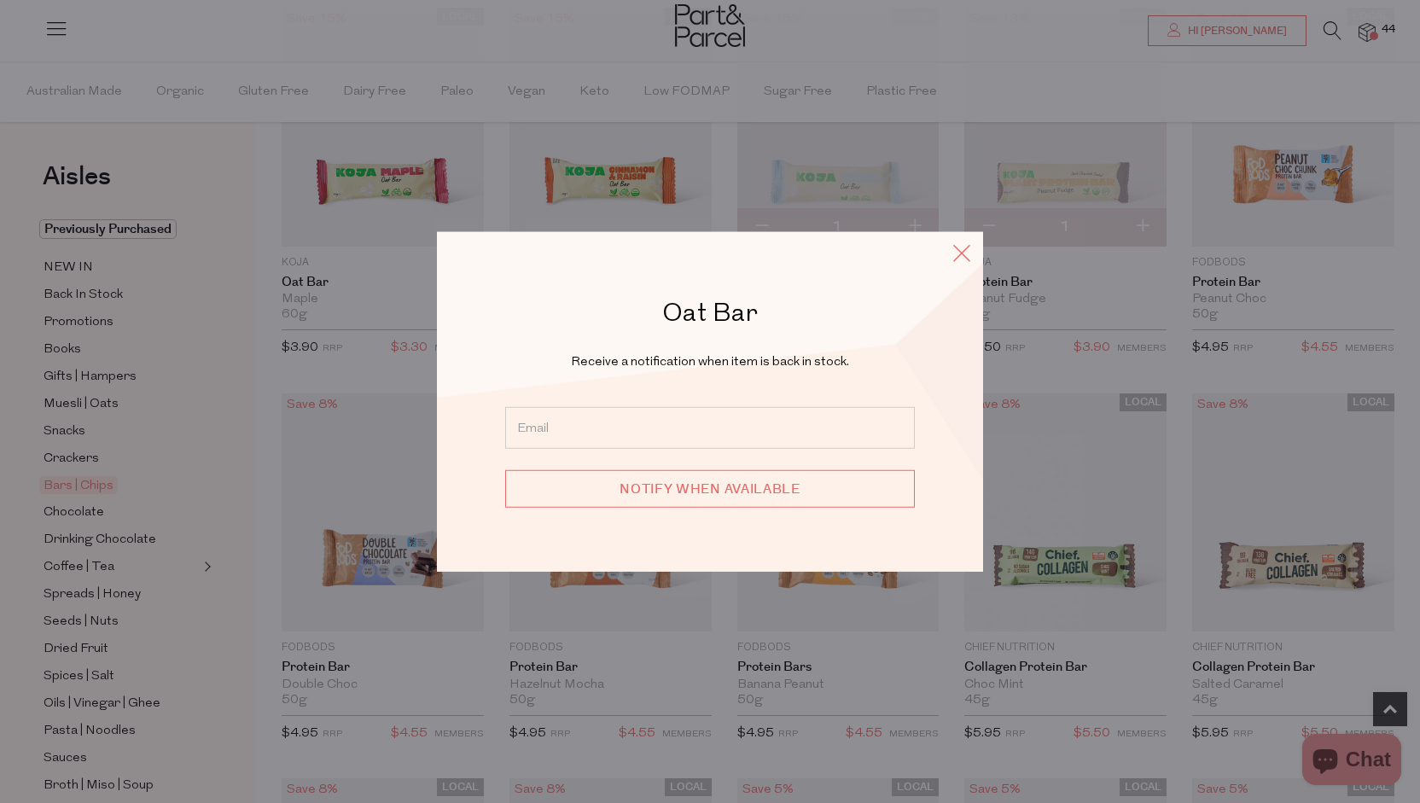
click at [964, 257] on icon at bounding box center [962, 252] width 26 height 25
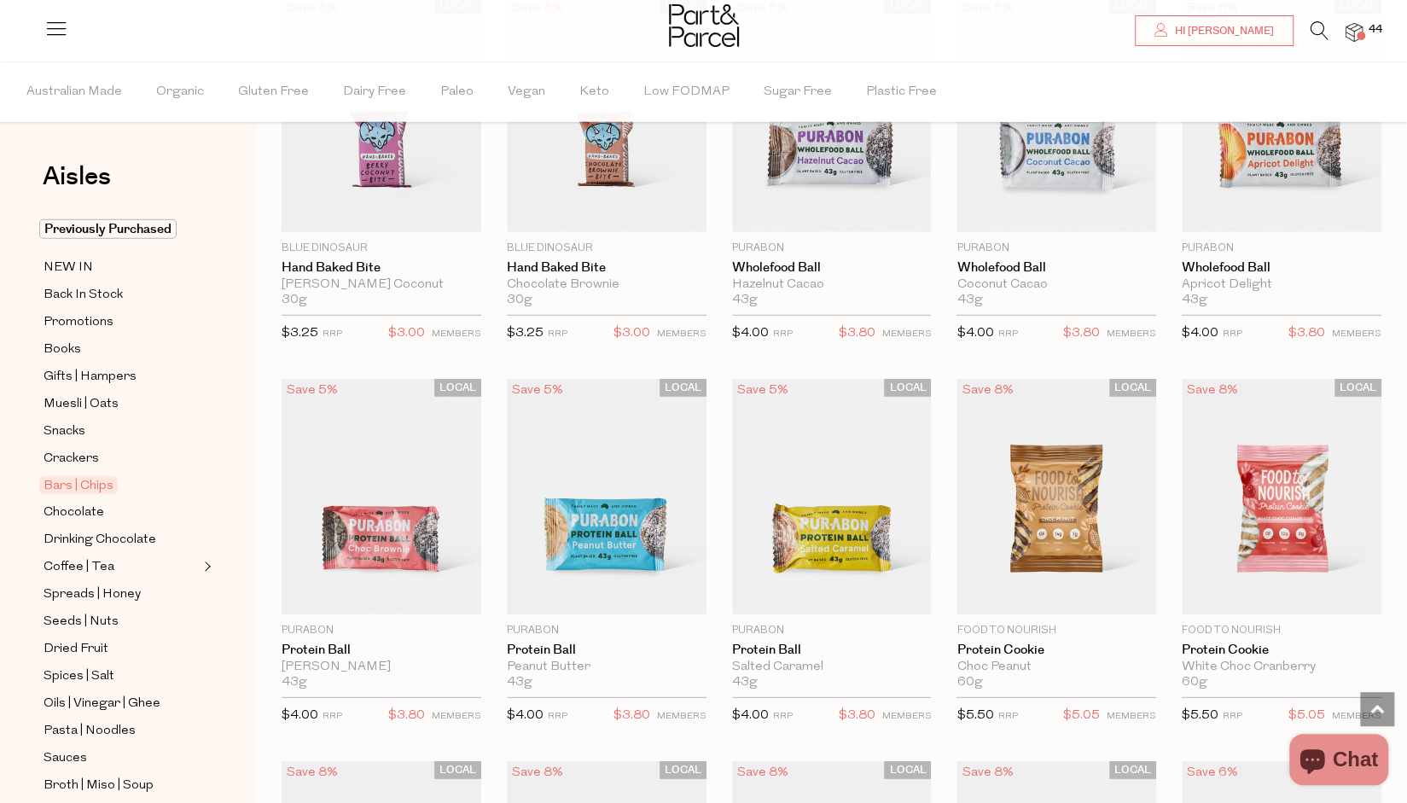
scroll to position [3329, 0]
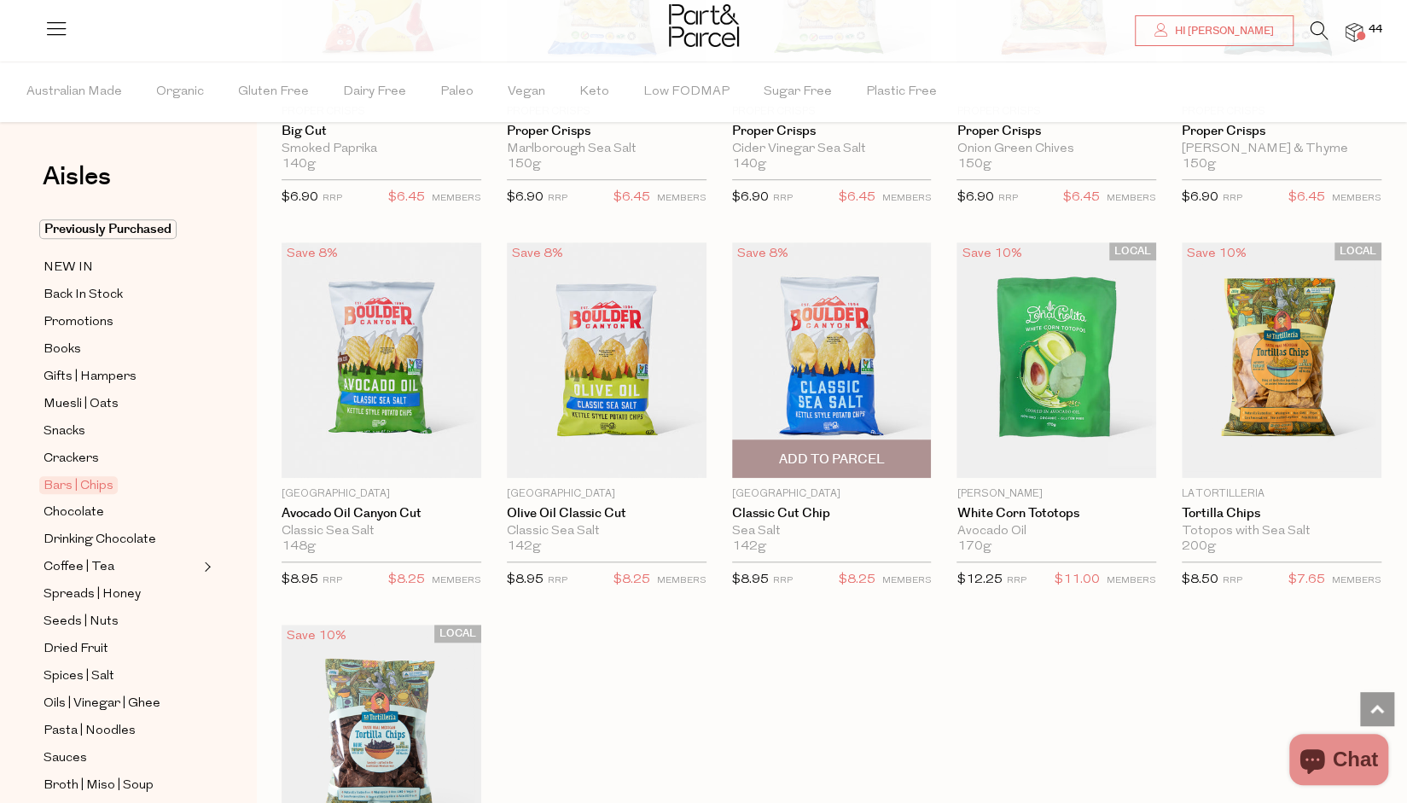
scroll to position [4950, 0]
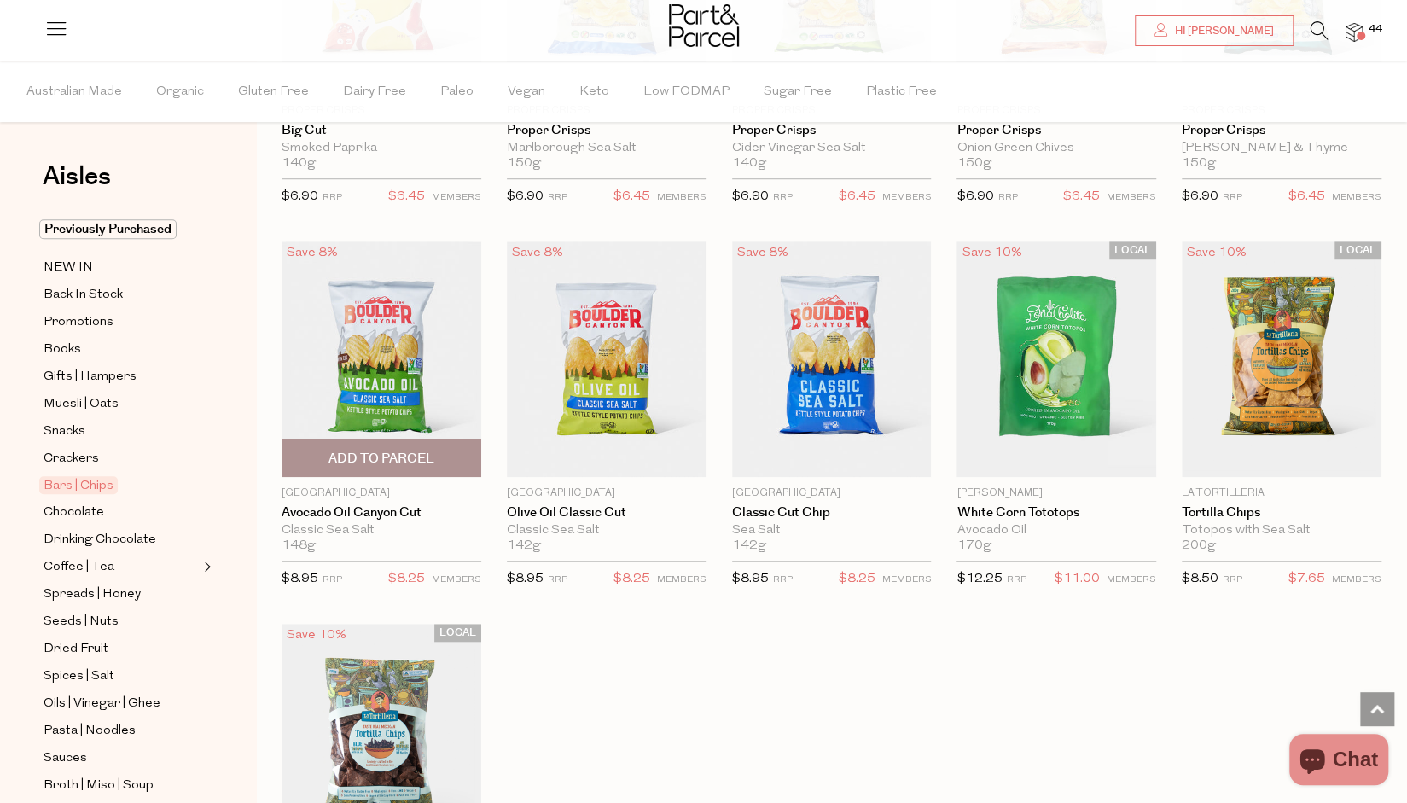
click at [423, 450] on span "Add To Parcel" at bounding box center [382, 459] width 106 height 18
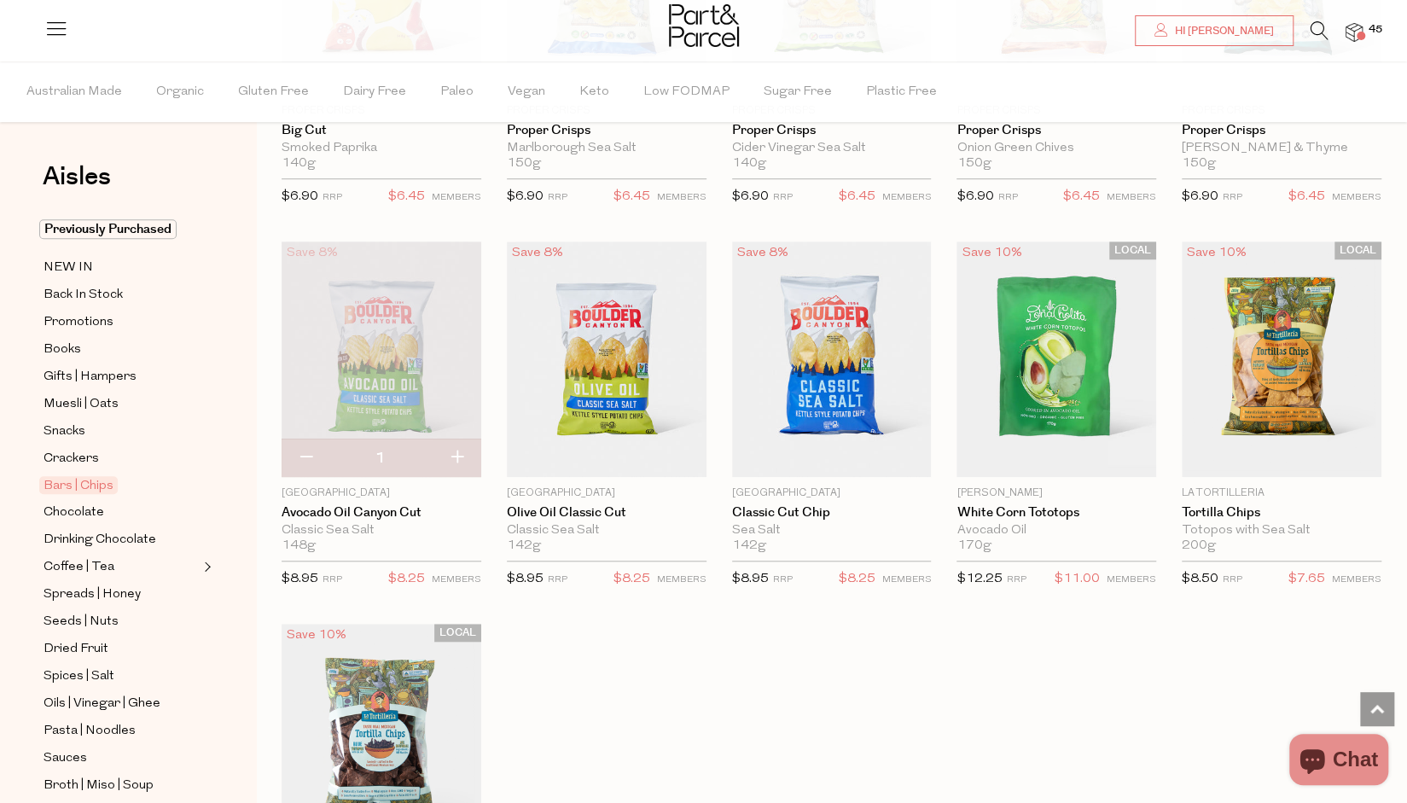
click at [1320, 32] on icon at bounding box center [1320, 30] width 18 height 19
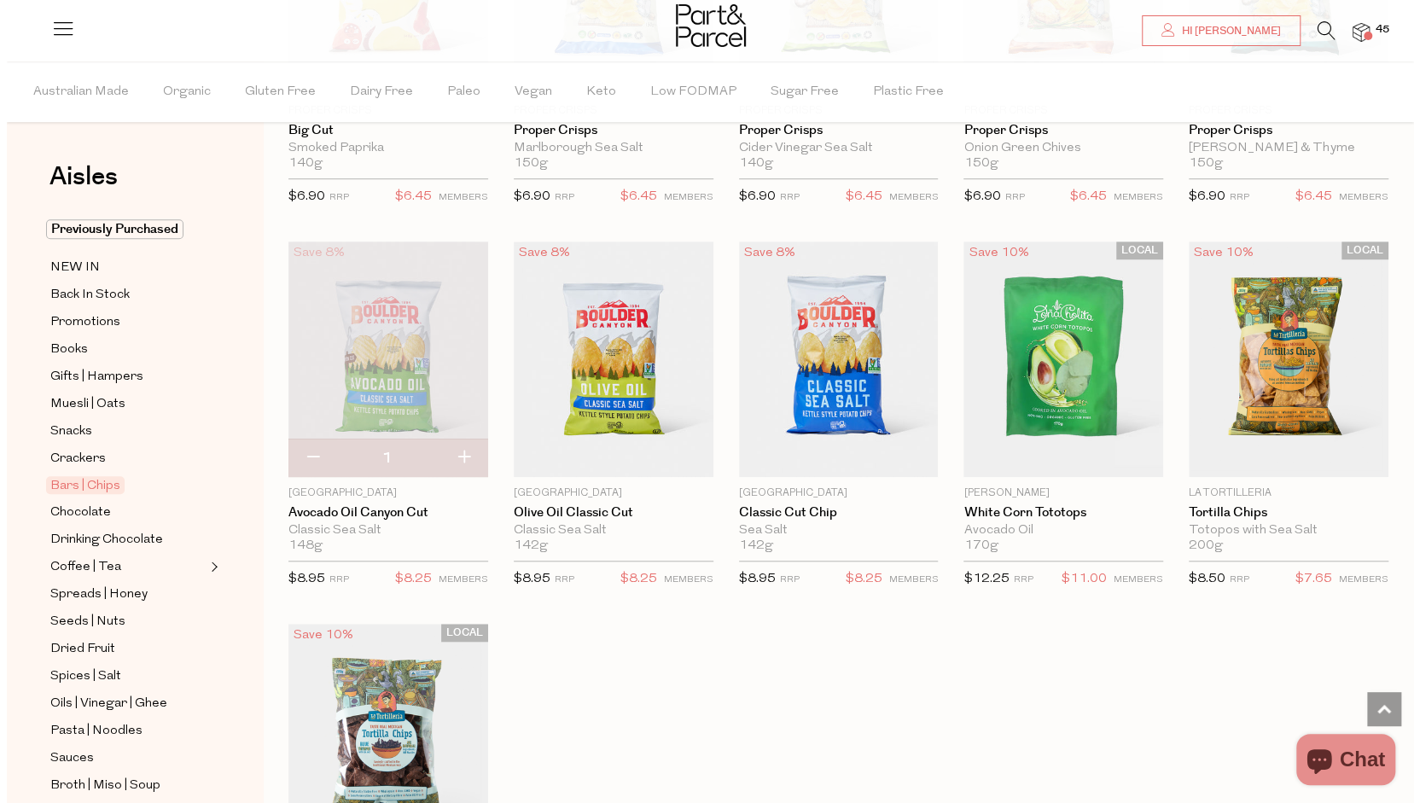
scroll to position [4987, 0]
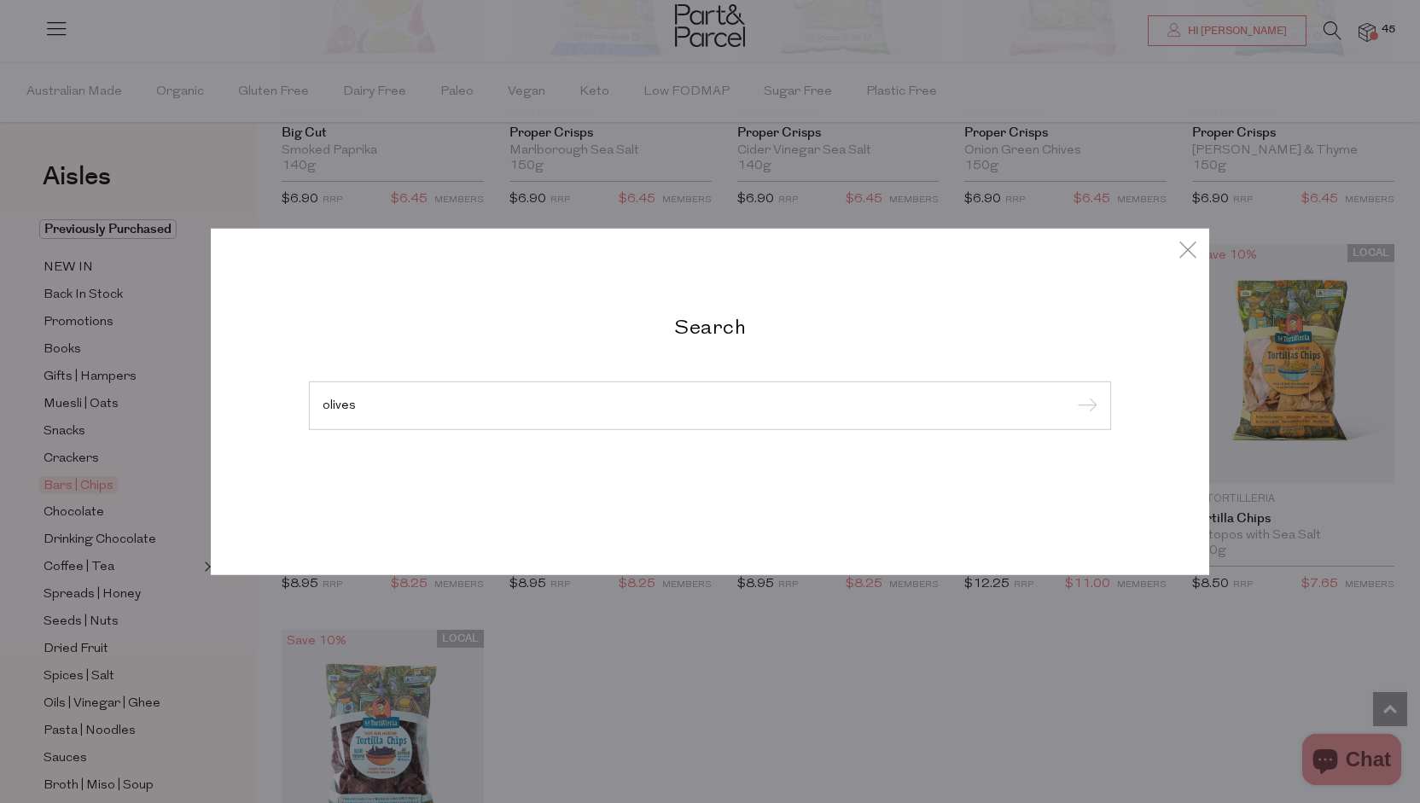
type input "olives"
click at [1072, 393] on input "submit" at bounding box center [1085, 406] width 26 height 26
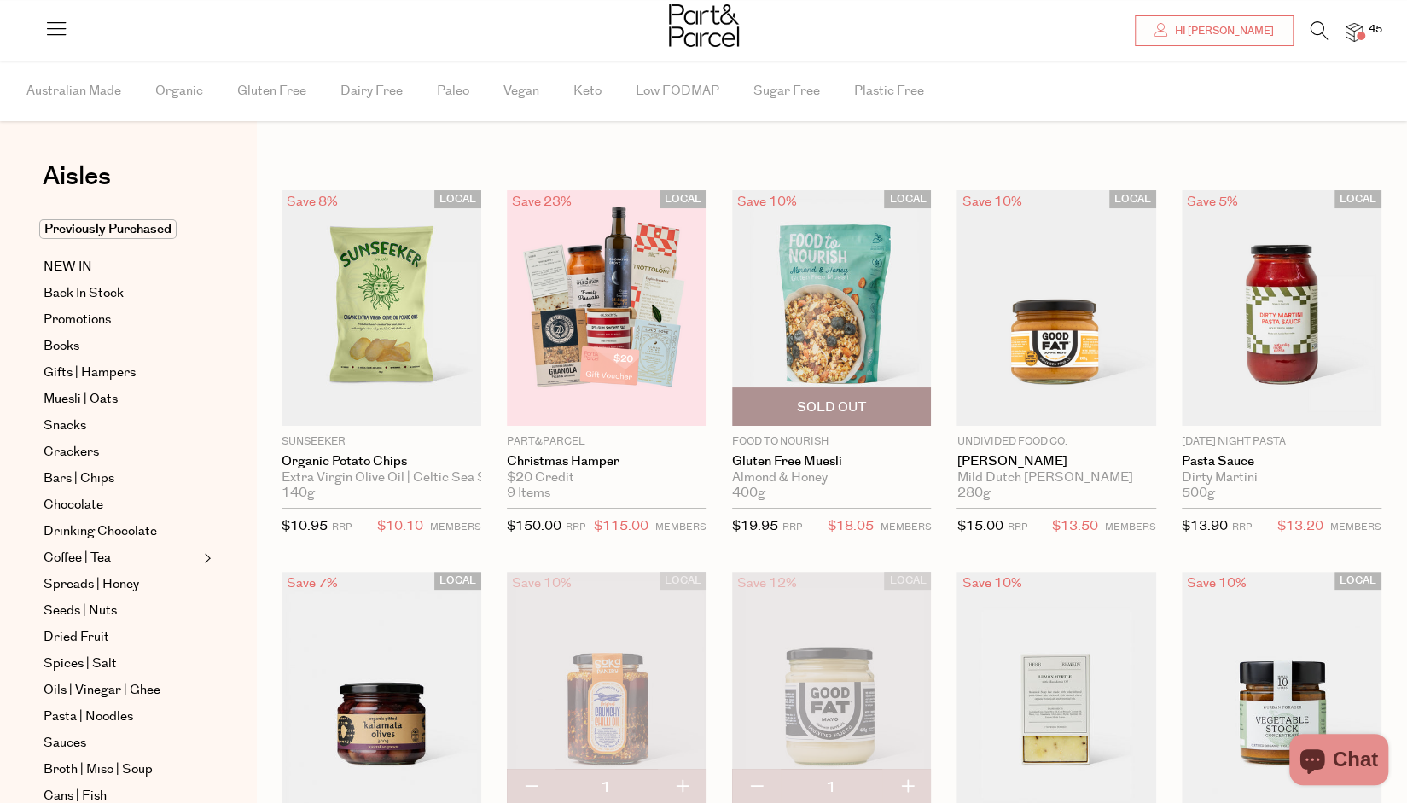
scroll to position [256, 0]
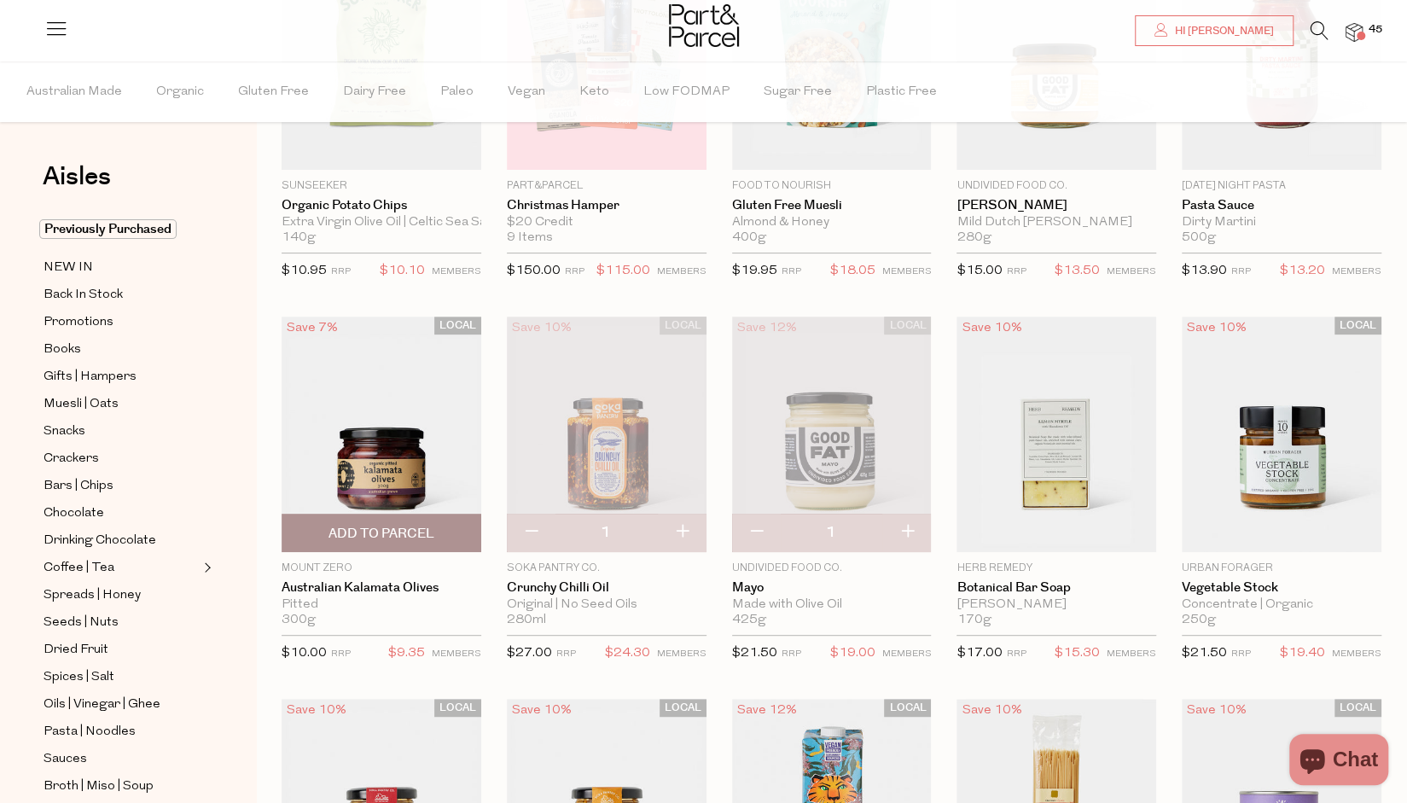
click at [381, 533] on span "Add To Parcel" at bounding box center [382, 534] width 106 height 18
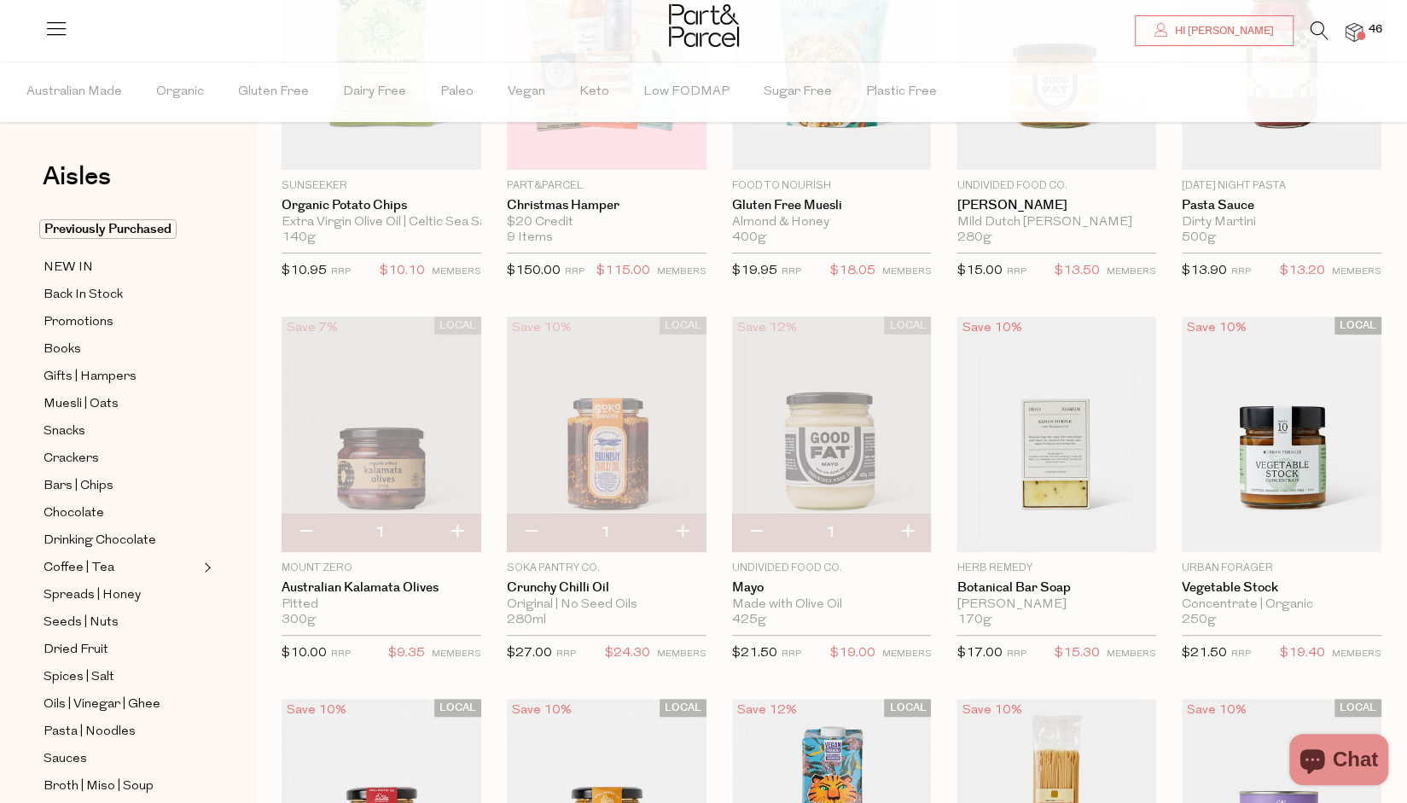
click at [454, 530] on button "button" at bounding box center [457, 533] width 49 height 38
type input "2"
click at [454, 530] on button "button" at bounding box center [457, 533] width 49 height 38
type input "3"
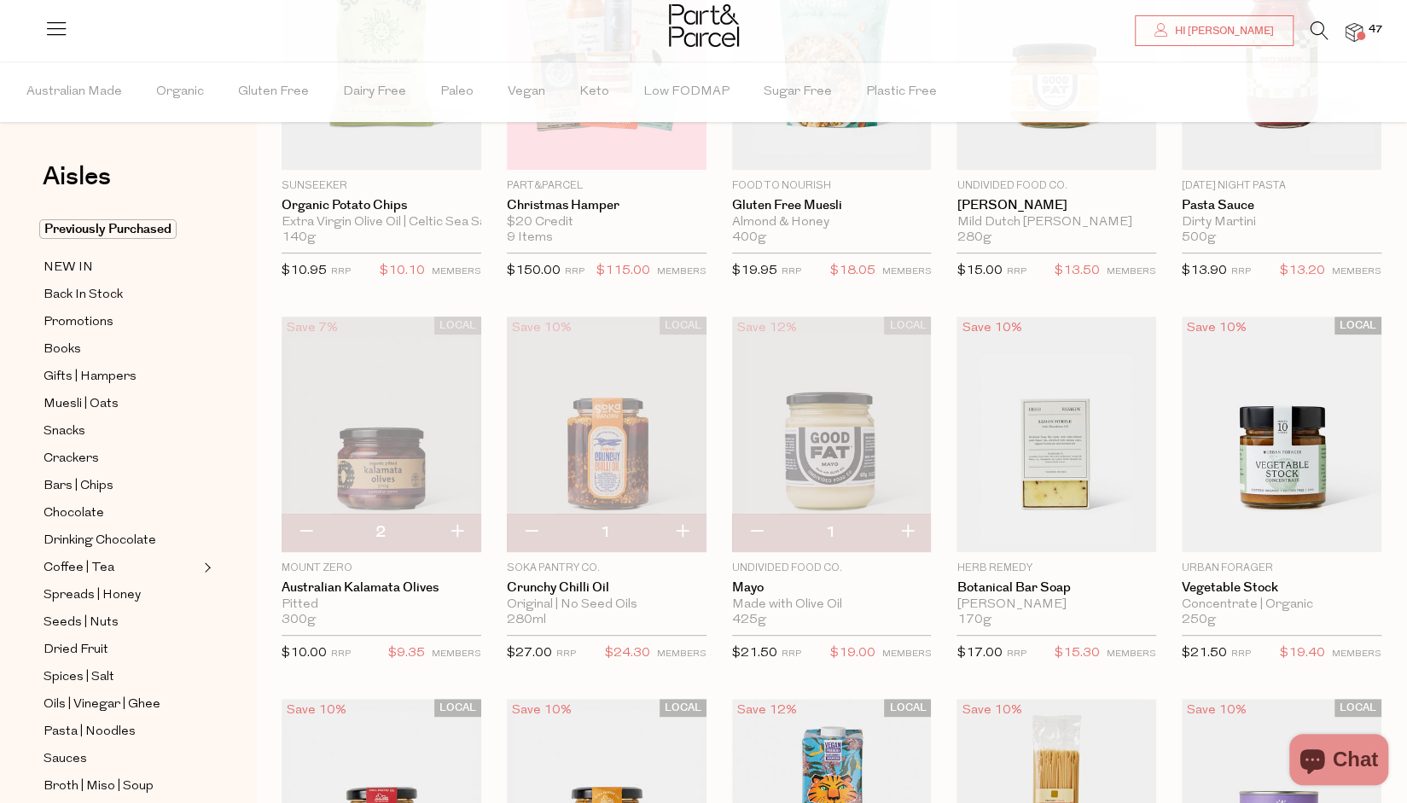
type input "3"
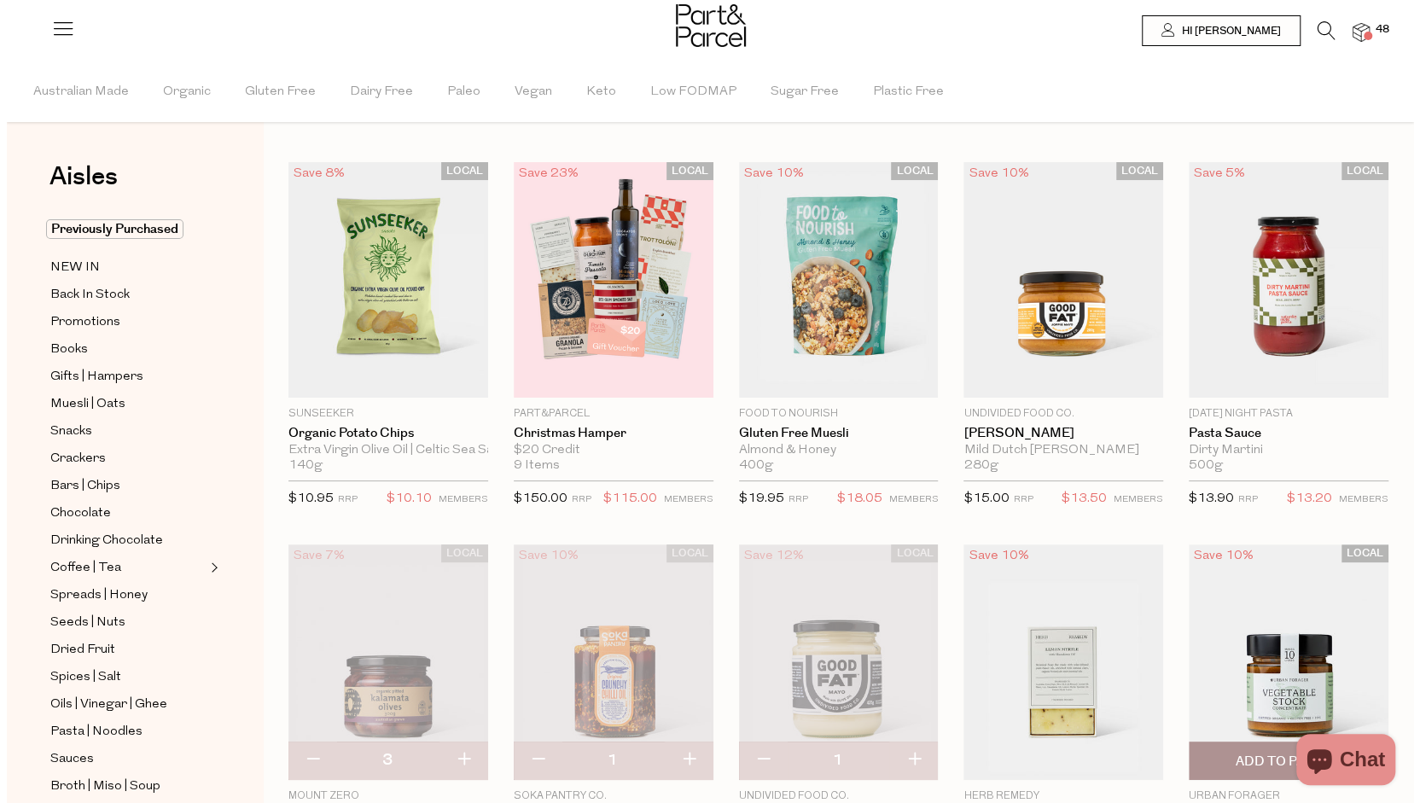
scroll to position [0, 0]
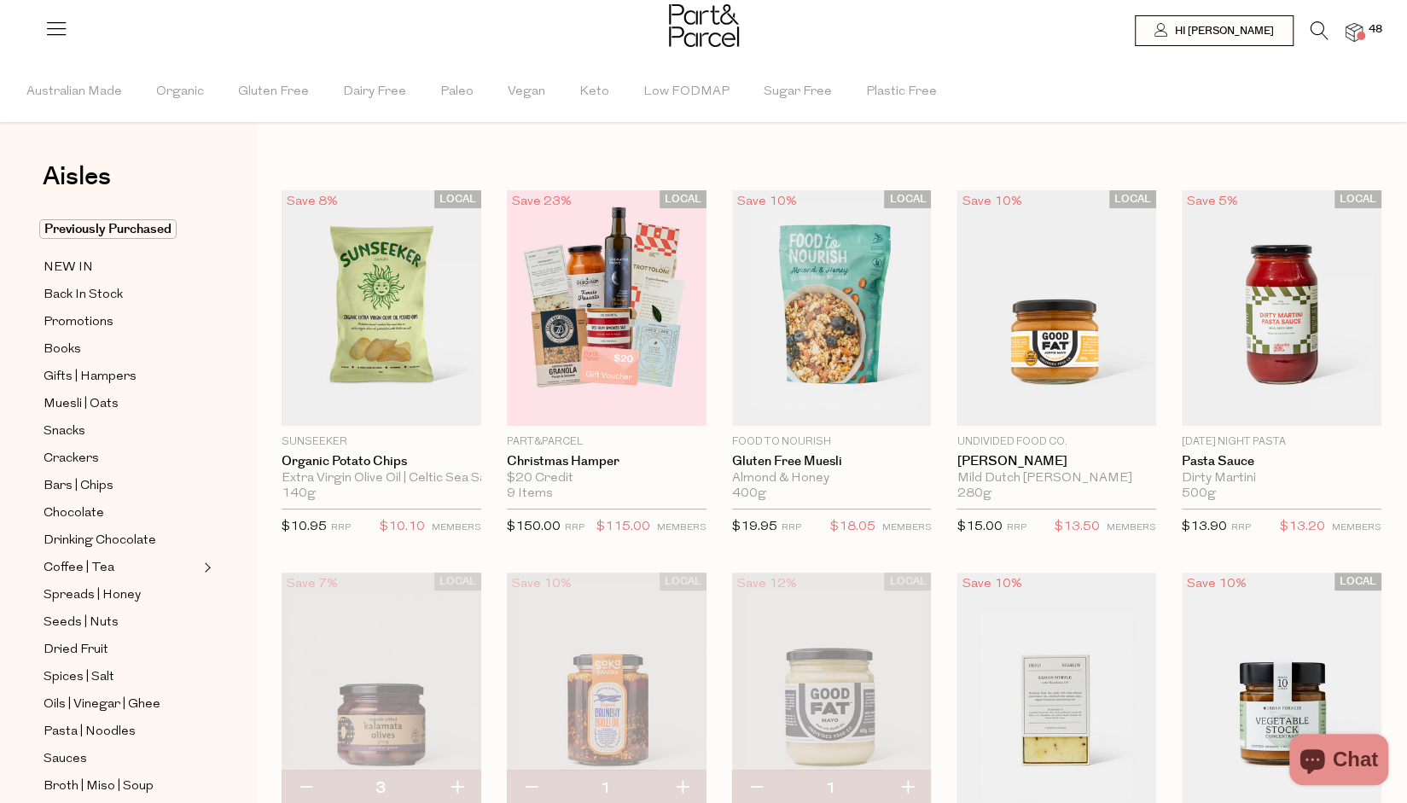
click at [1352, 34] on img at bounding box center [1354, 33] width 17 height 20
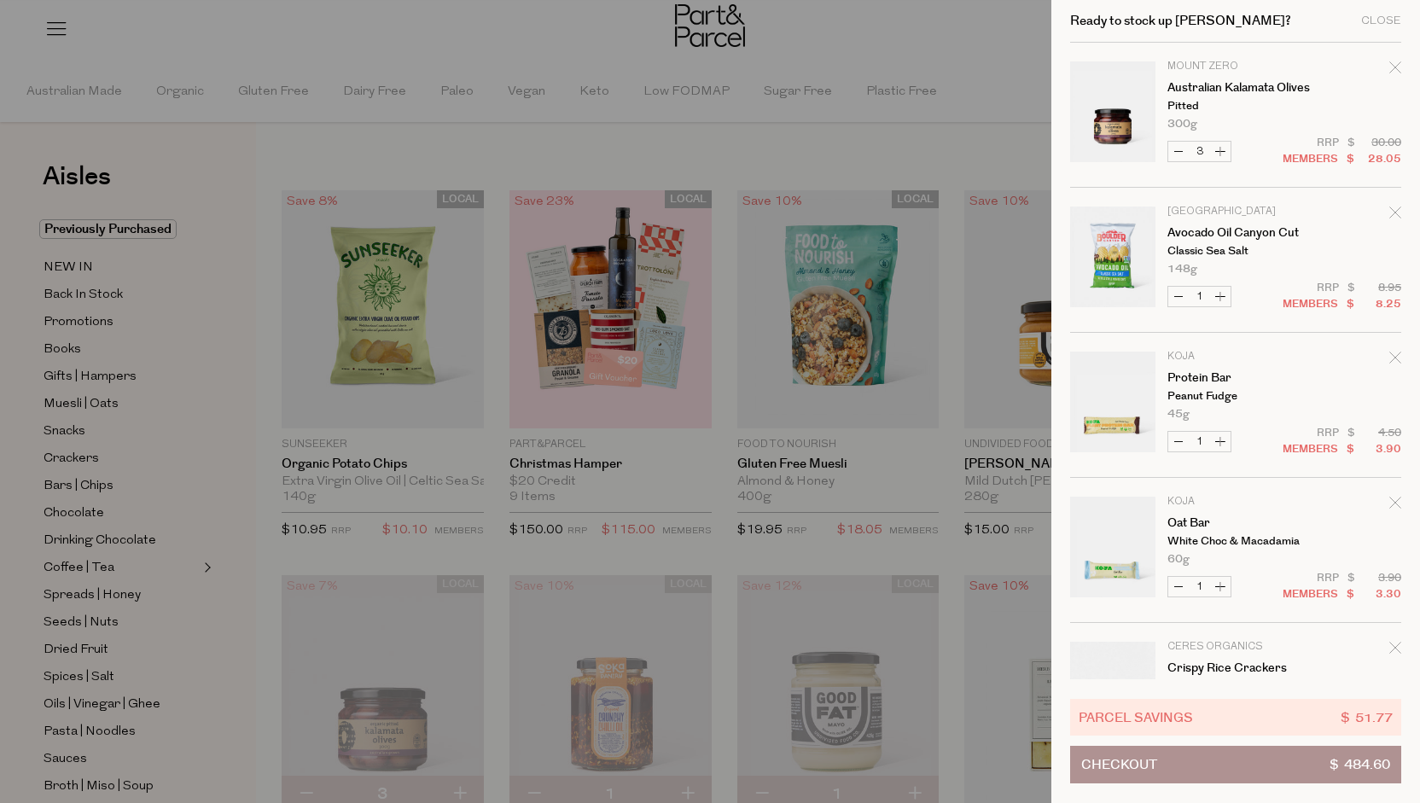
click at [1260, 772] on button "Checkout $ 484.60" at bounding box center [1235, 765] width 331 height 38
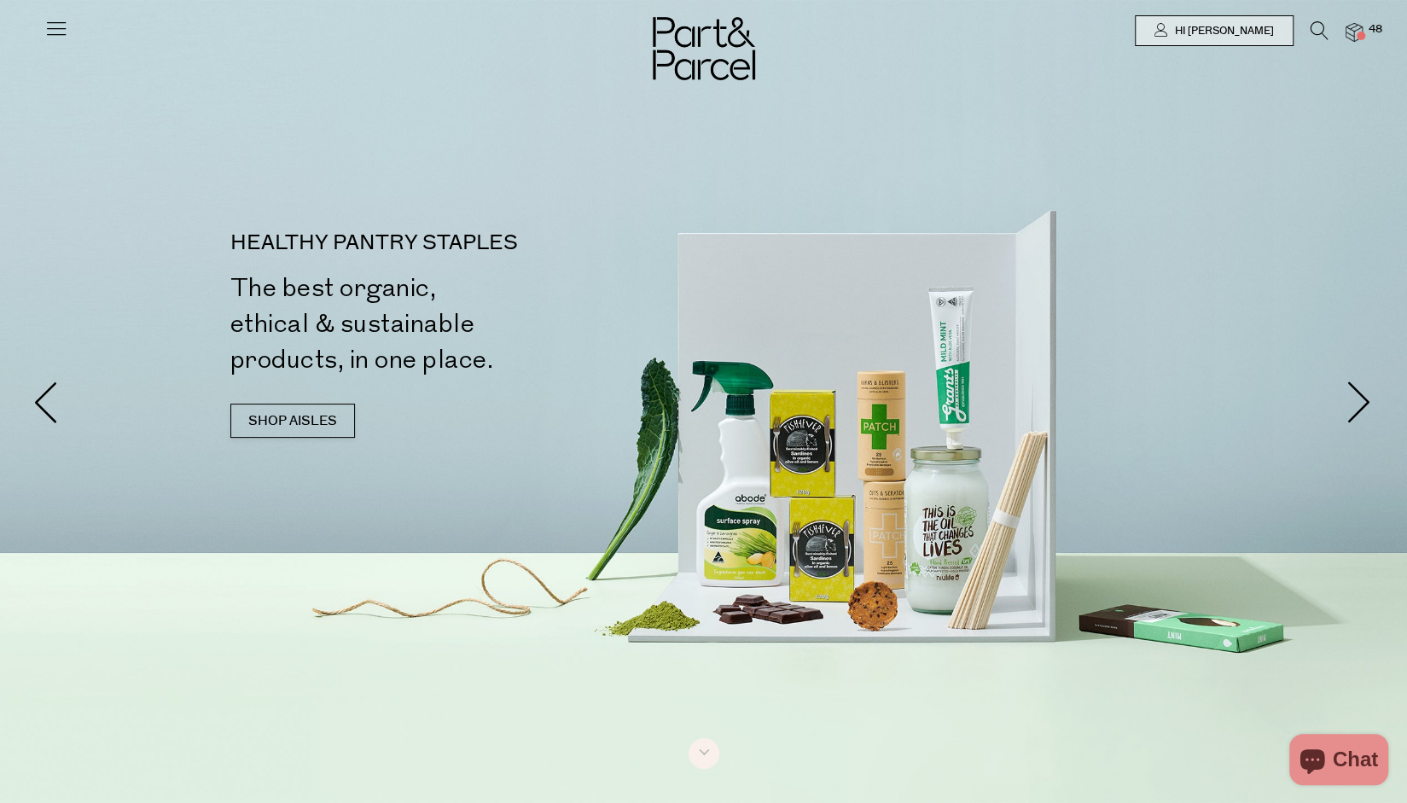
click at [1348, 32] on img at bounding box center [1354, 33] width 17 height 20
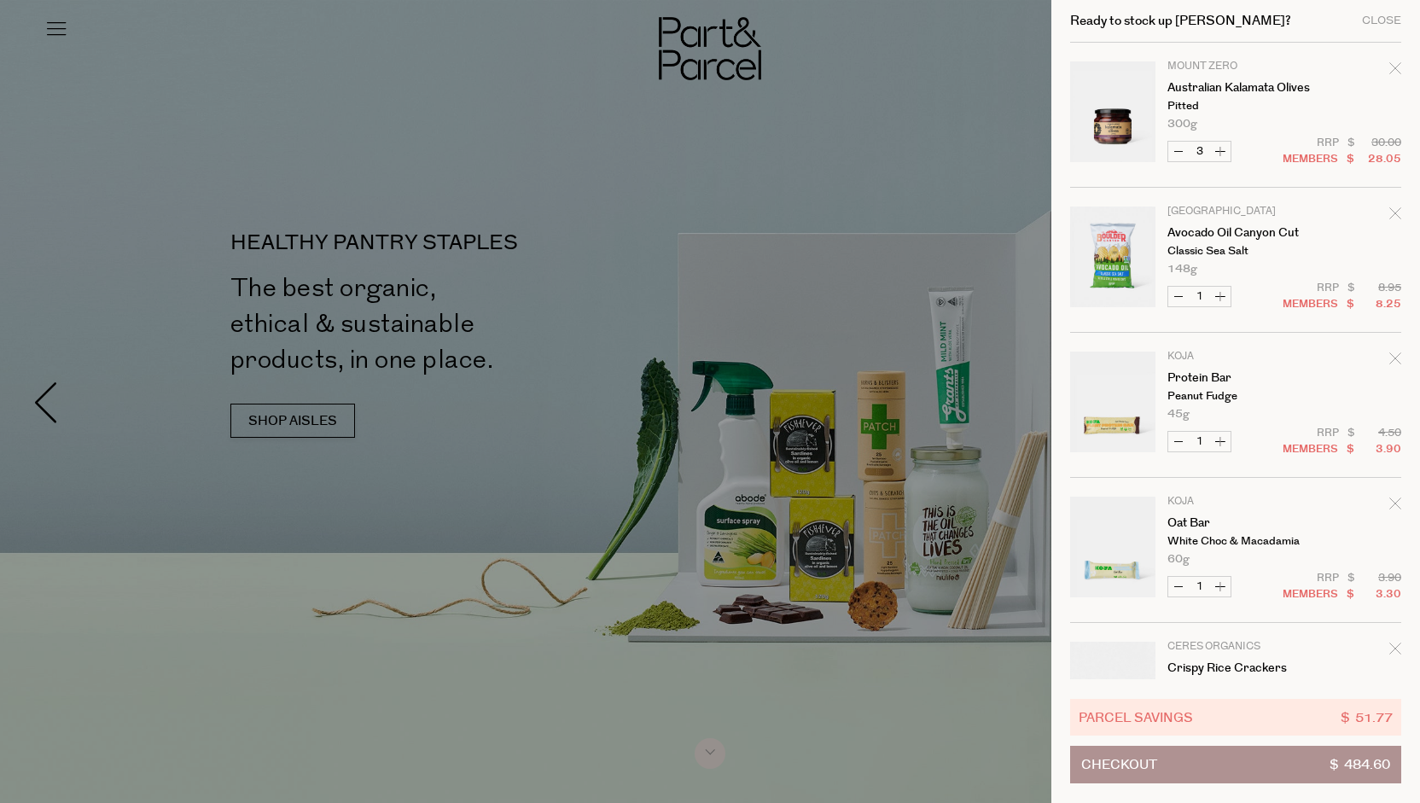
click at [1184, 150] on button "Decrease Australian Kalamata Olives" at bounding box center [1178, 152] width 20 height 20
type input "2"
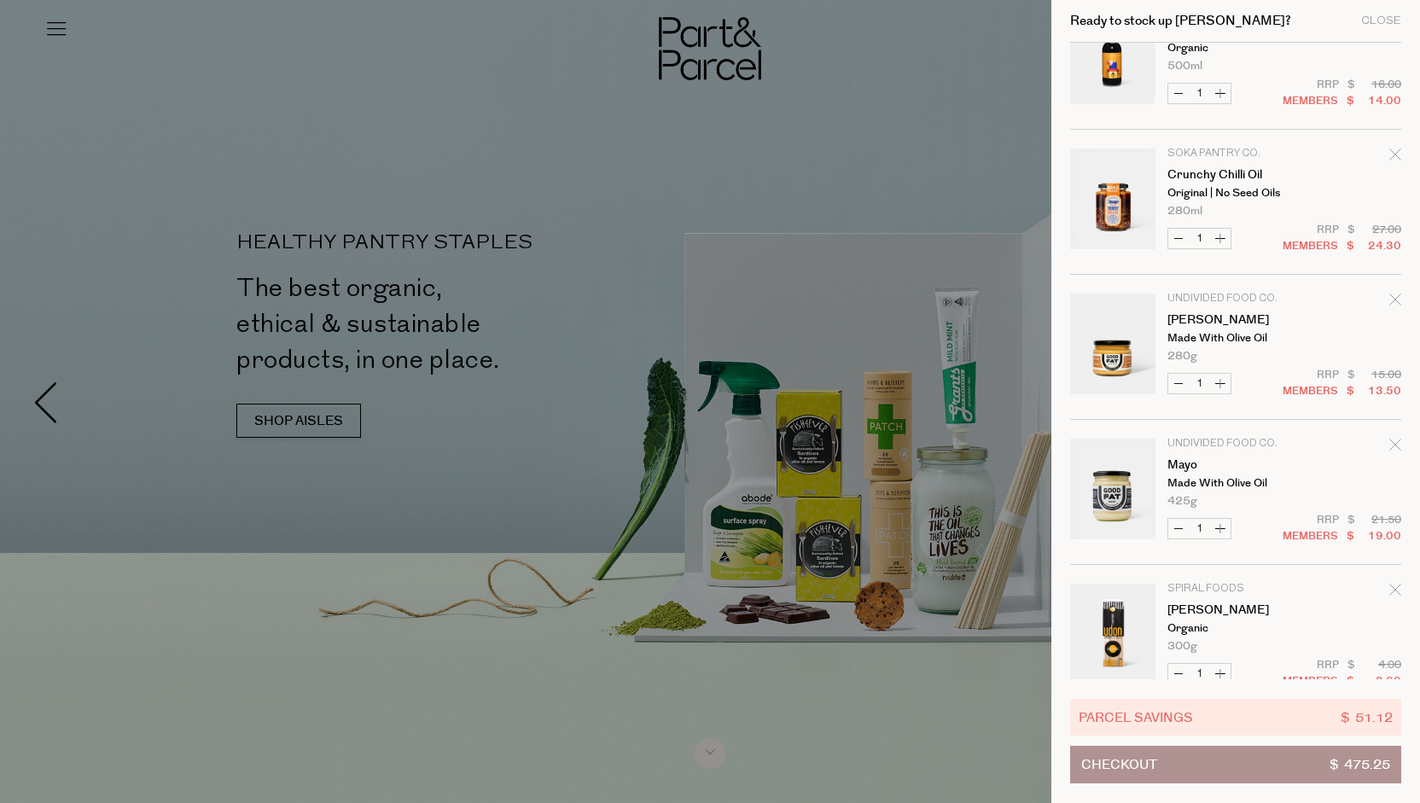
scroll to position [1366, 0]
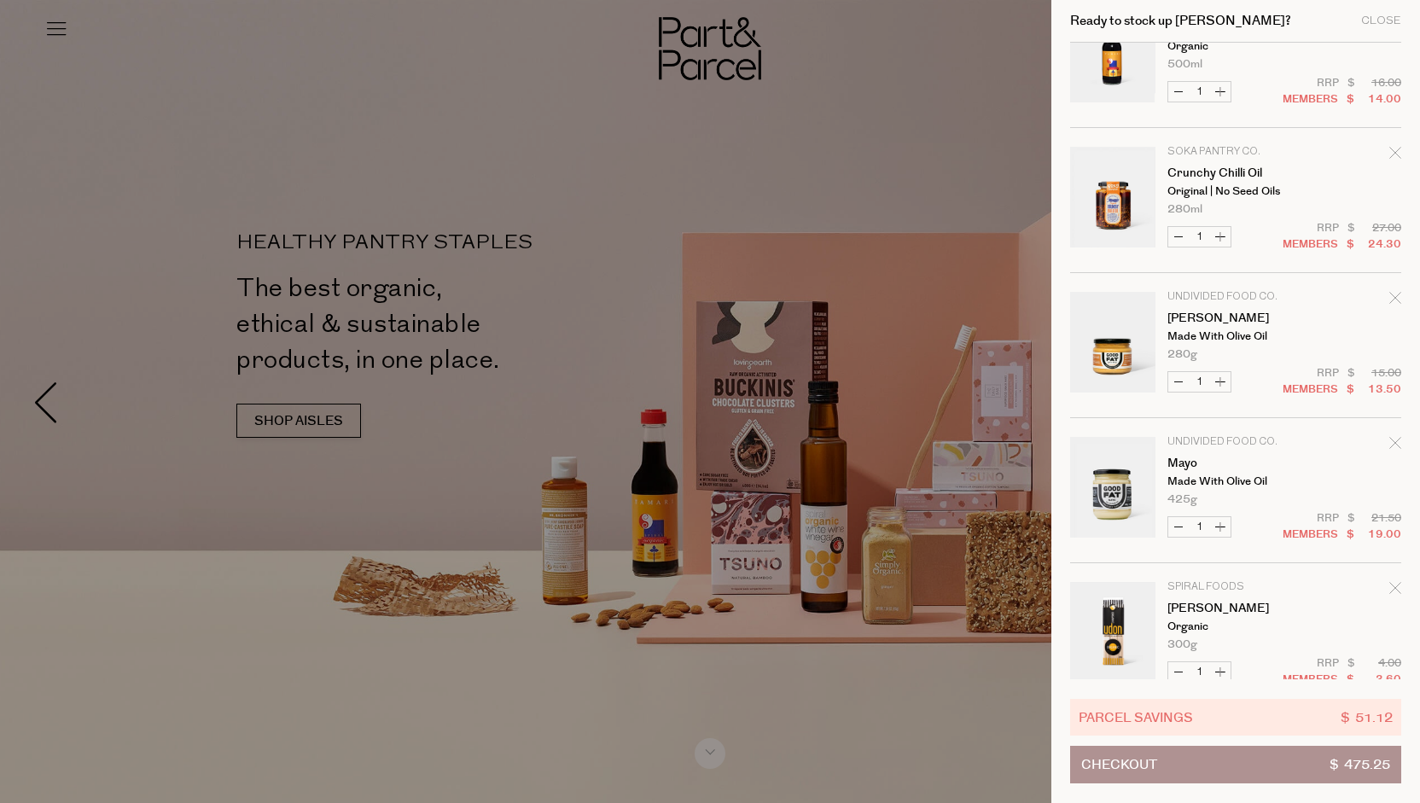
click at [1179, 525] on button "Decrease Mayo" at bounding box center [1178, 527] width 20 height 20
type input "0"
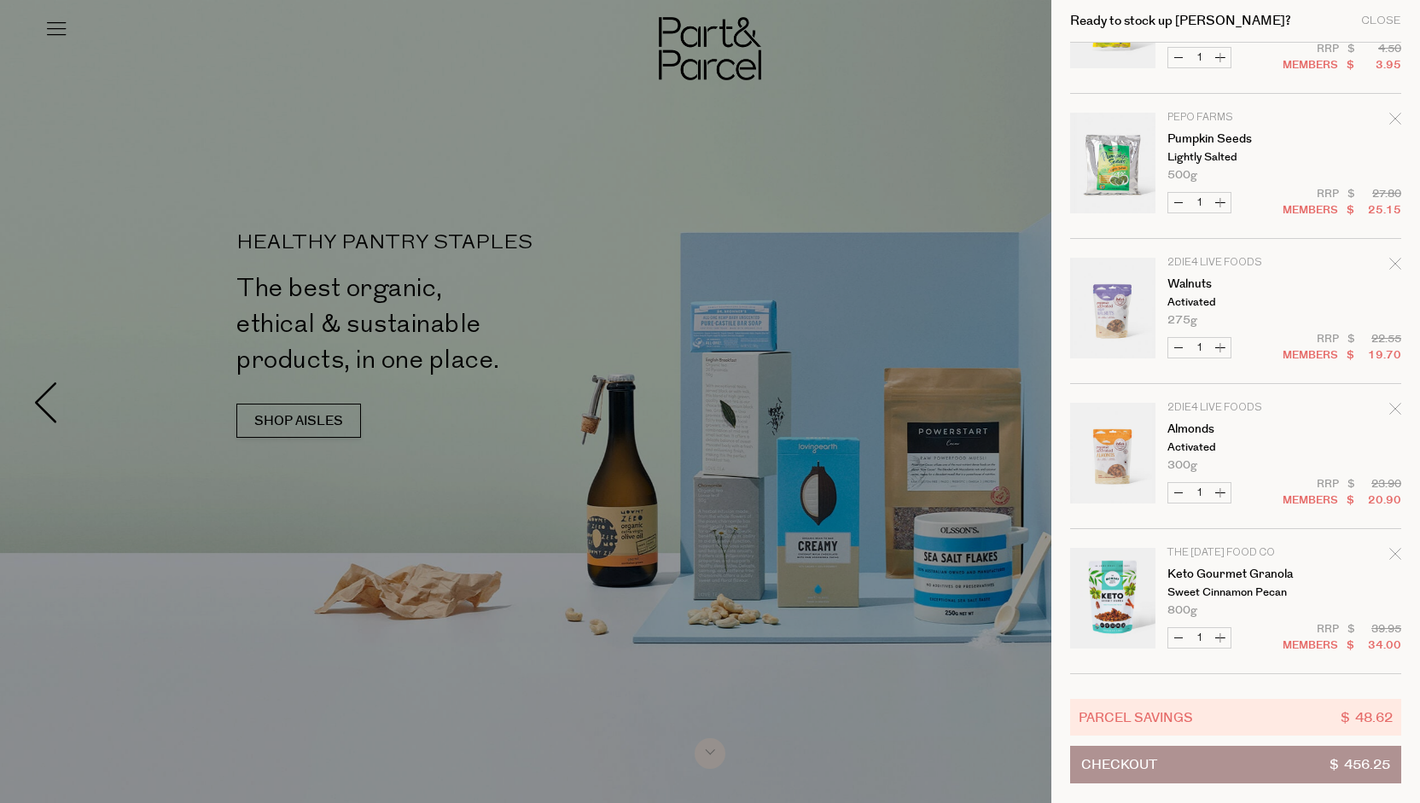
scroll to position [2693, 0]
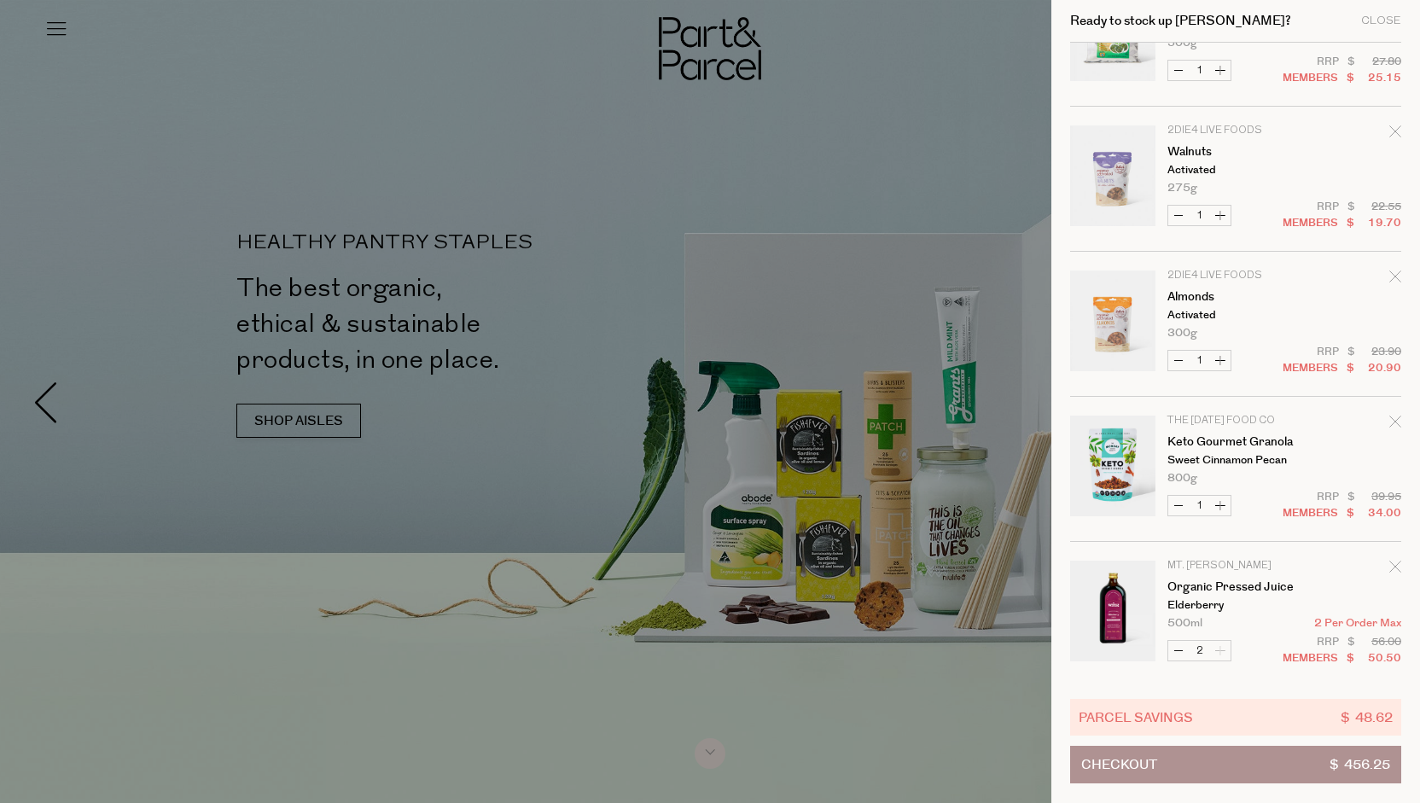
click at [1278, 765] on button "Checkout $ 456.25" at bounding box center [1235, 765] width 331 height 38
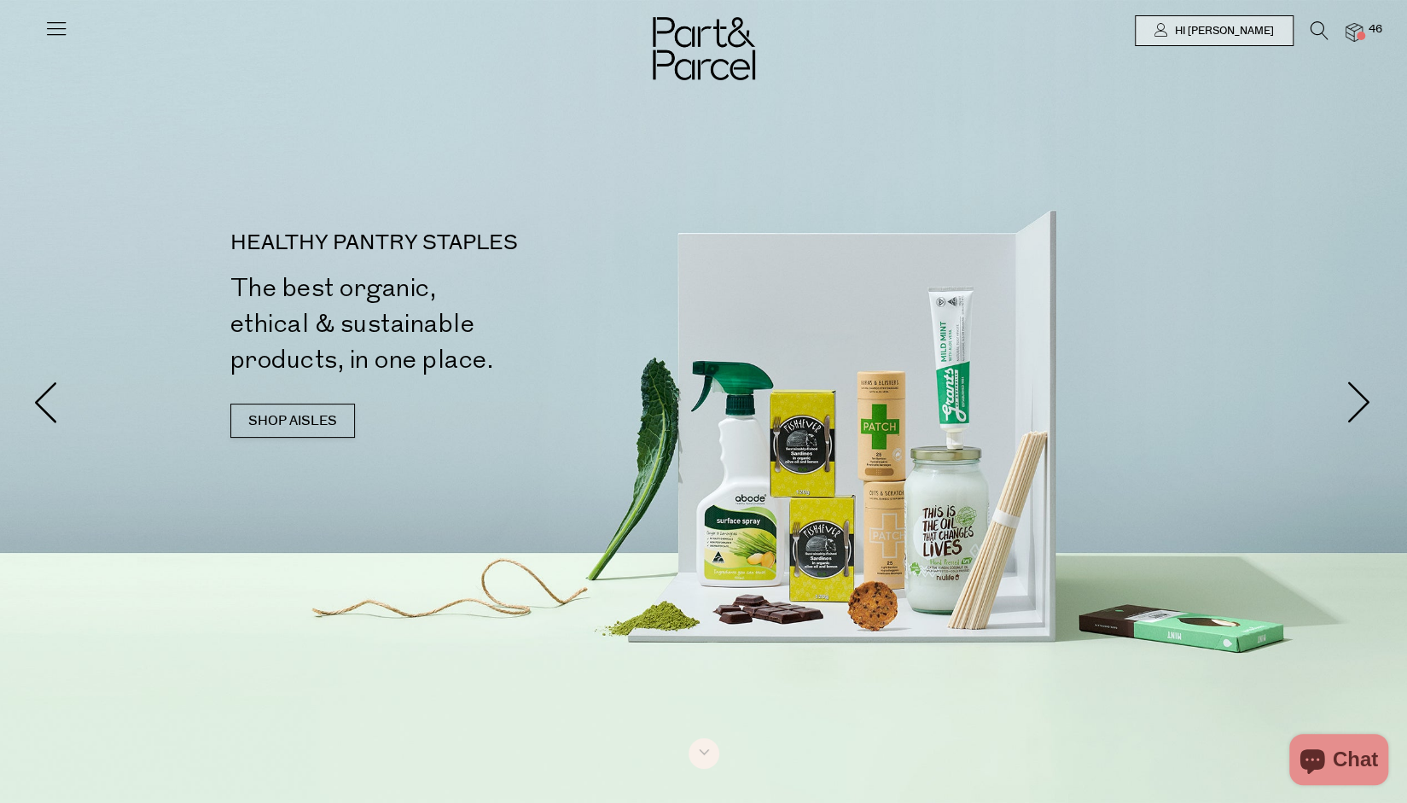
click at [1354, 26] on img at bounding box center [1354, 33] width 17 height 20
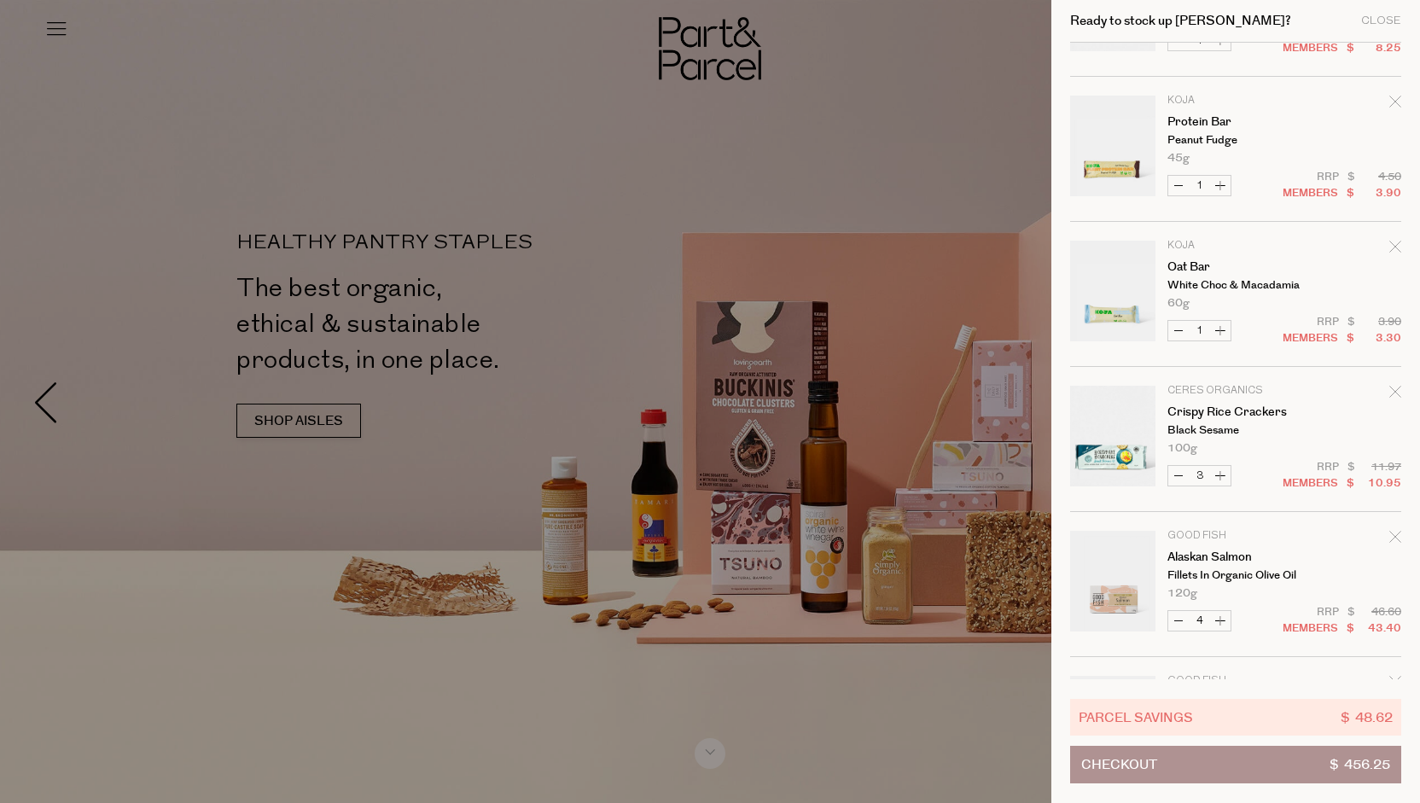
scroll to position [597, 0]
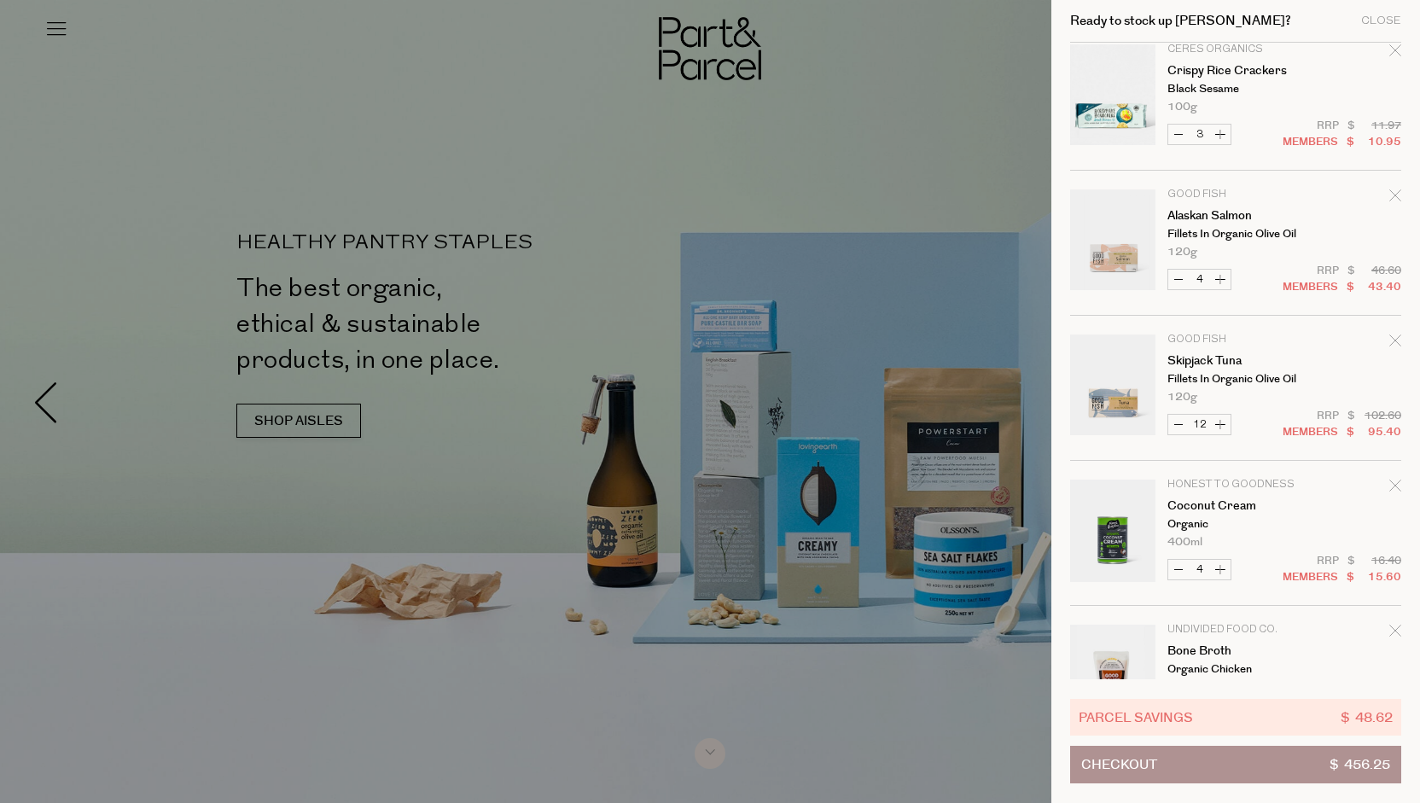
click at [1187, 418] on button "Decrease Skipjack Tuna" at bounding box center [1178, 425] width 20 height 20
type input "11"
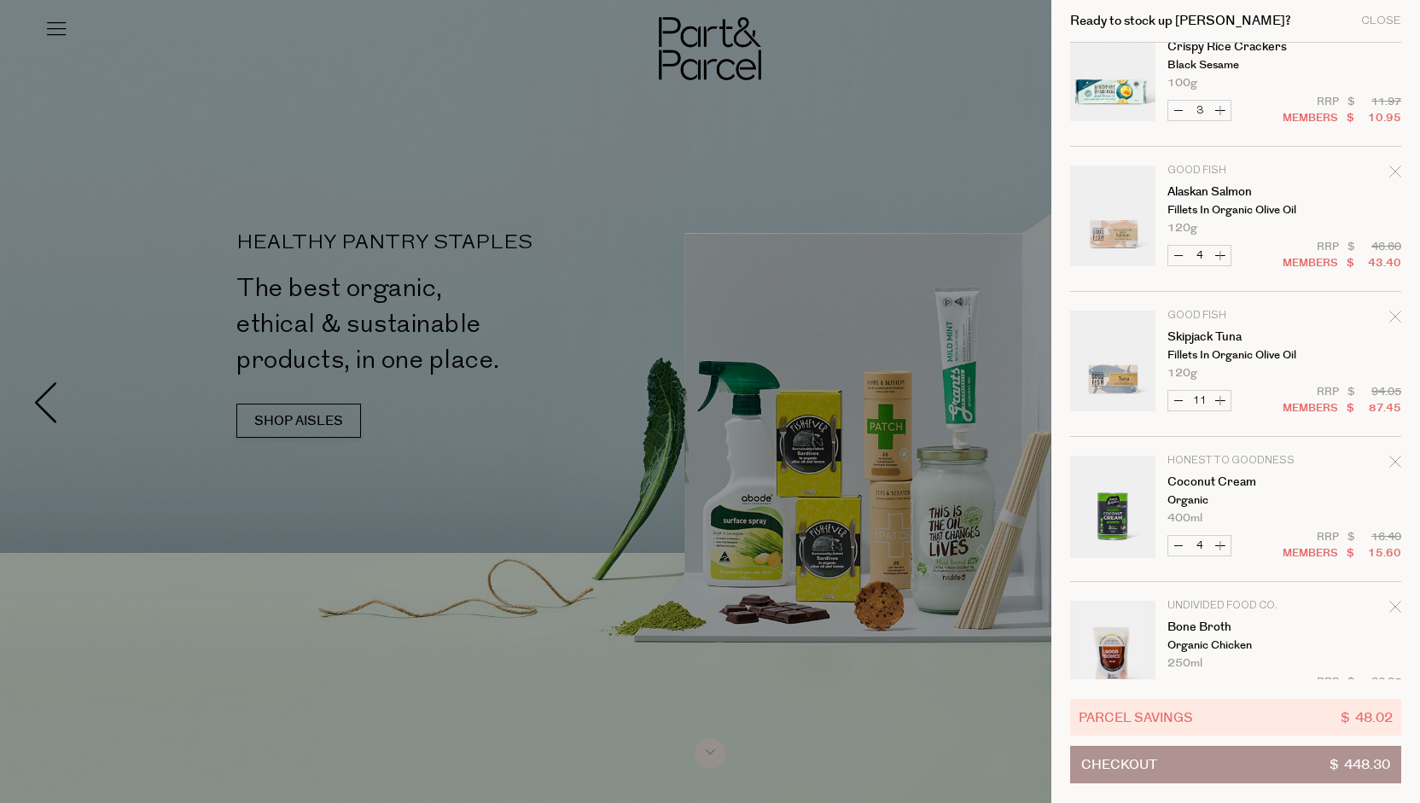
scroll to position [768, 0]
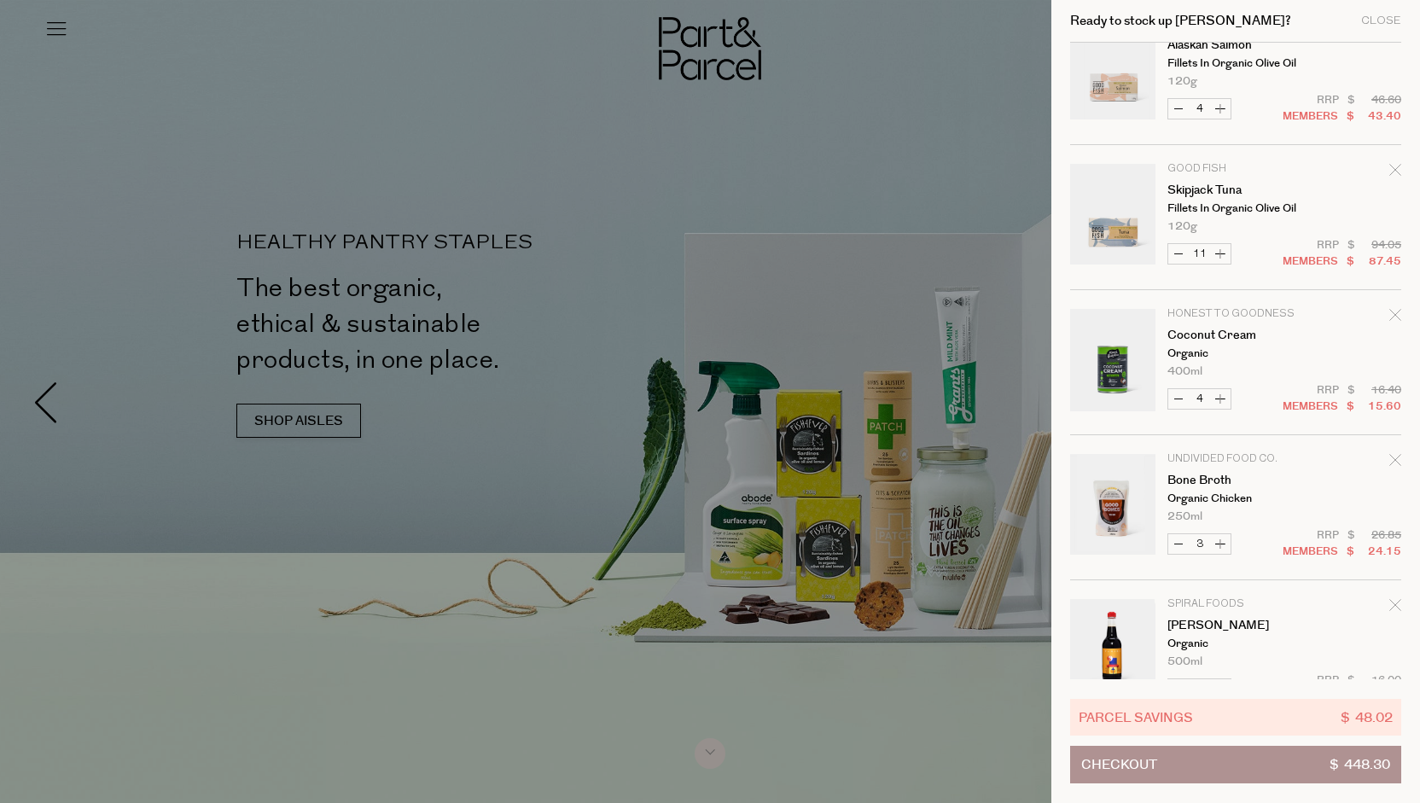
click at [1217, 253] on button "Increase Skipjack Tuna" at bounding box center [1220, 254] width 20 height 20
type input "12"
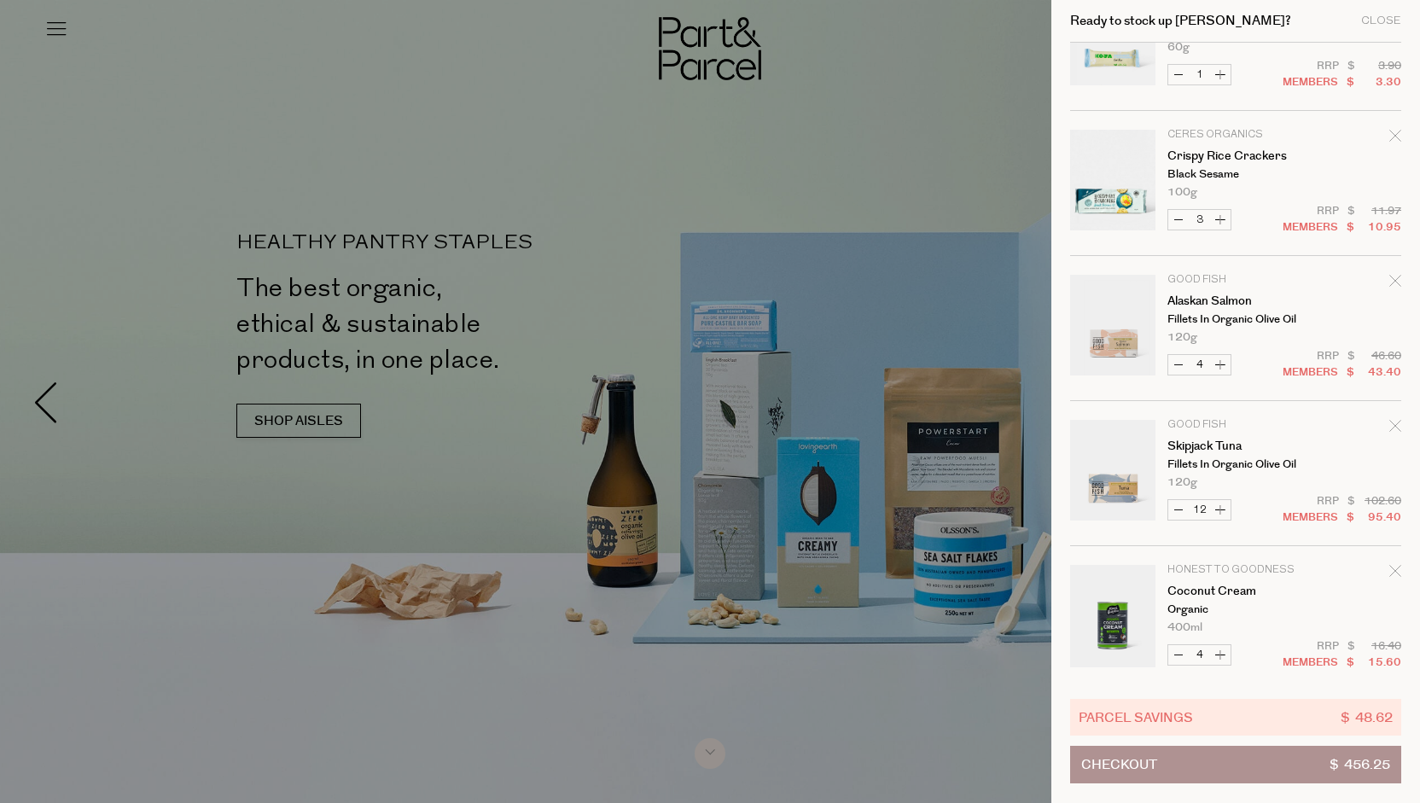
scroll to position [939, 0]
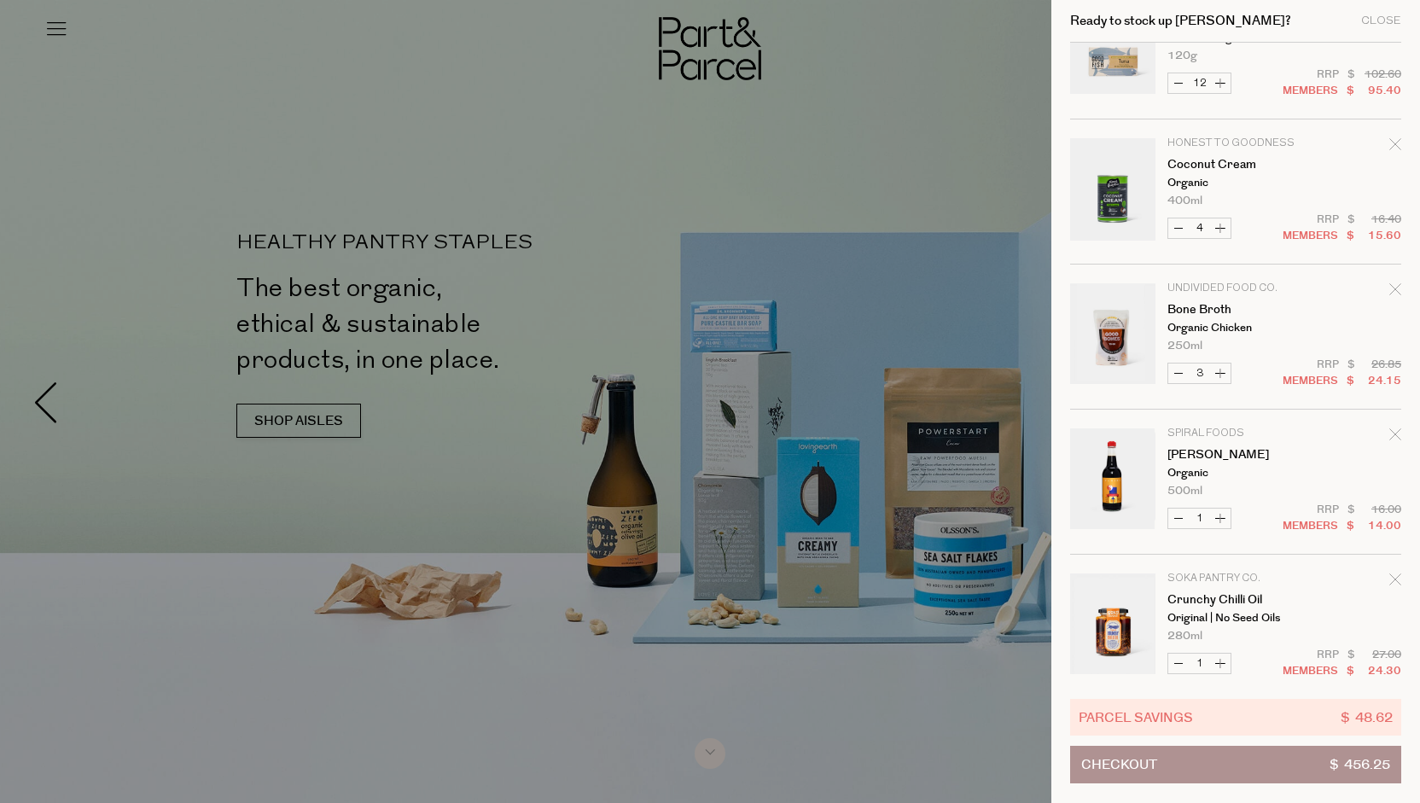
click at [1179, 235] on button "Decrease Coconut Cream" at bounding box center [1178, 228] width 20 height 20
type input "3"
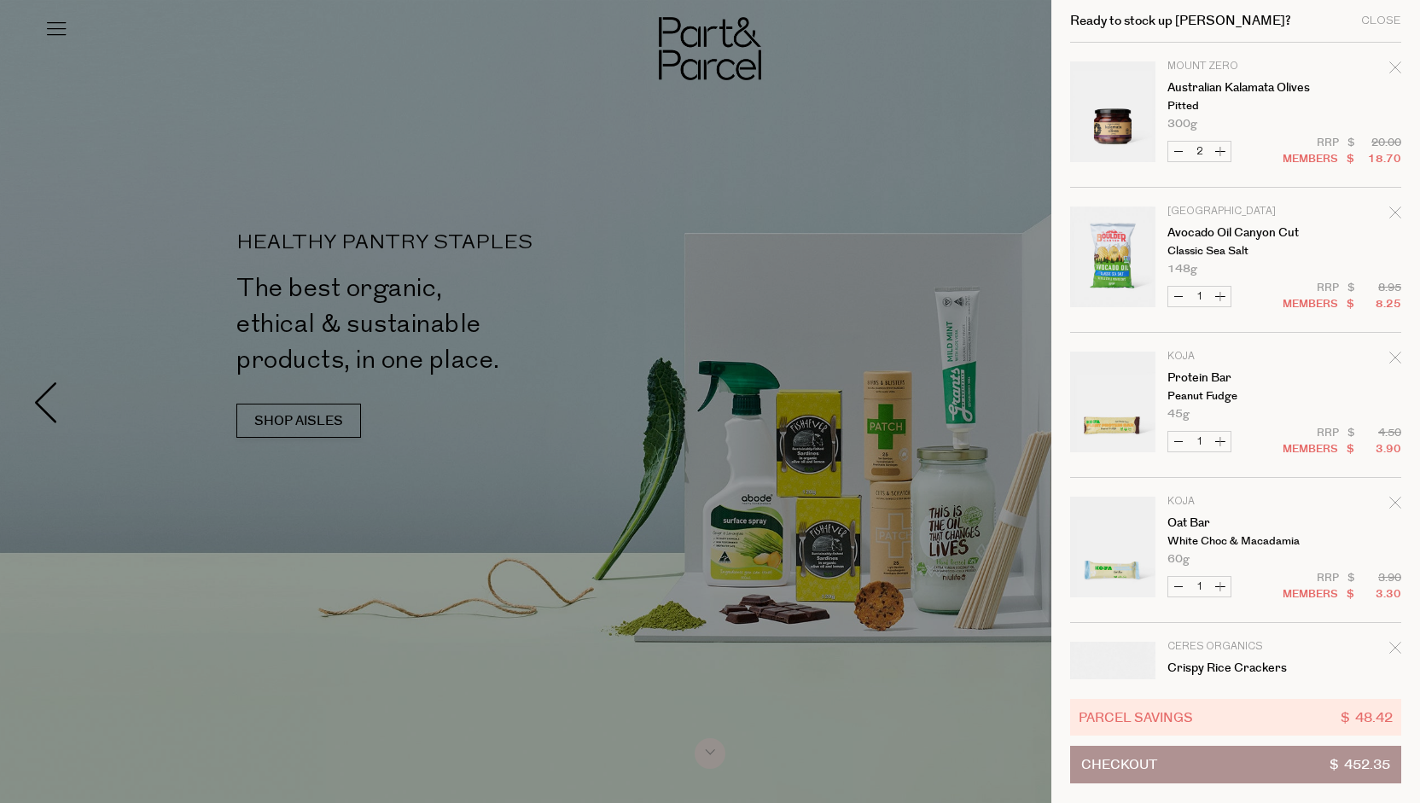
click at [1198, 773] on button "Checkout $ 452.35" at bounding box center [1235, 765] width 331 height 38
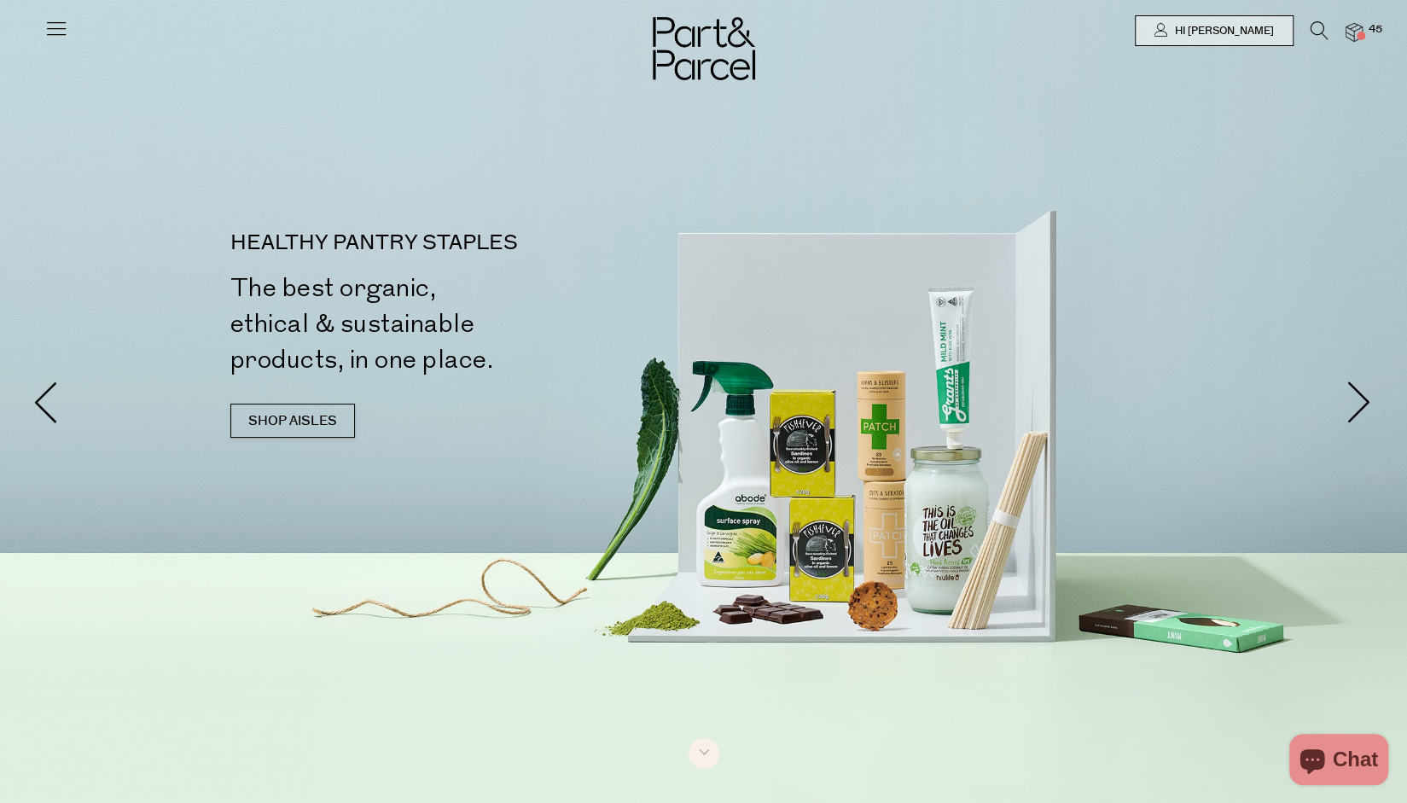
click at [1355, 29] on img at bounding box center [1354, 33] width 17 height 20
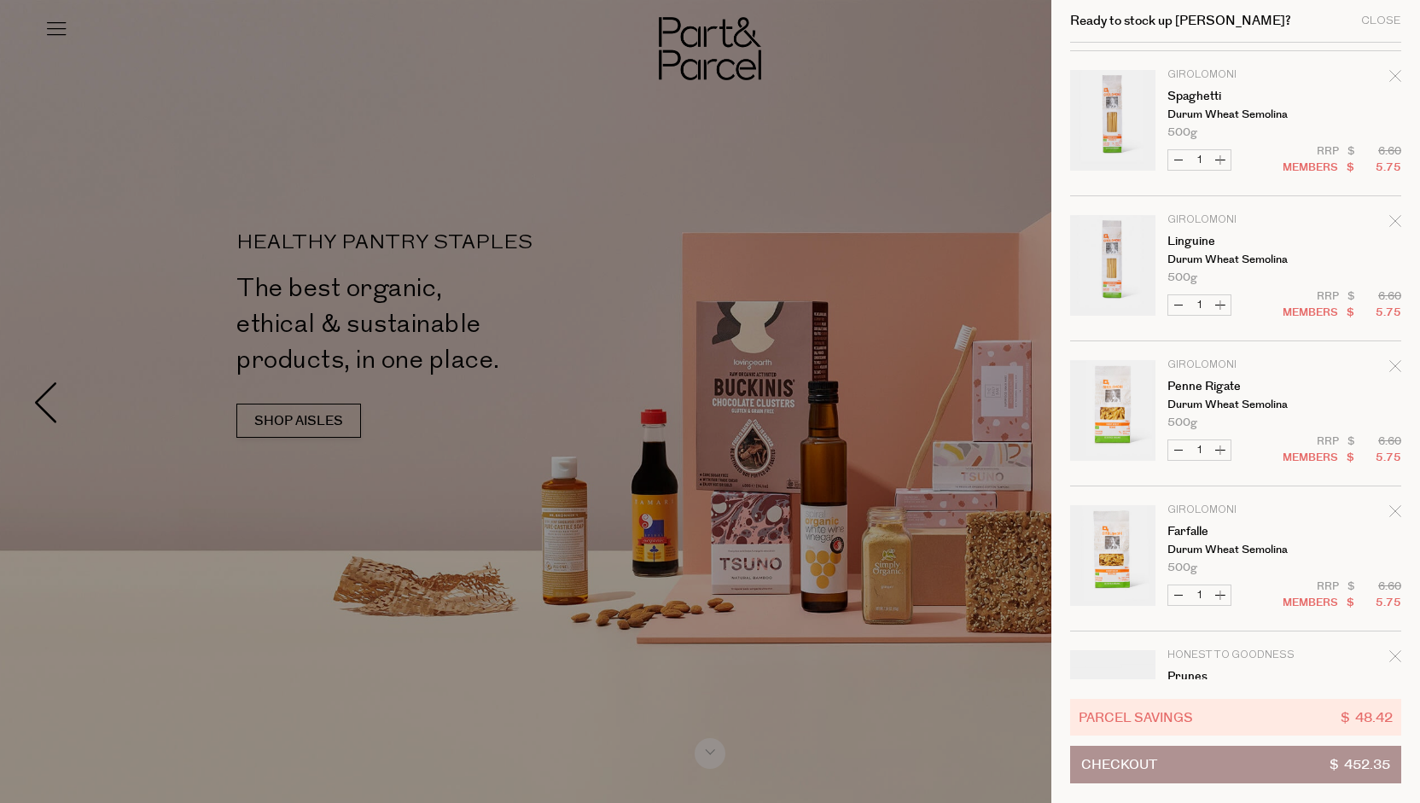
scroll to position [1366, 0]
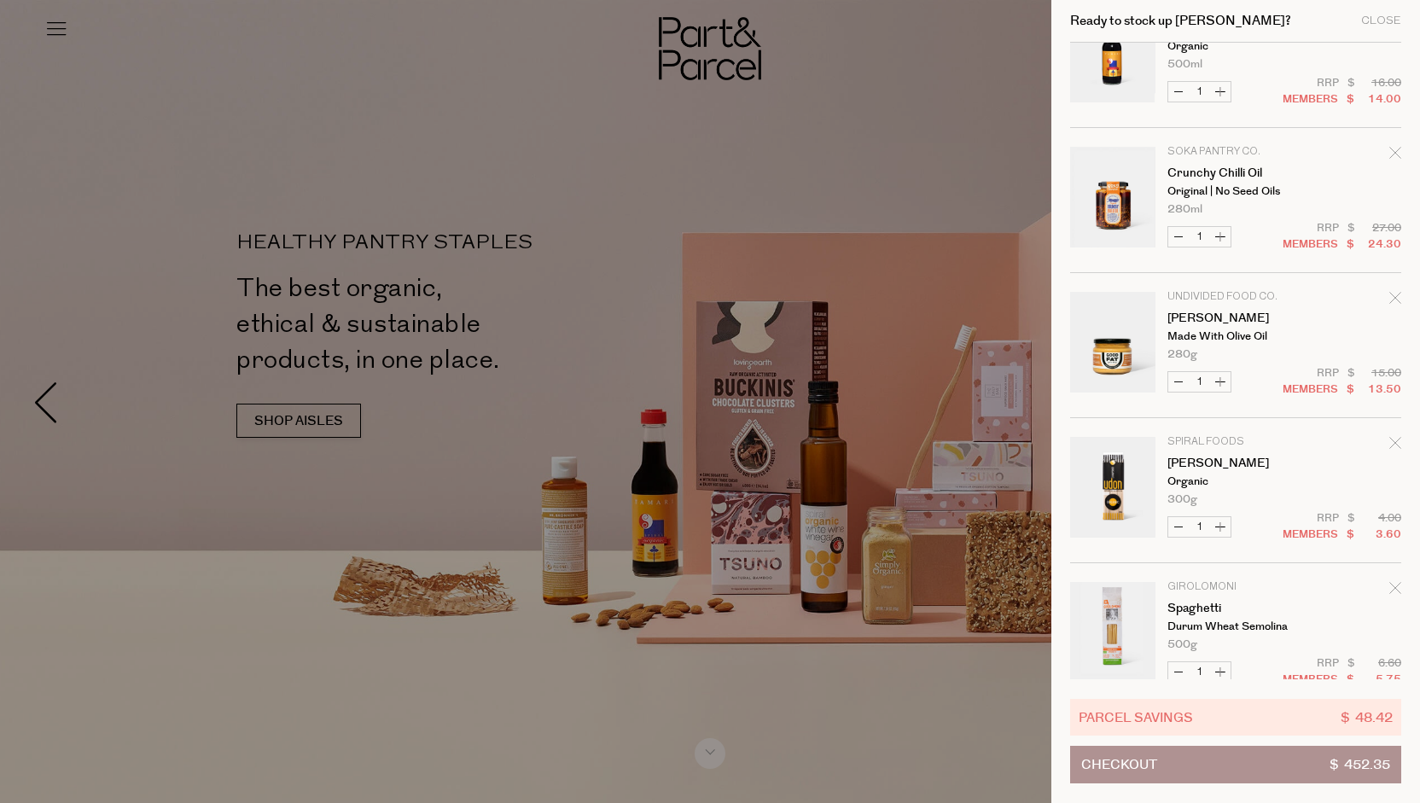
click at [1174, 237] on button "Decrease Crunchy Chilli Oil" at bounding box center [1178, 237] width 20 height 20
type input "0"
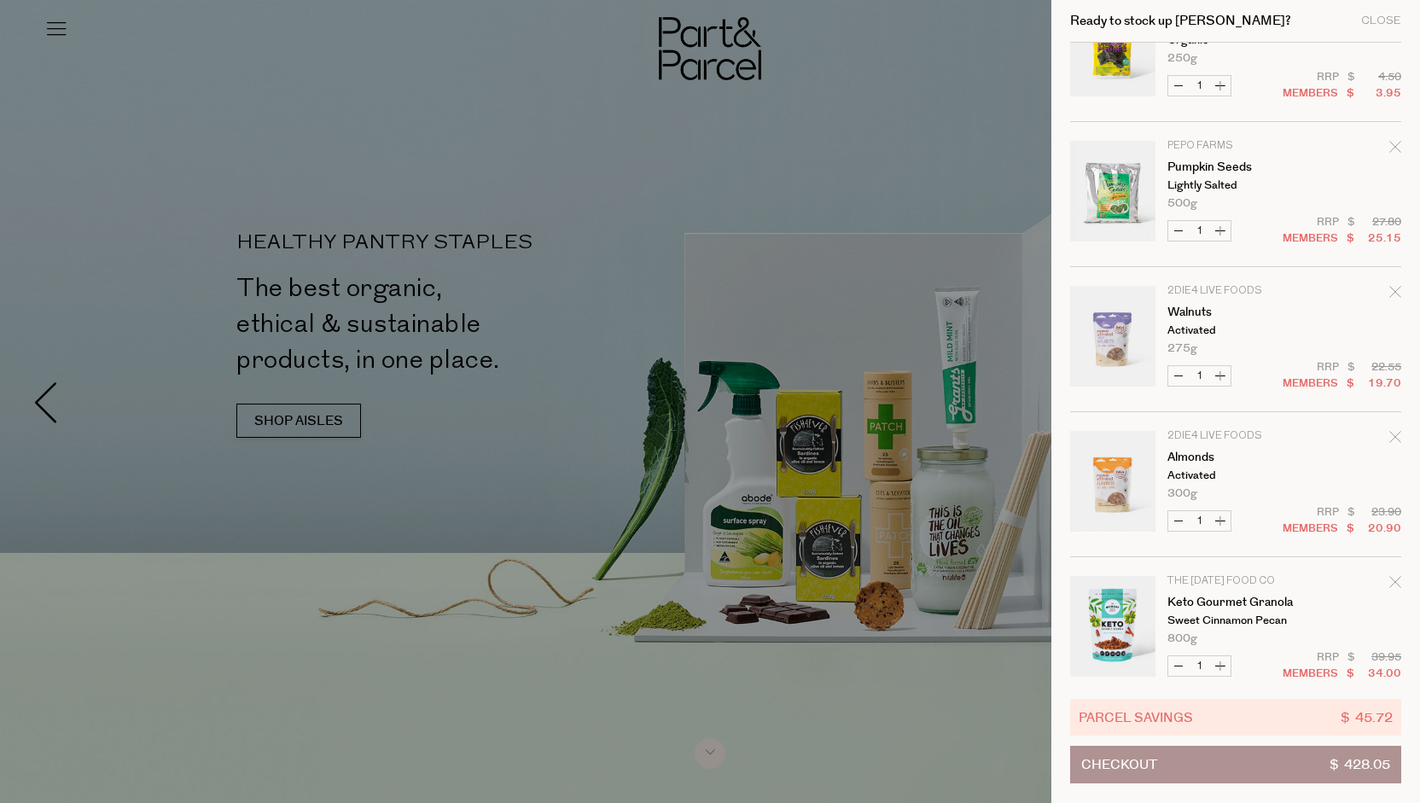
scroll to position [2207, 0]
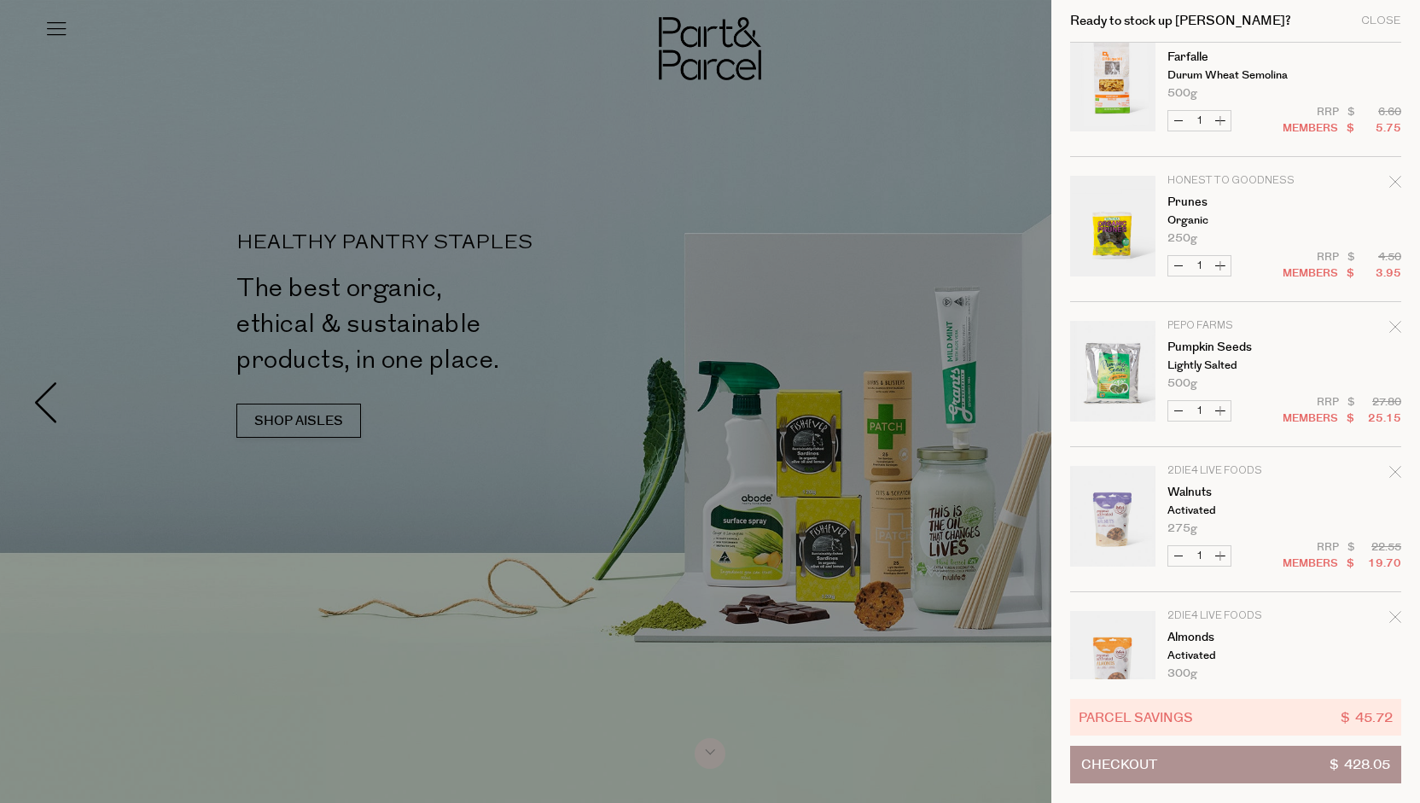
click at [1176, 409] on button "Decrease Pumpkin Seeds" at bounding box center [1178, 411] width 20 height 20
type input "0"
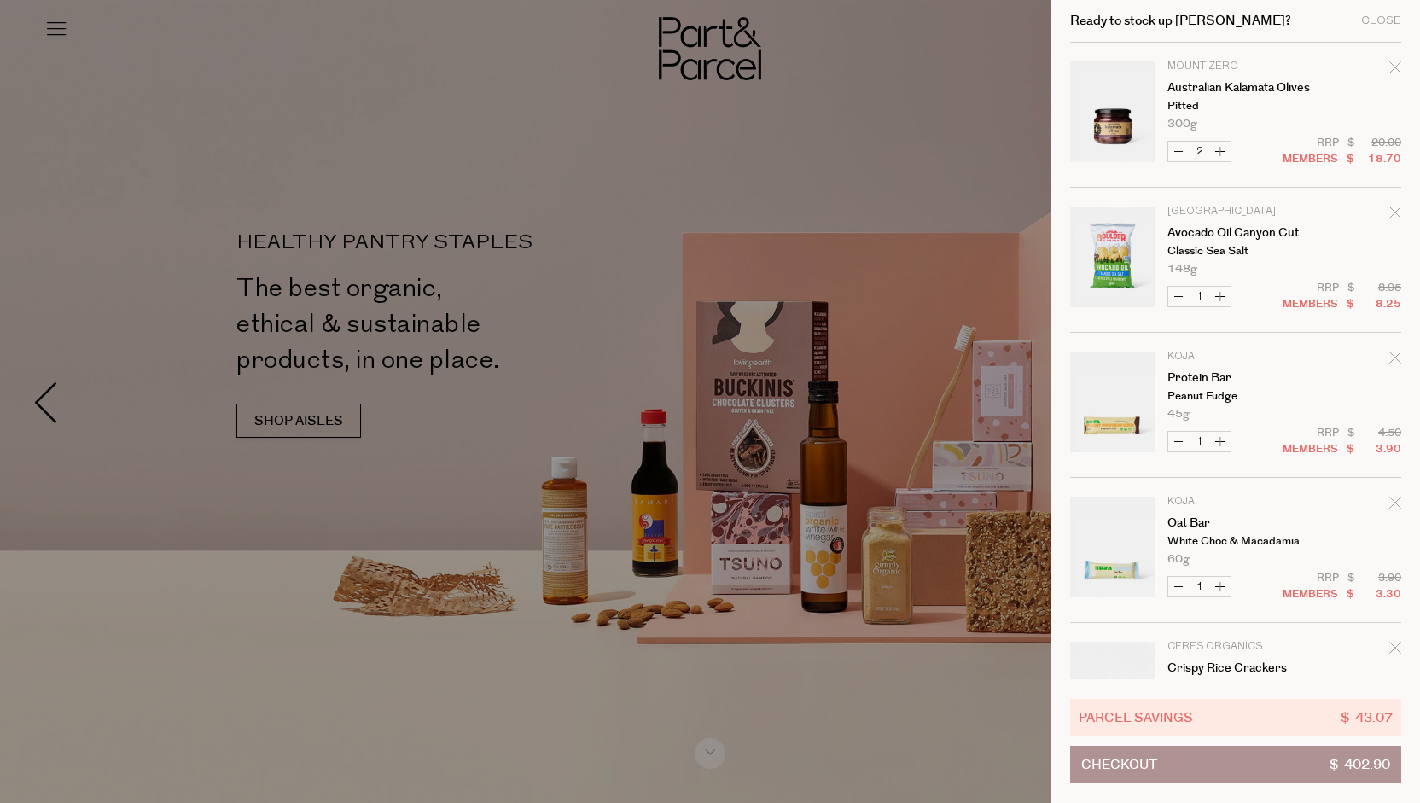
click at [1267, 766] on button "Checkout $ 402.90" at bounding box center [1235, 765] width 331 height 38
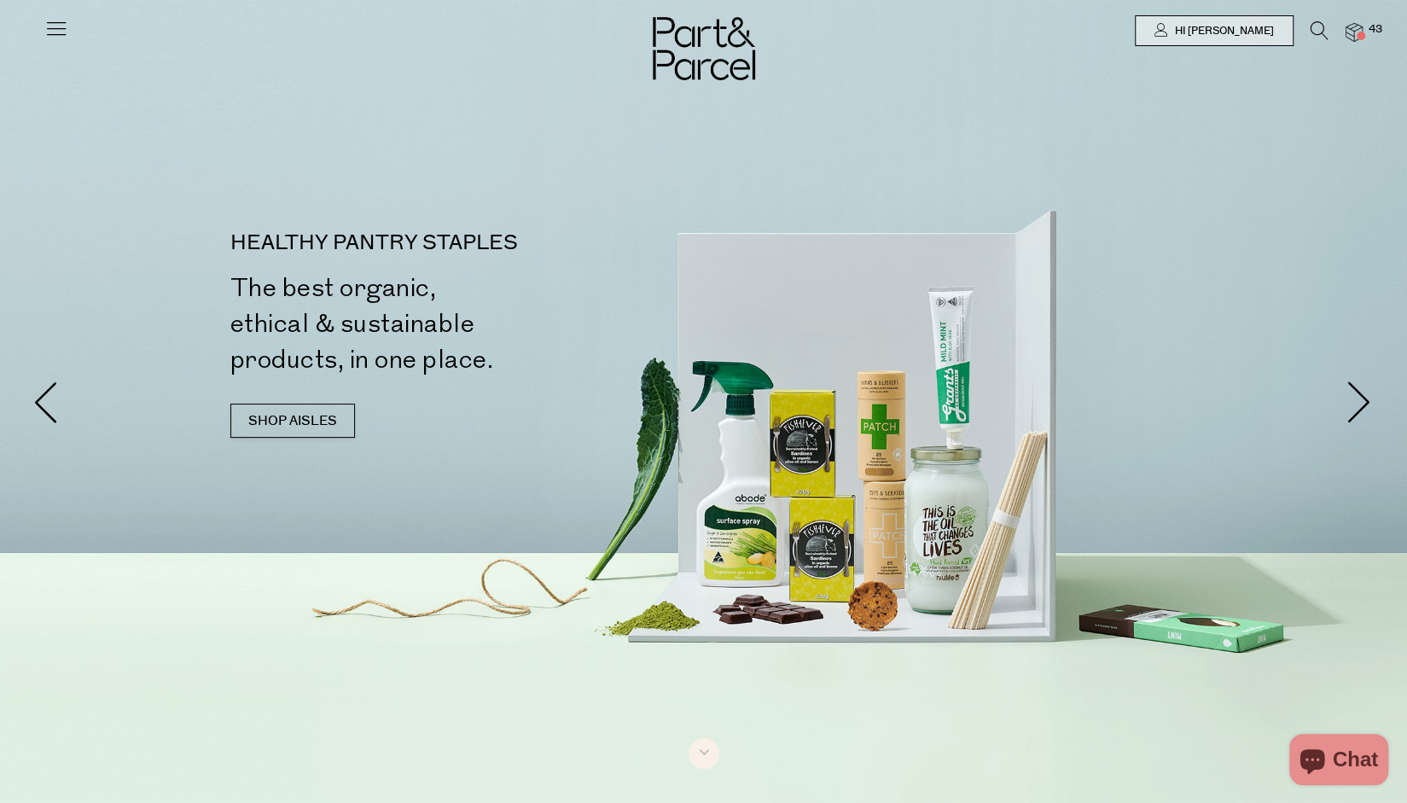
click at [1356, 20] on div at bounding box center [703, 30] width 1407 height 61
click at [1355, 28] on img at bounding box center [1354, 33] width 17 height 20
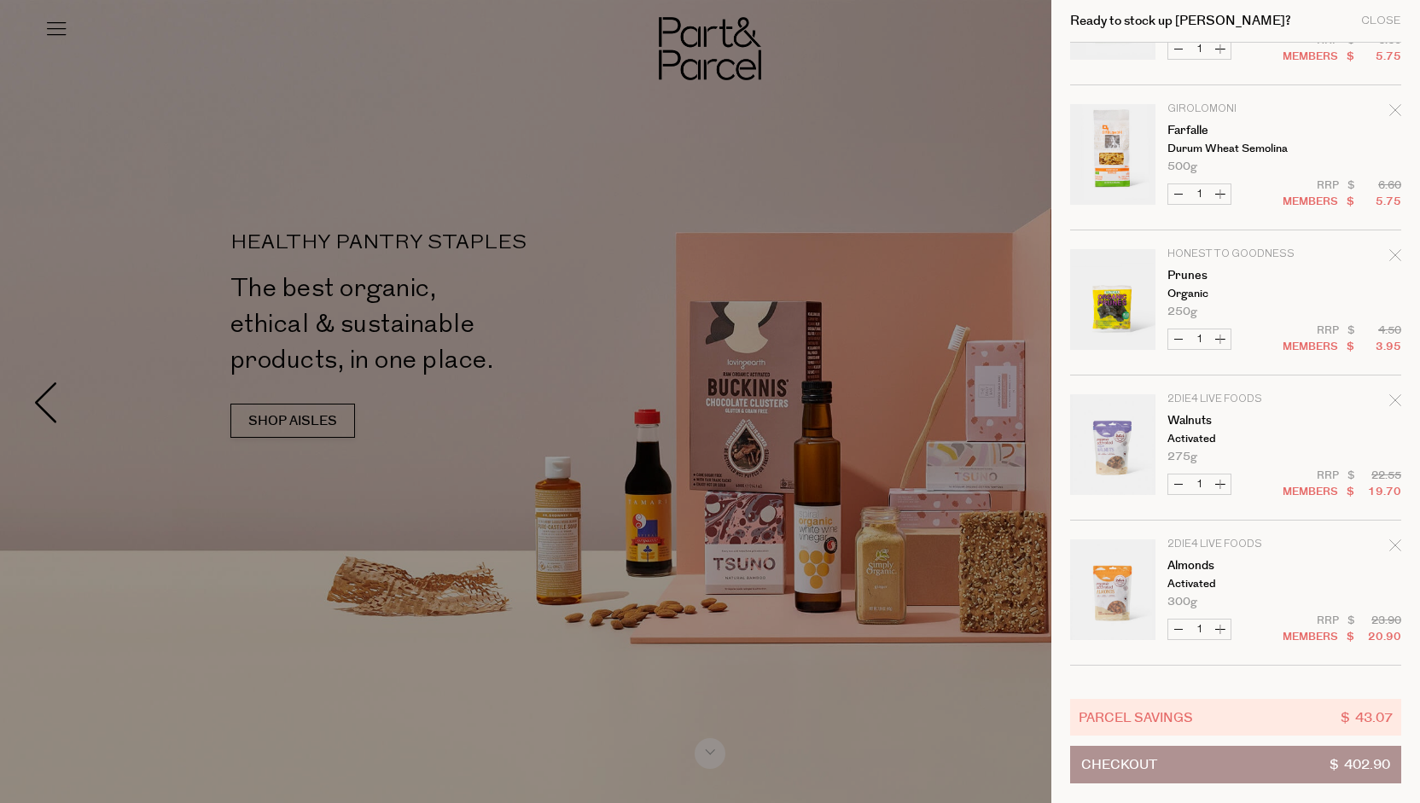
scroll to position [2403, 0]
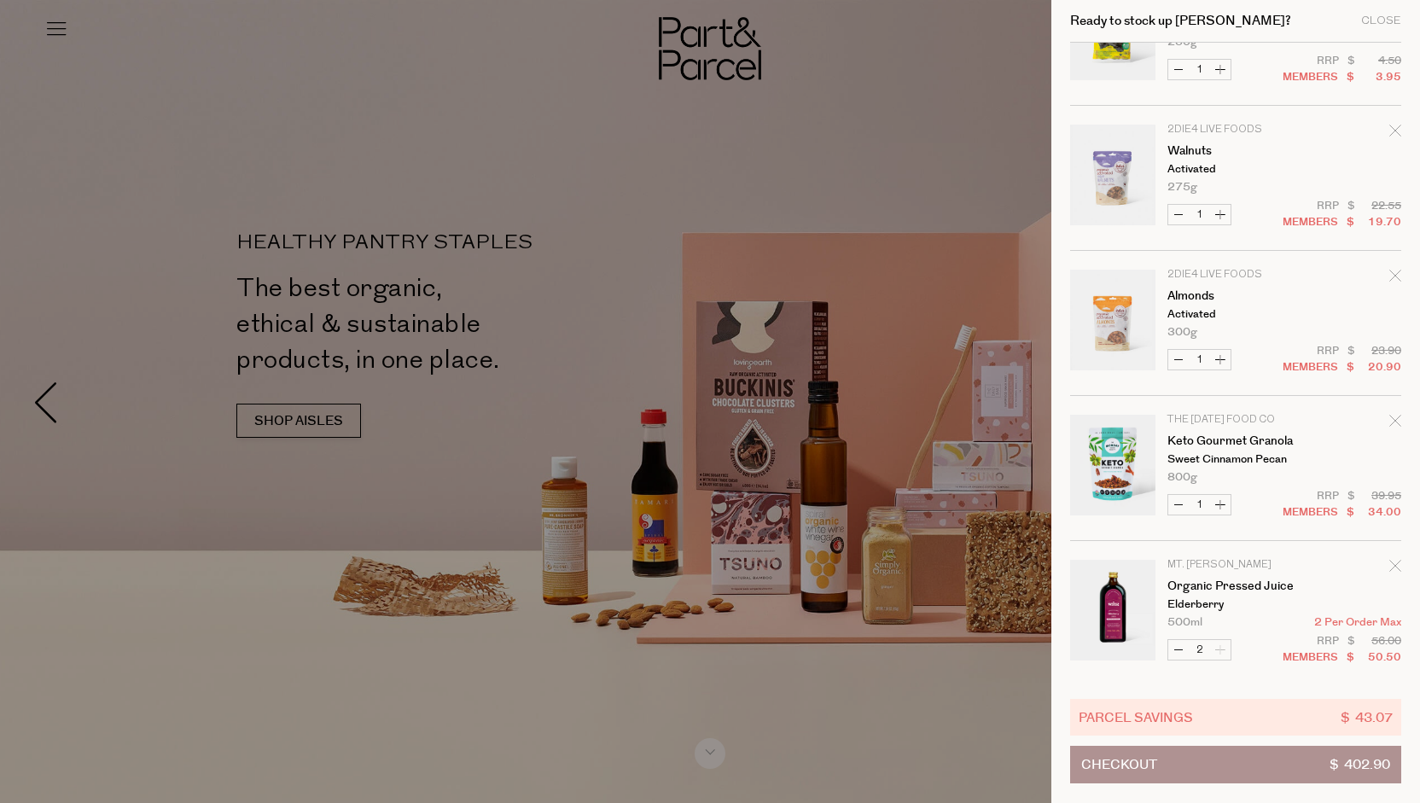
click at [1172, 644] on button "Decrease Organic Pressed Juice" at bounding box center [1178, 650] width 20 height 20
type input "1"
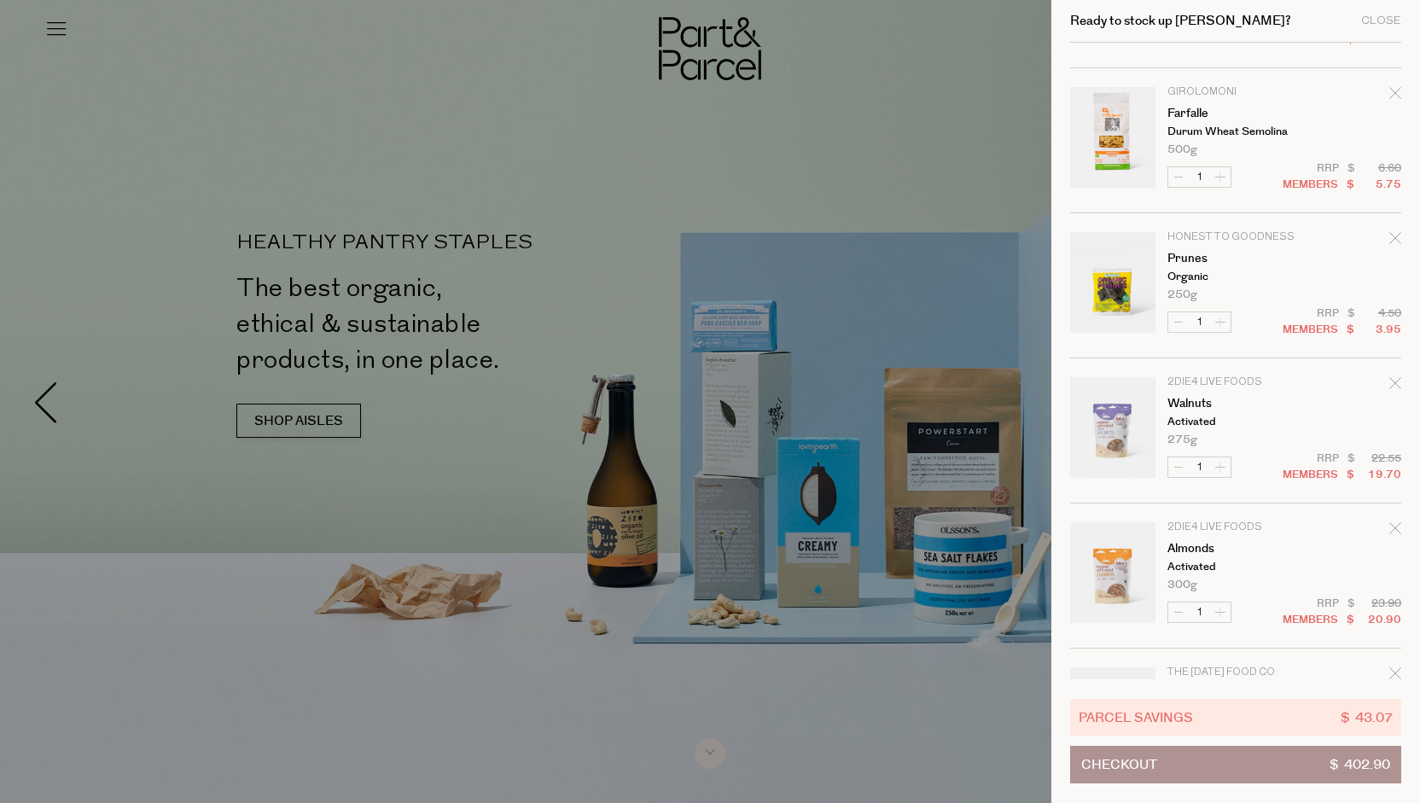
scroll to position [0, 0]
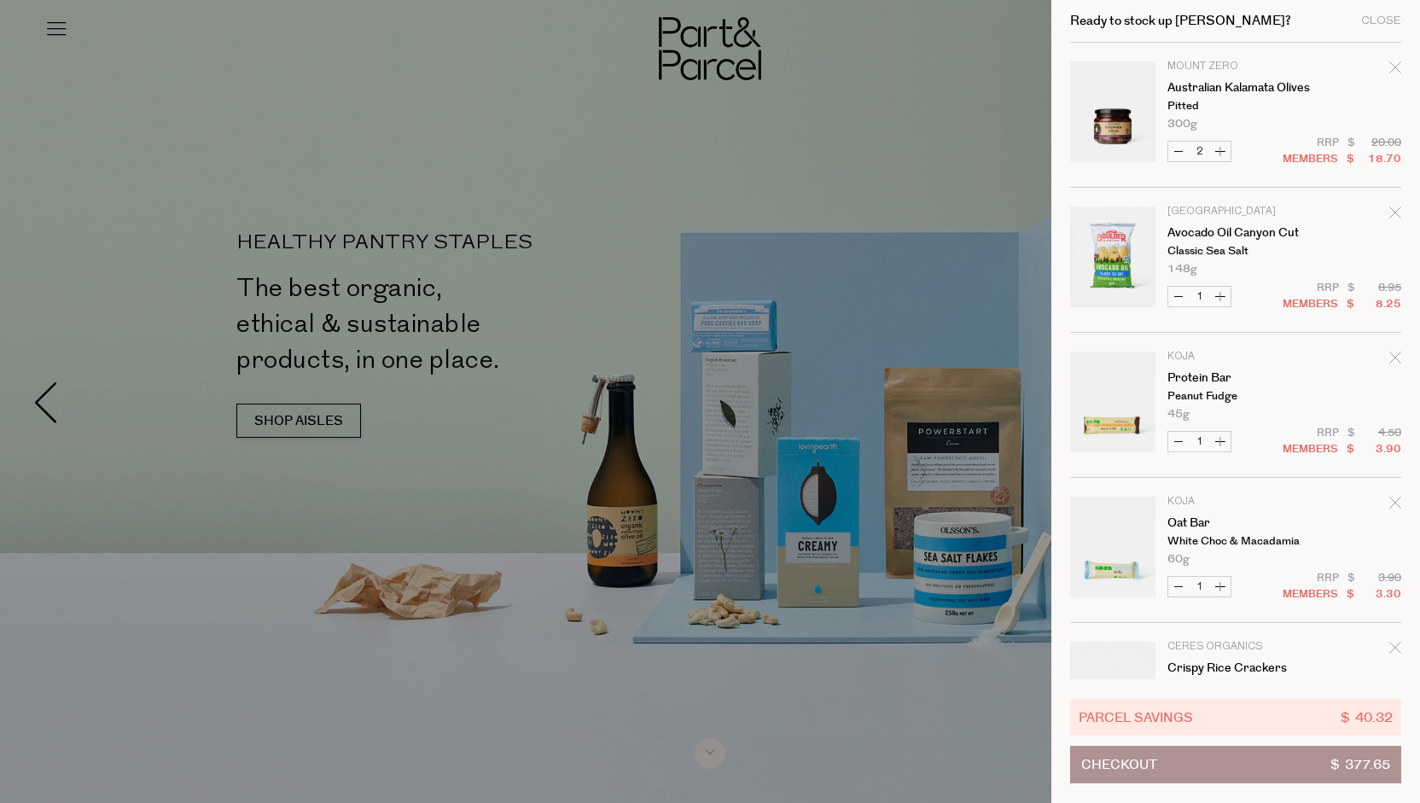
click at [1215, 154] on button "Increase Australian Kalamata Olives" at bounding box center [1220, 152] width 20 height 20
type input "3"
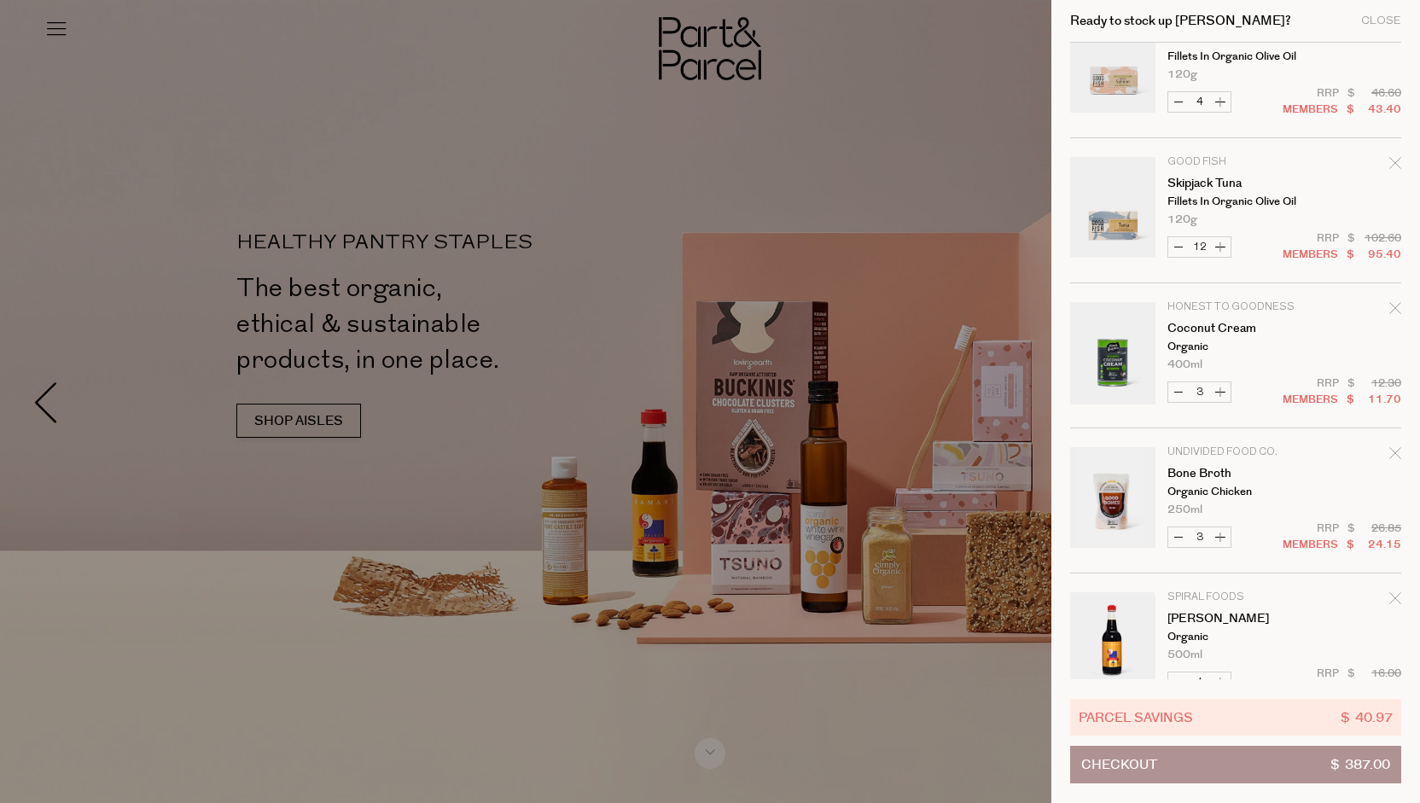
scroll to position [853, 0]
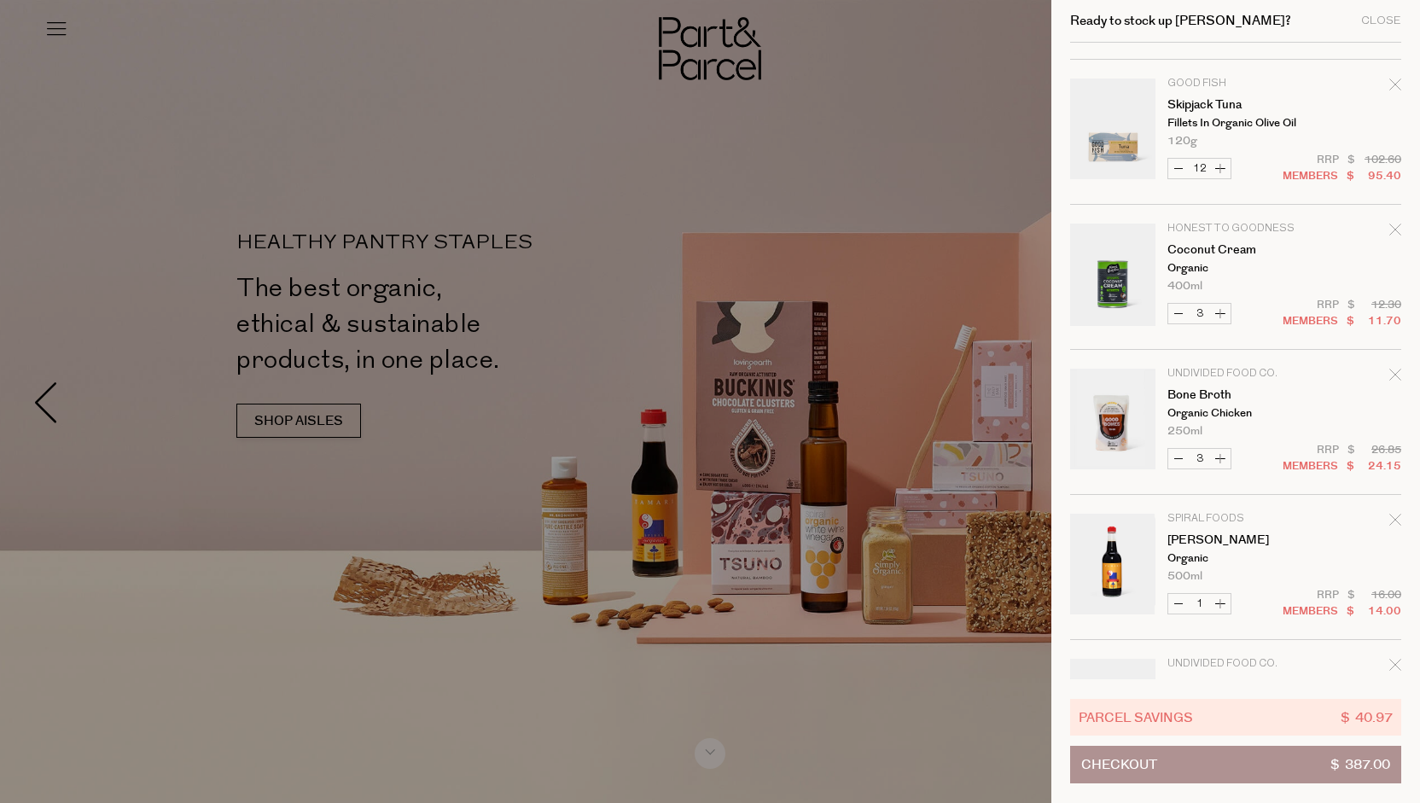
click at [1223, 317] on button "Increase Coconut Cream" at bounding box center [1220, 314] width 20 height 20
type input "4"
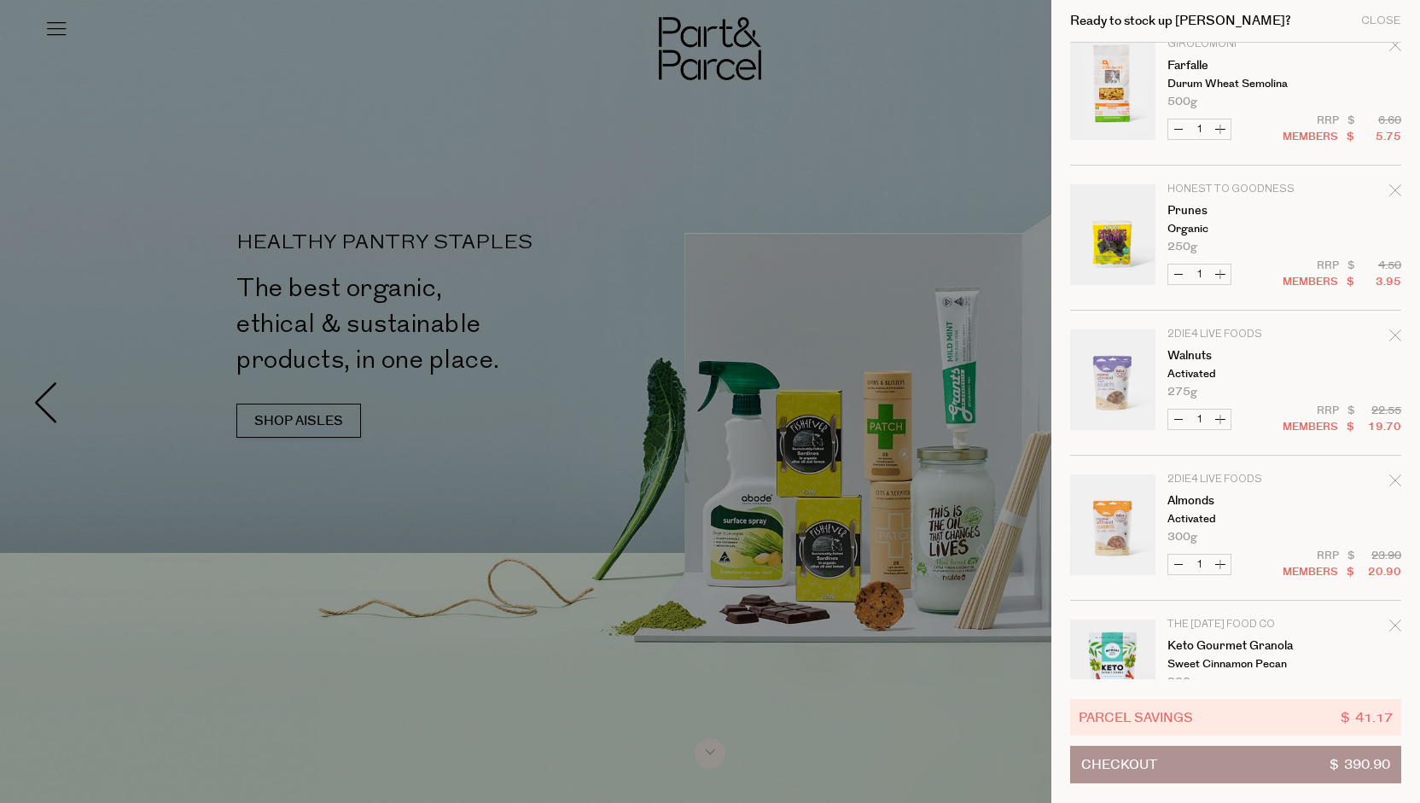
scroll to position [2403, 0]
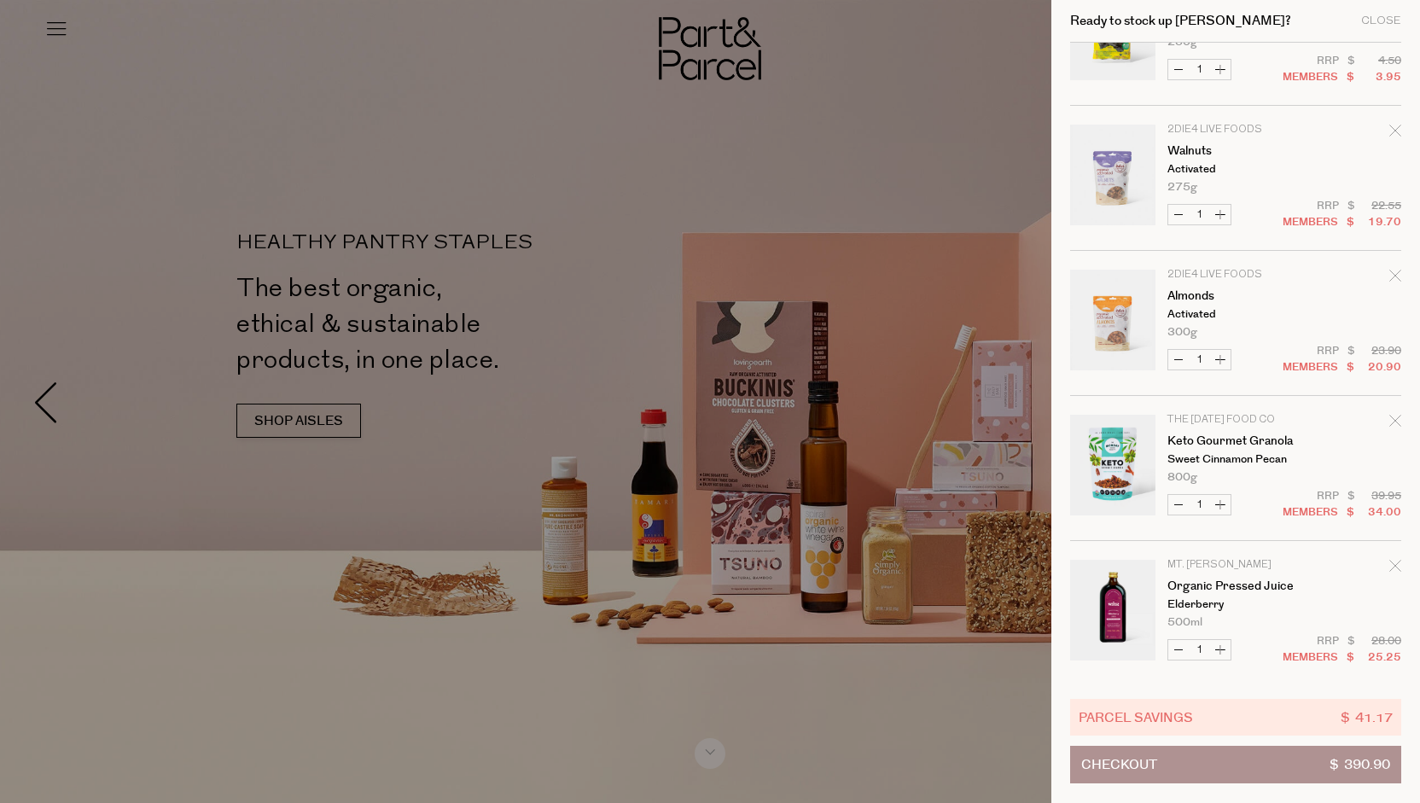
click at [1287, 779] on button "Checkout $ 390.90" at bounding box center [1235, 765] width 331 height 38
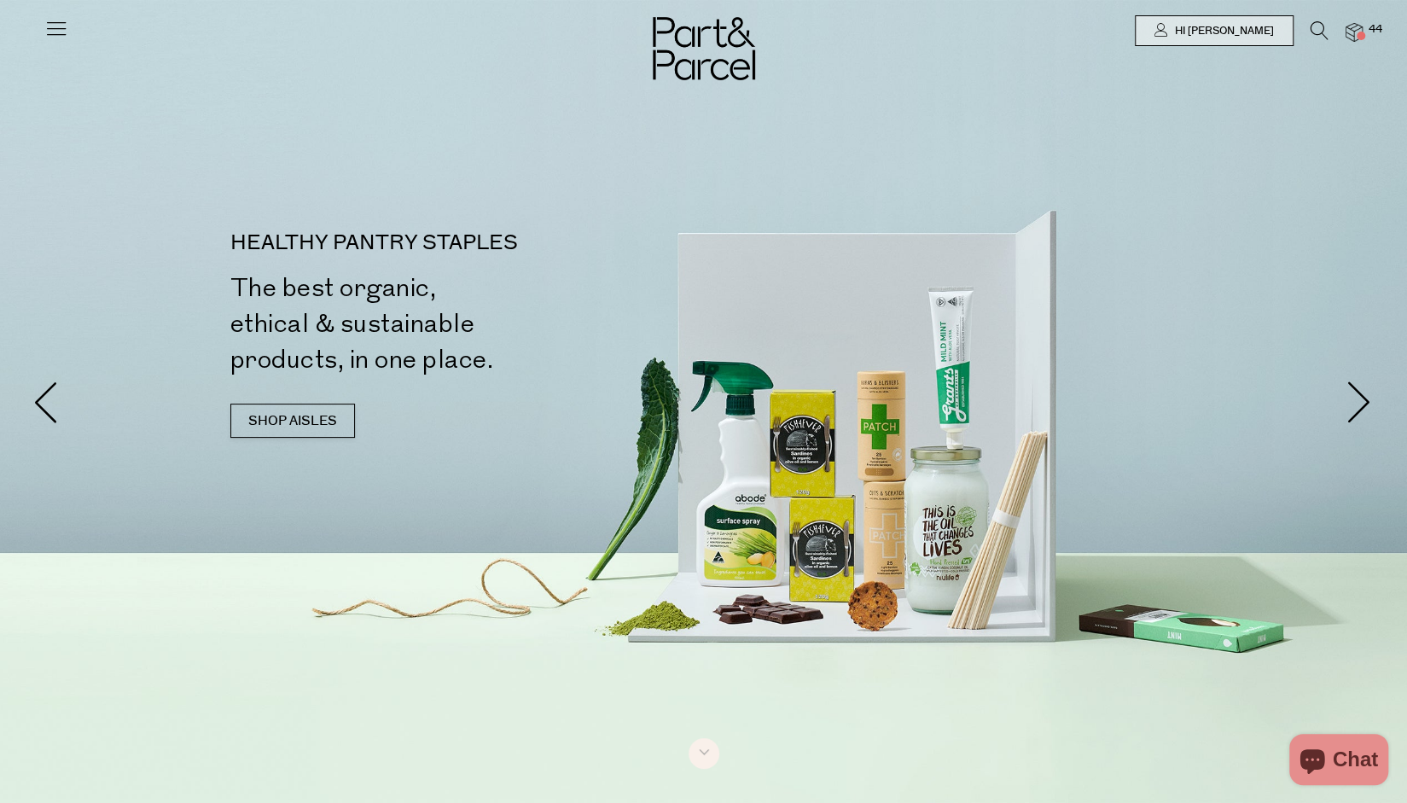
click at [1354, 28] on img at bounding box center [1354, 33] width 17 height 20
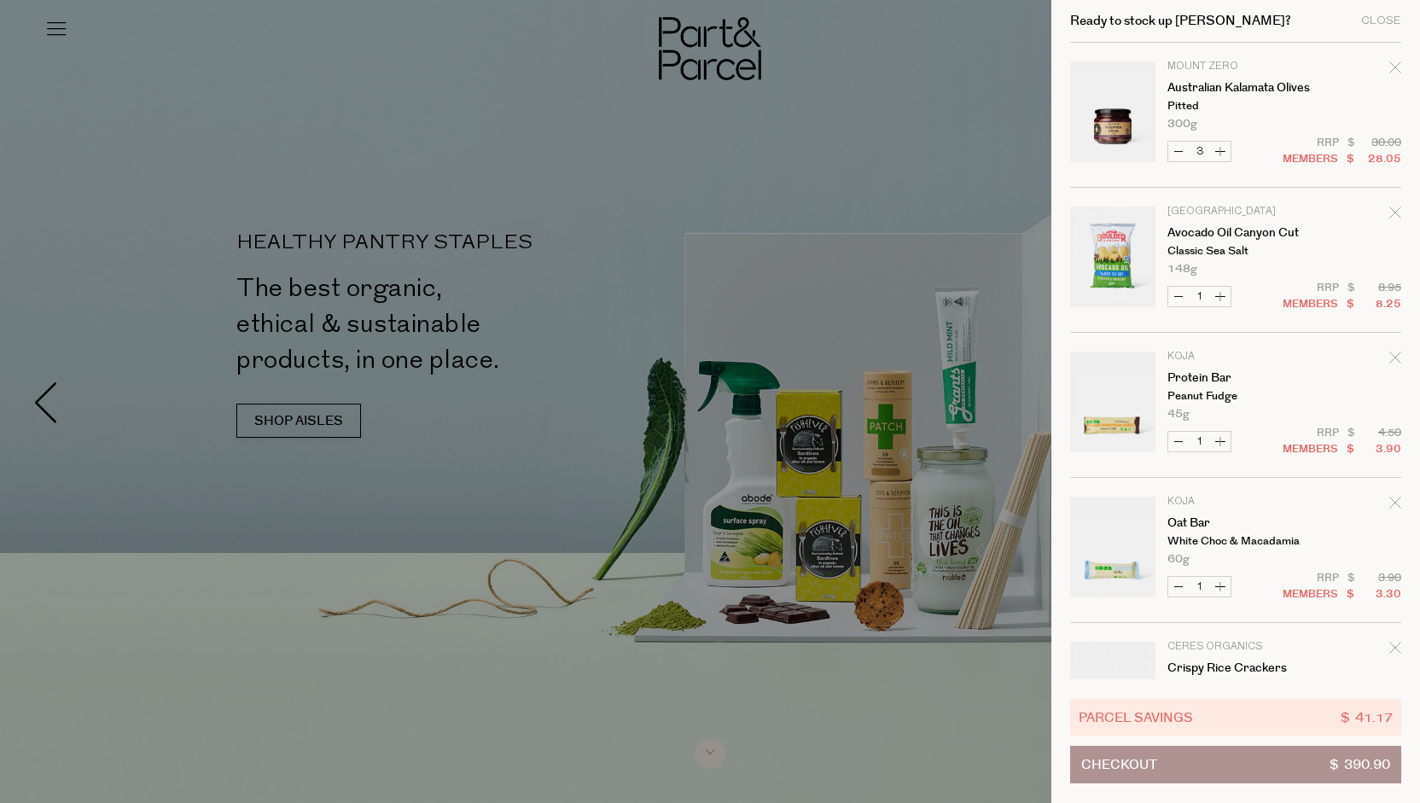
click at [1186, 149] on button "Decrease Australian Kalamata Olives" at bounding box center [1178, 152] width 20 height 20
type input "2"
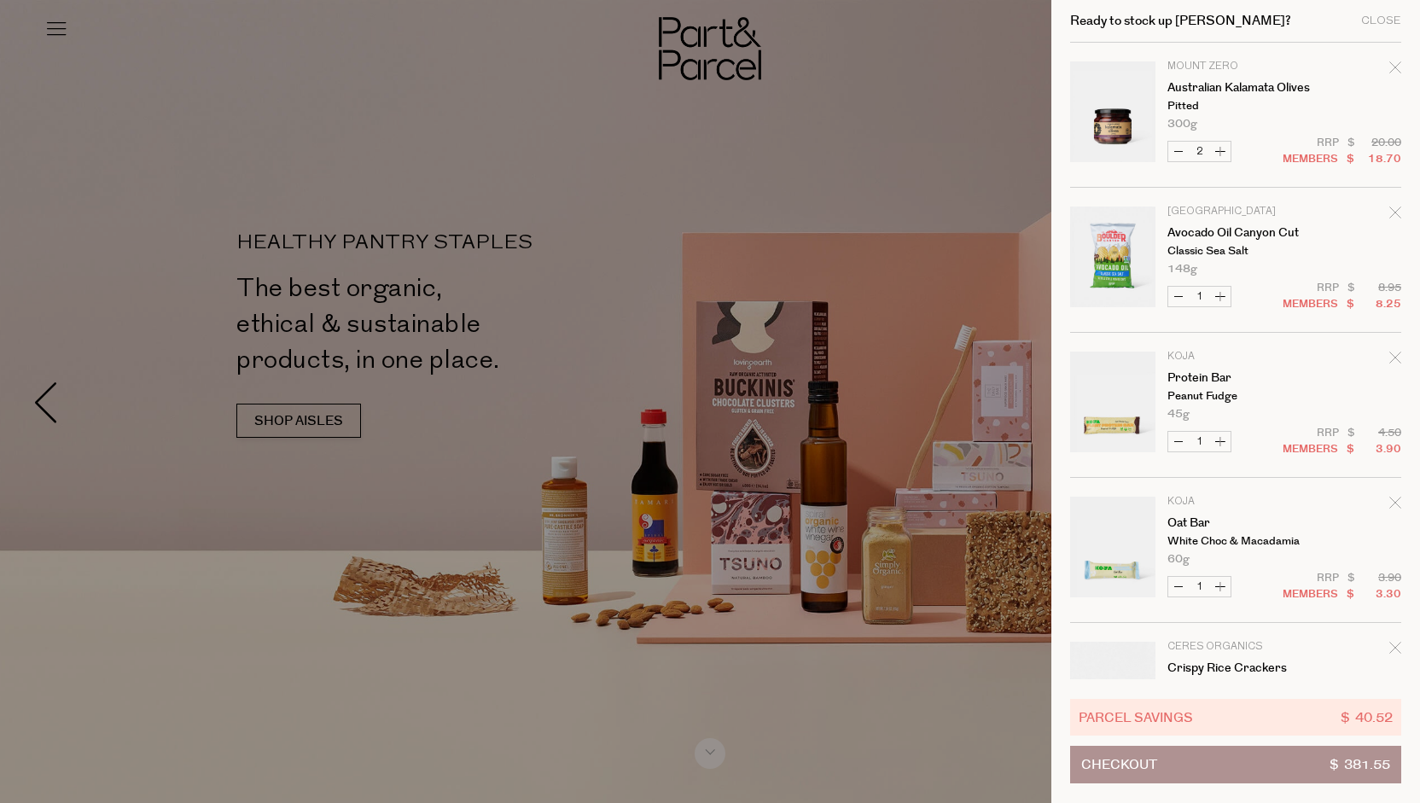
click at [1246, 778] on button "Checkout $ 381.55" at bounding box center [1235, 765] width 331 height 38
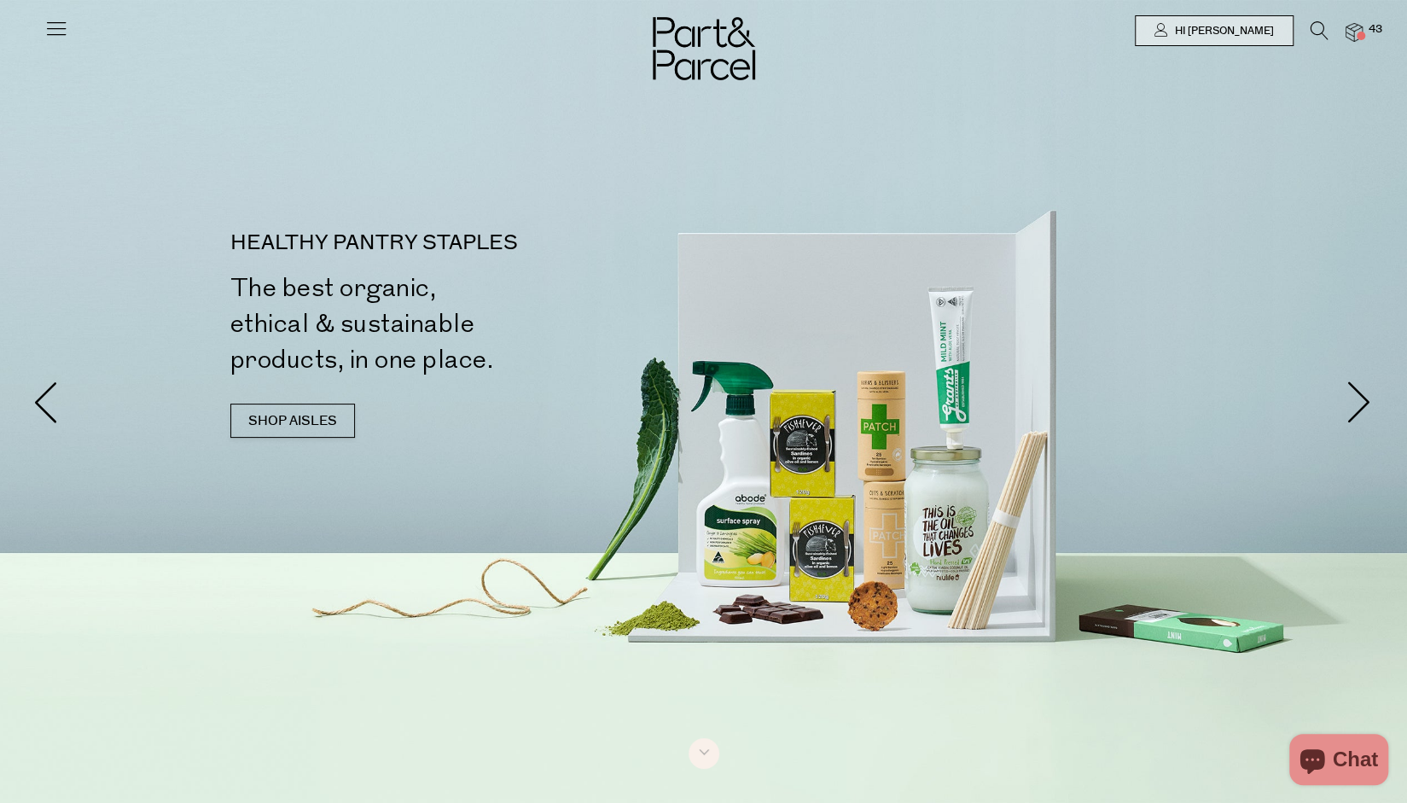
click at [1350, 28] on img at bounding box center [1354, 33] width 17 height 20
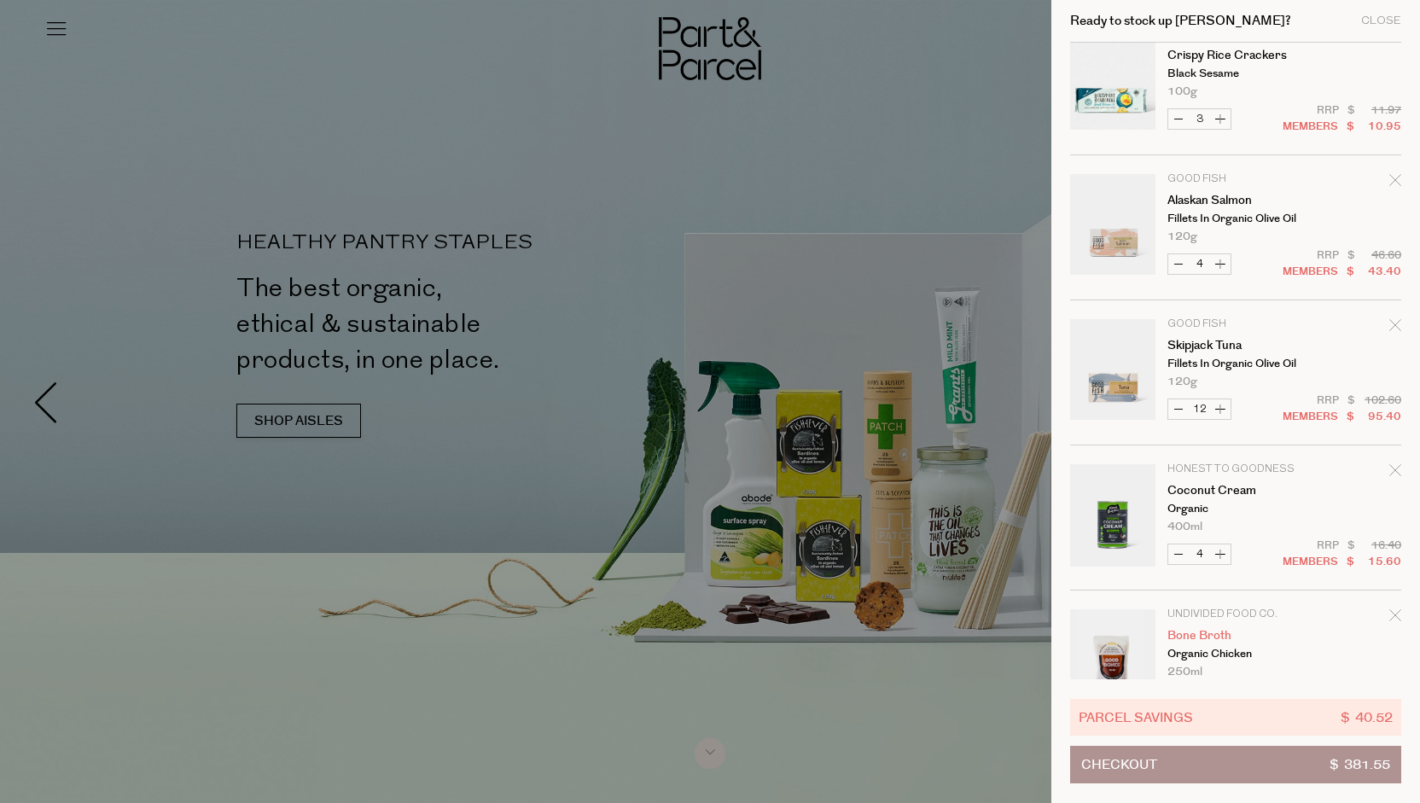
scroll to position [768, 0]
